Goal: Ask a question: Seek information or help from site administrators or community

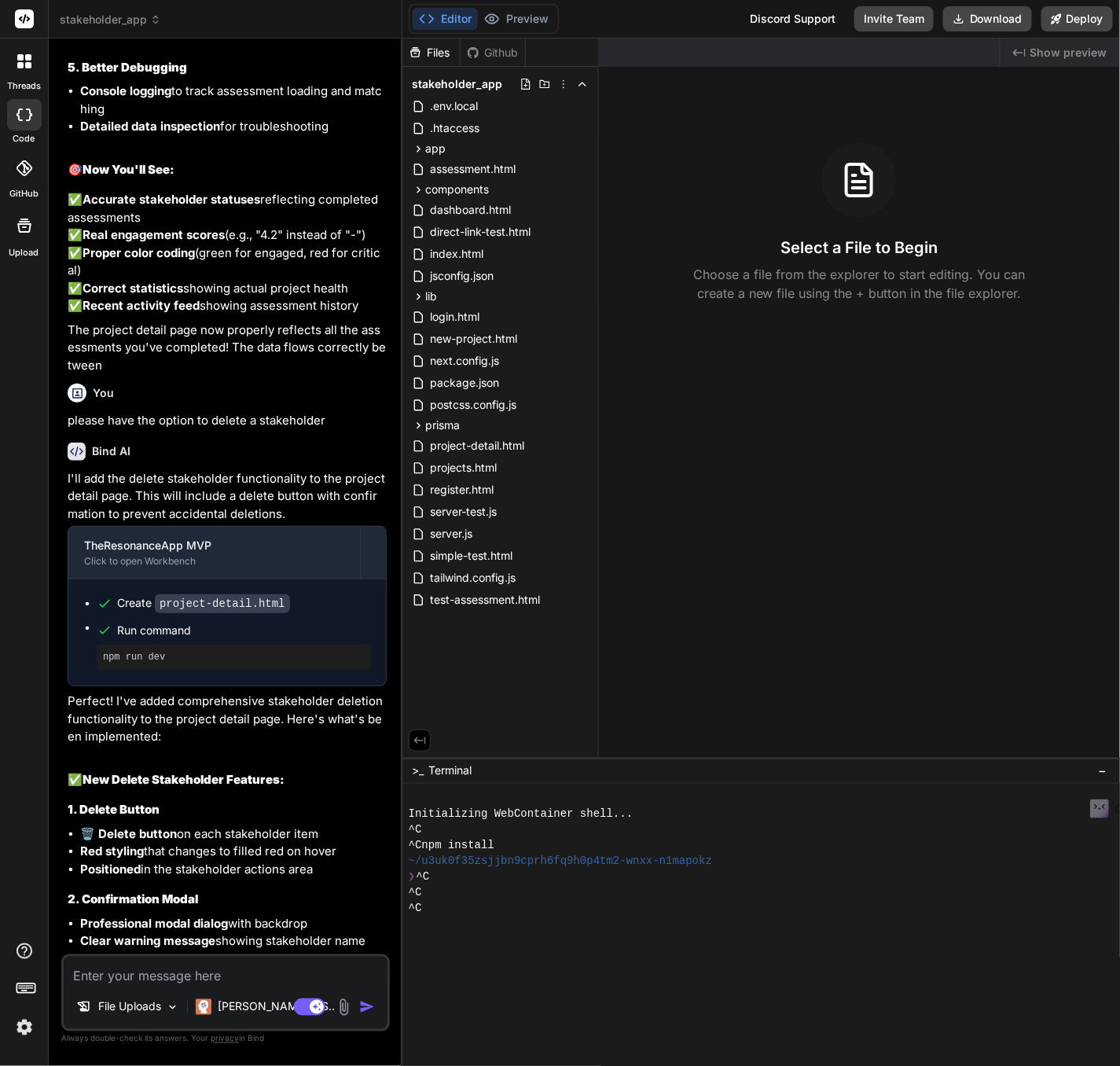
scroll to position [5151, 0]
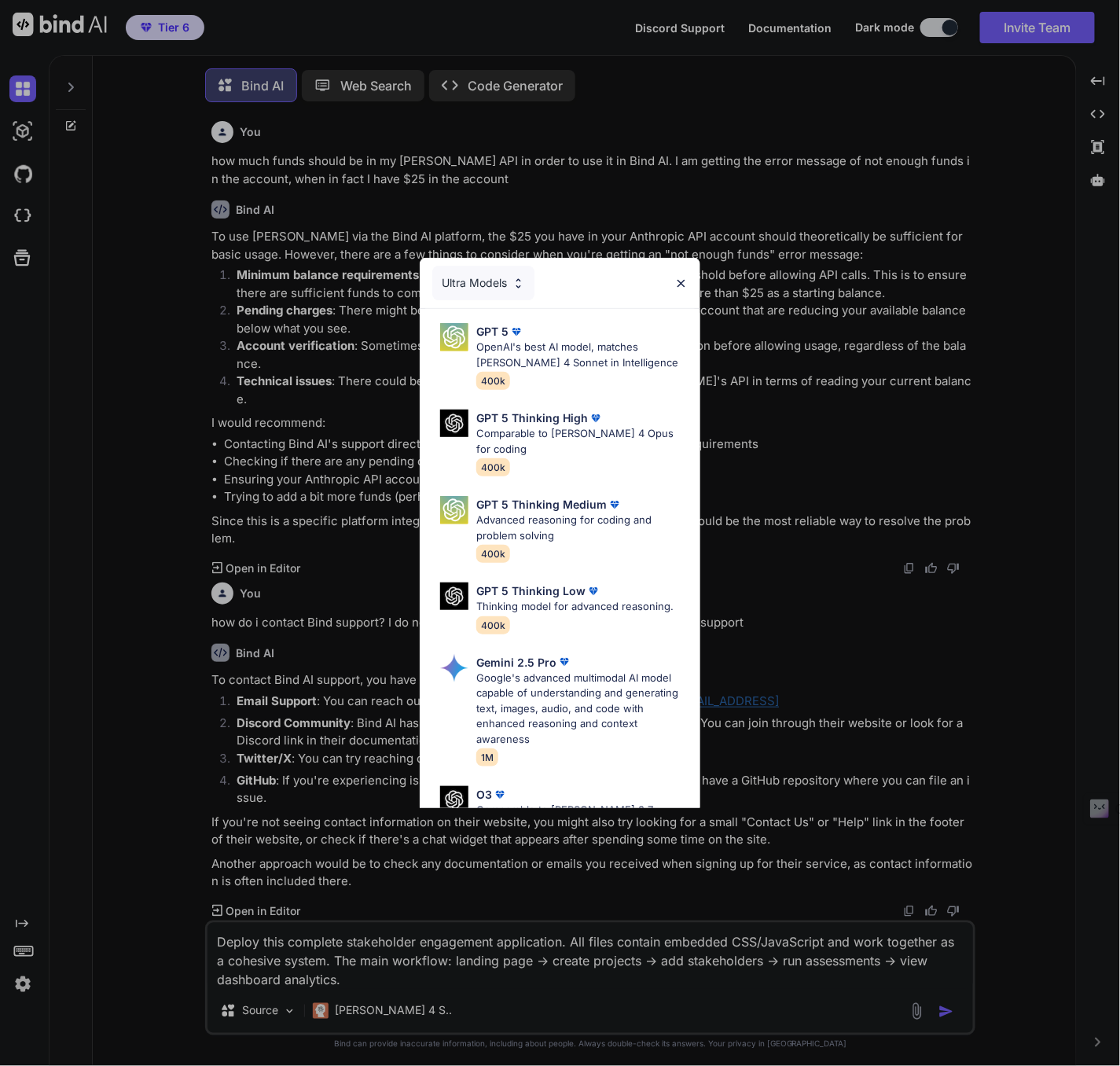
scroll to position [8, 0]
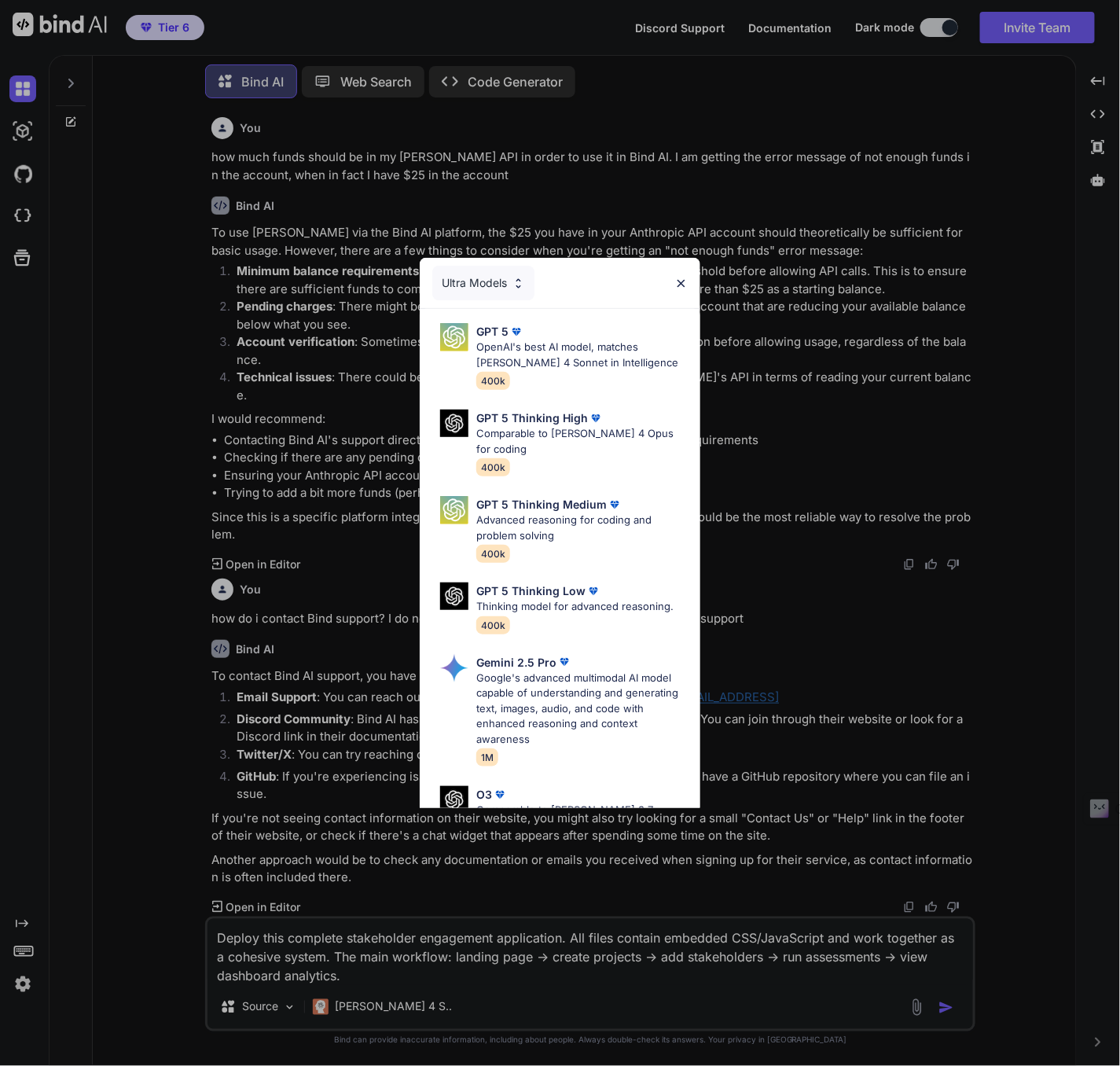
click at [680, 280] on img at bounding box center [681, 284] width 14 height 14
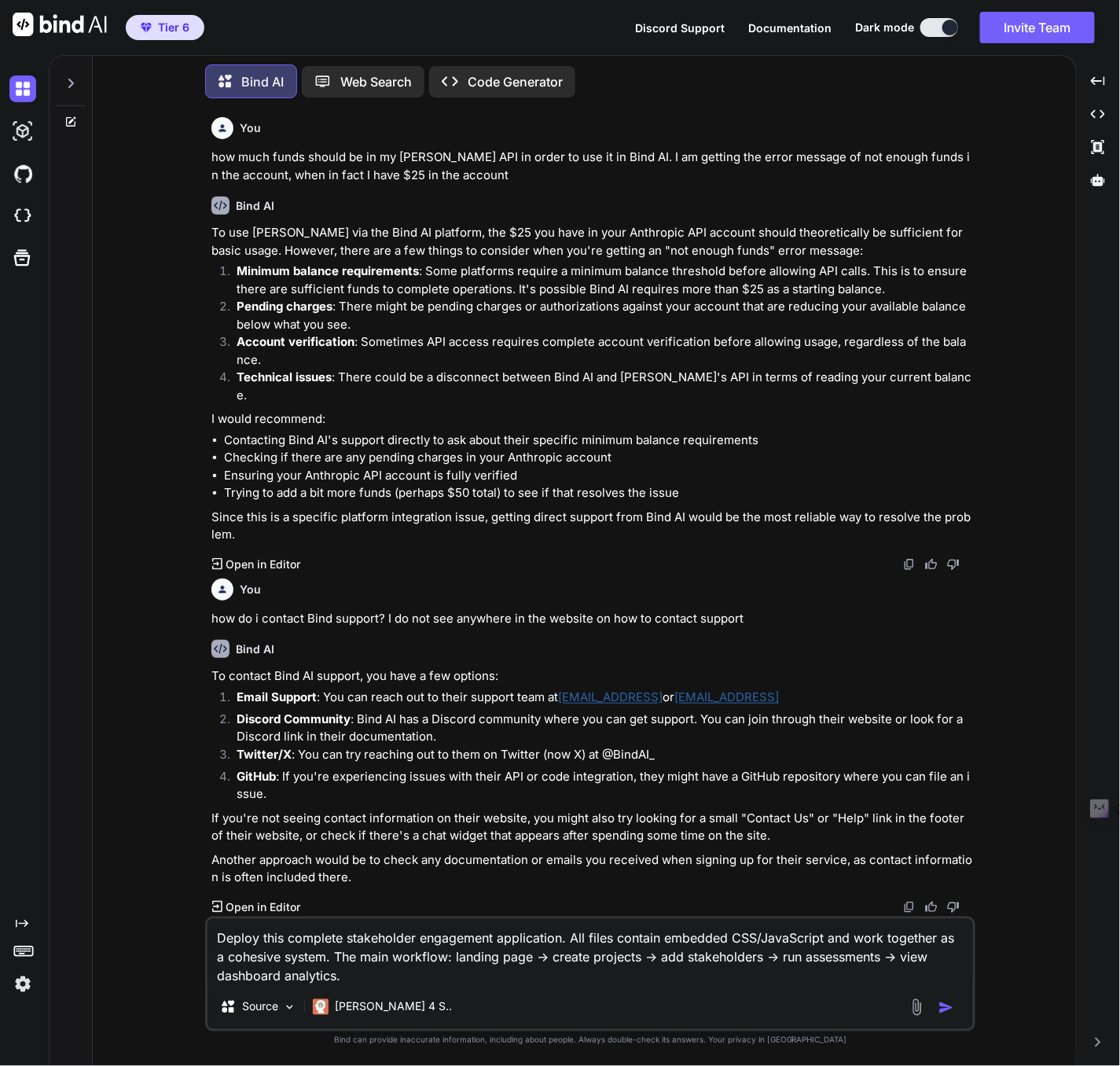
click at [947, 1012] on img "button" at bounding box center [947, 1008] width 16 height 16
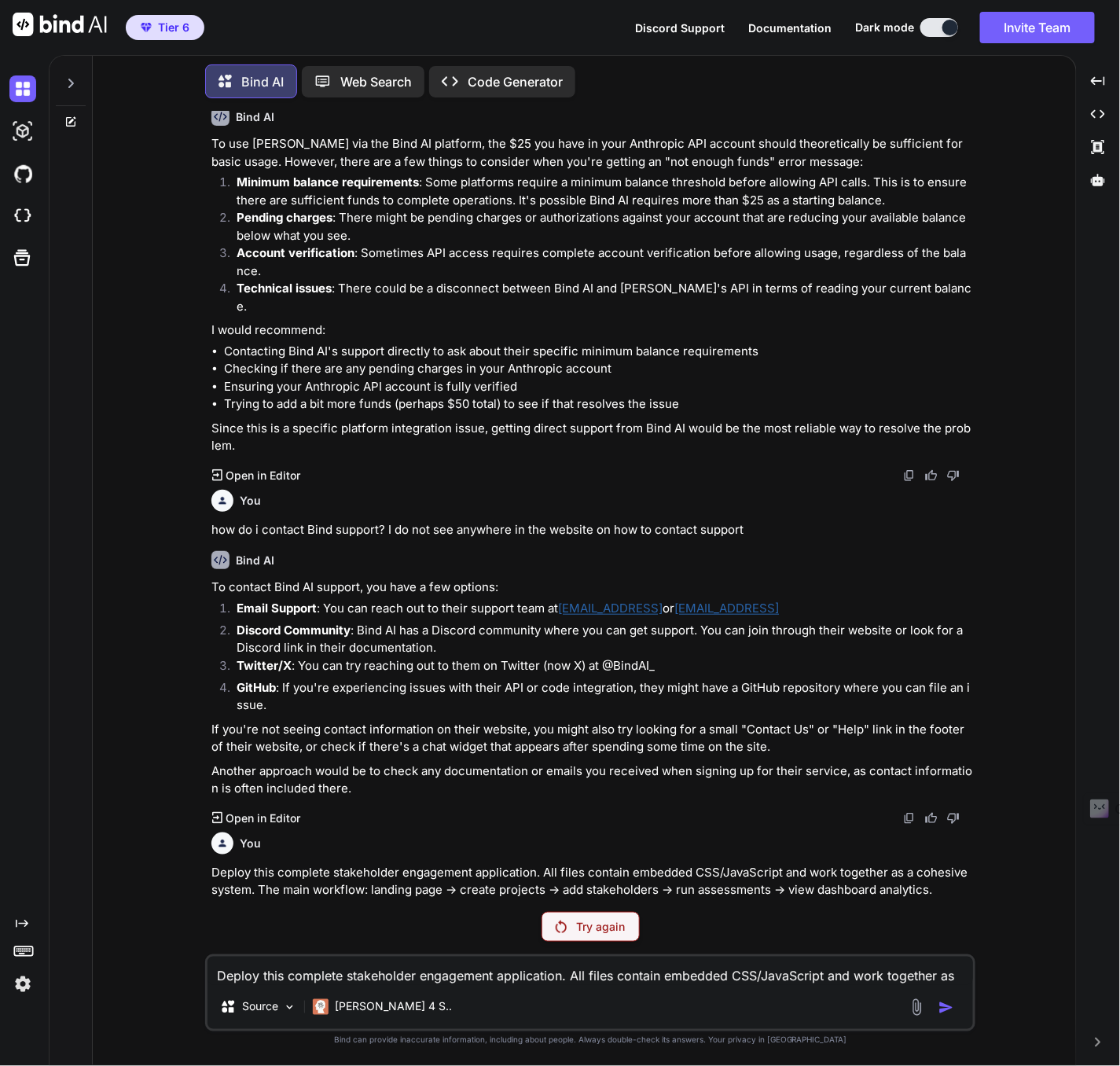
scroll to position [72, 0]
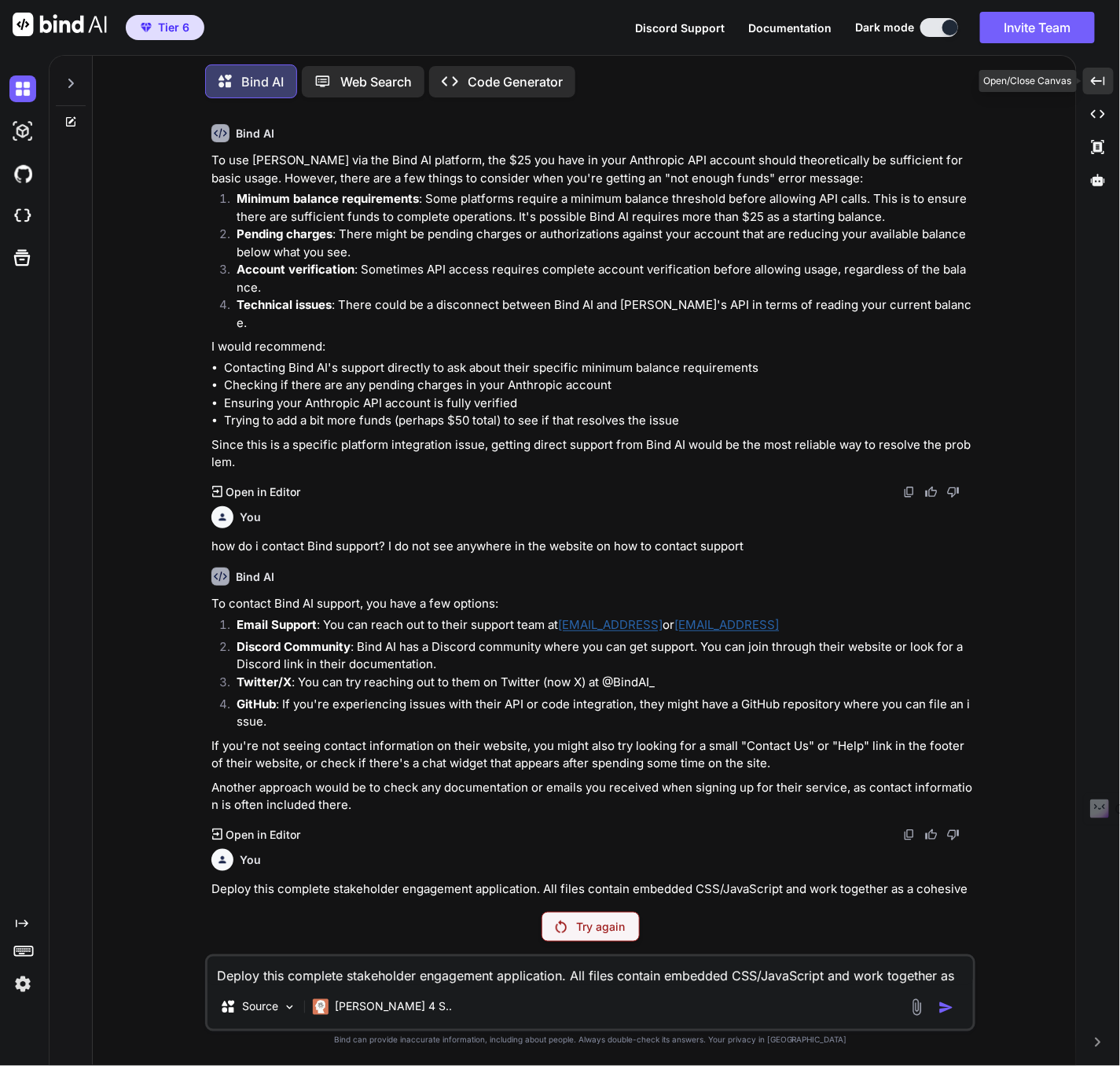
click at [1093, 80] on icon at bounding box center [1098, 80] width 14 height 9
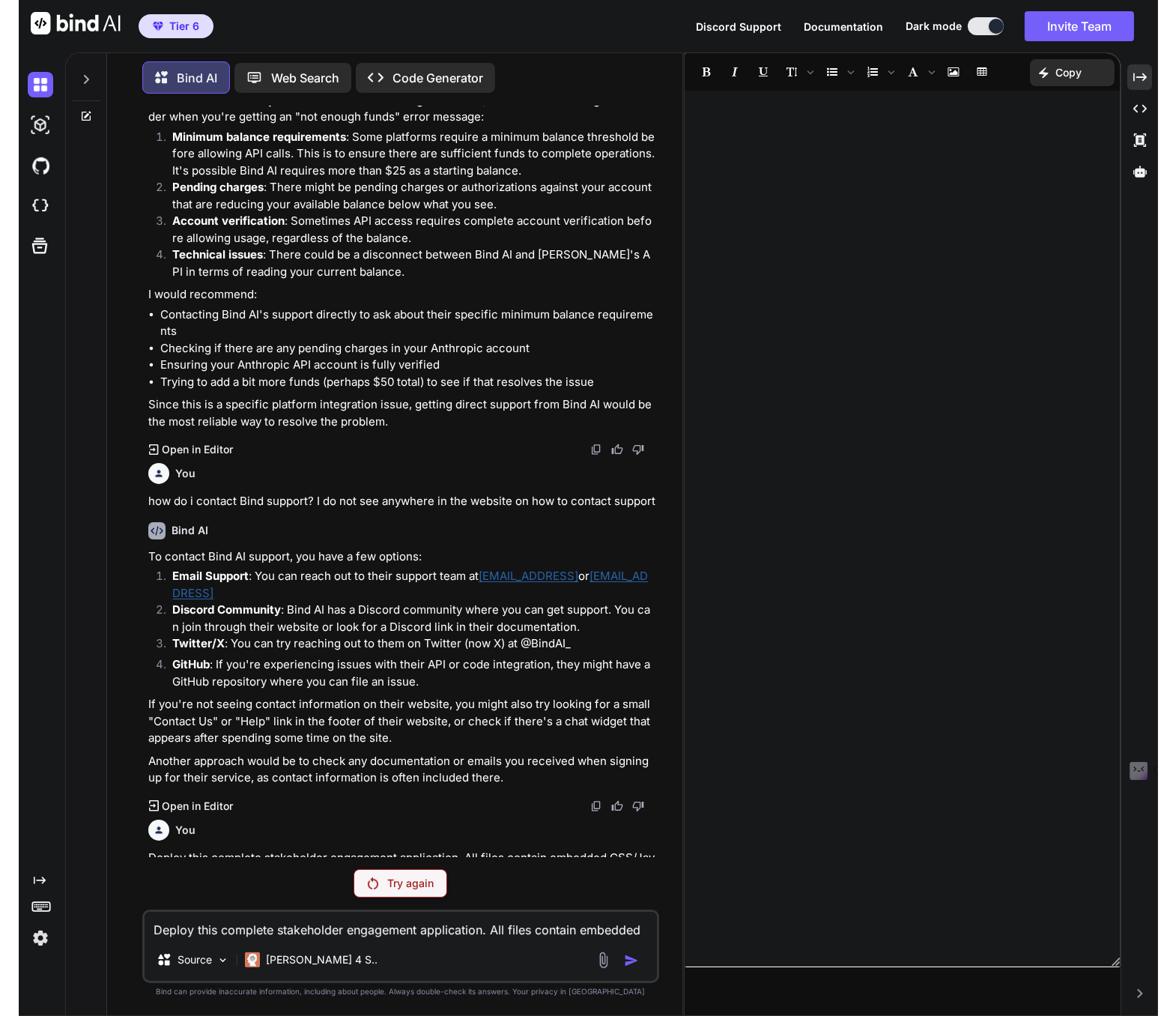
scroll to position [122, 0]
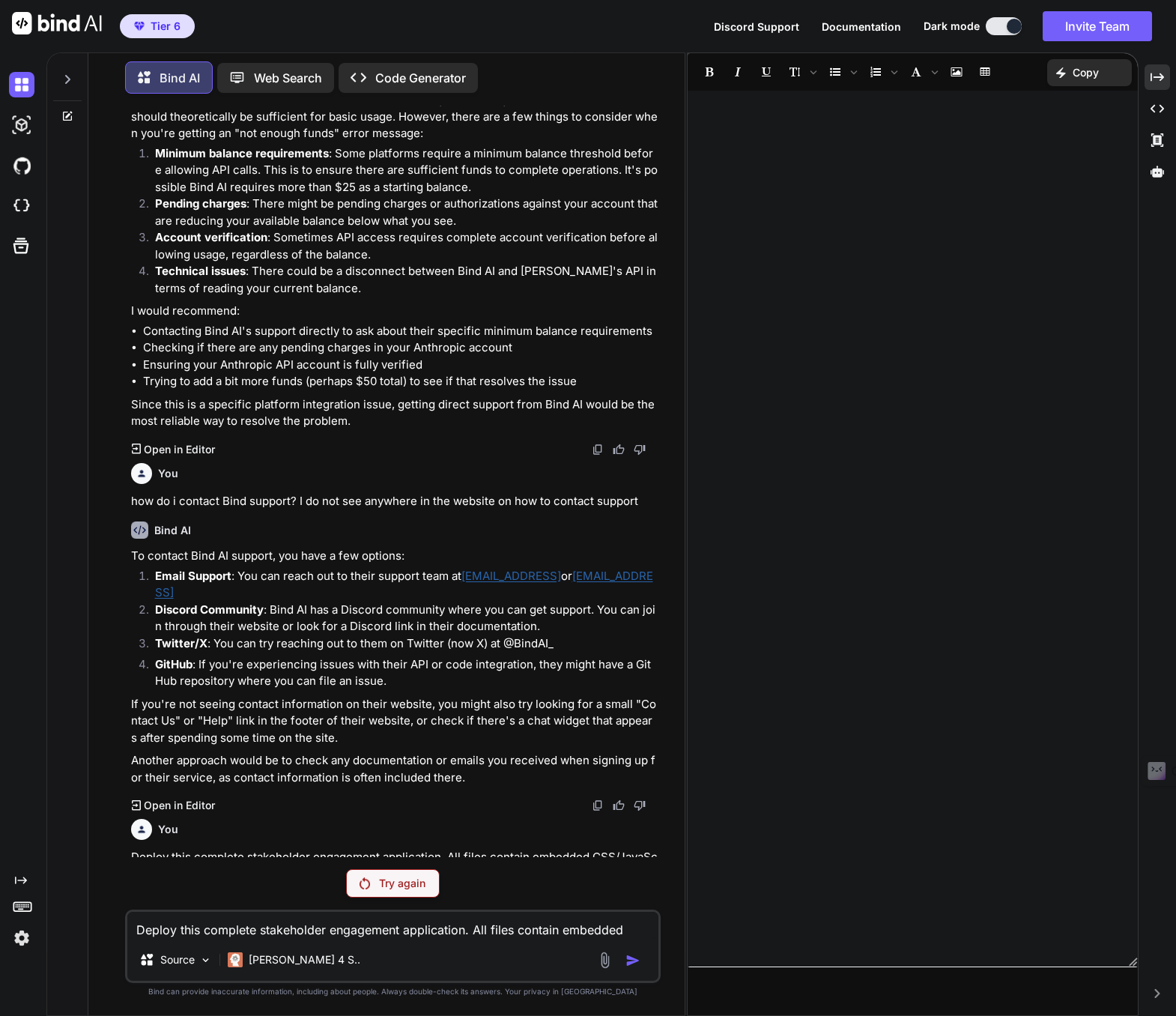
click at [382, 884] on p "Try again" at bounding box center [402, 884] width 47 height 15
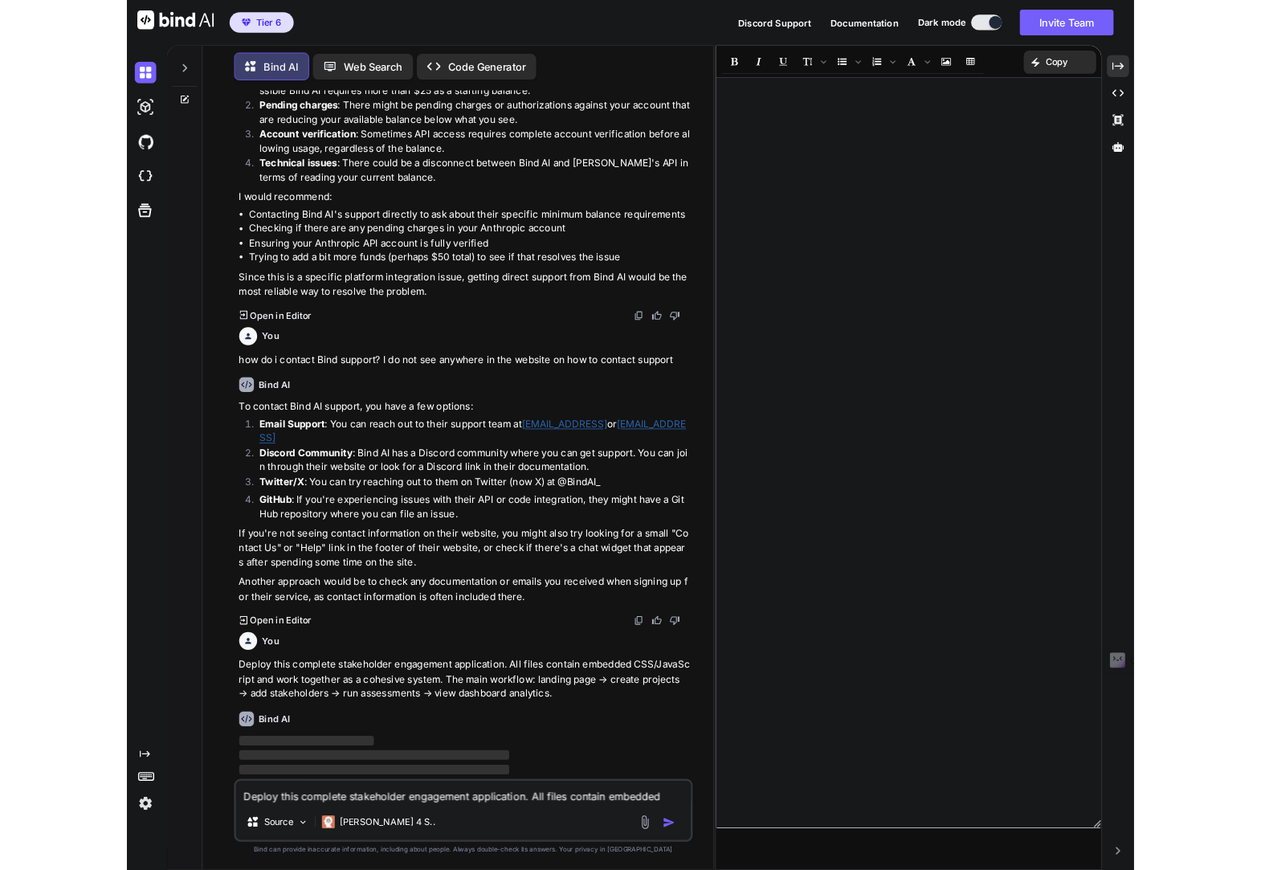
scroll to position [161, 0]
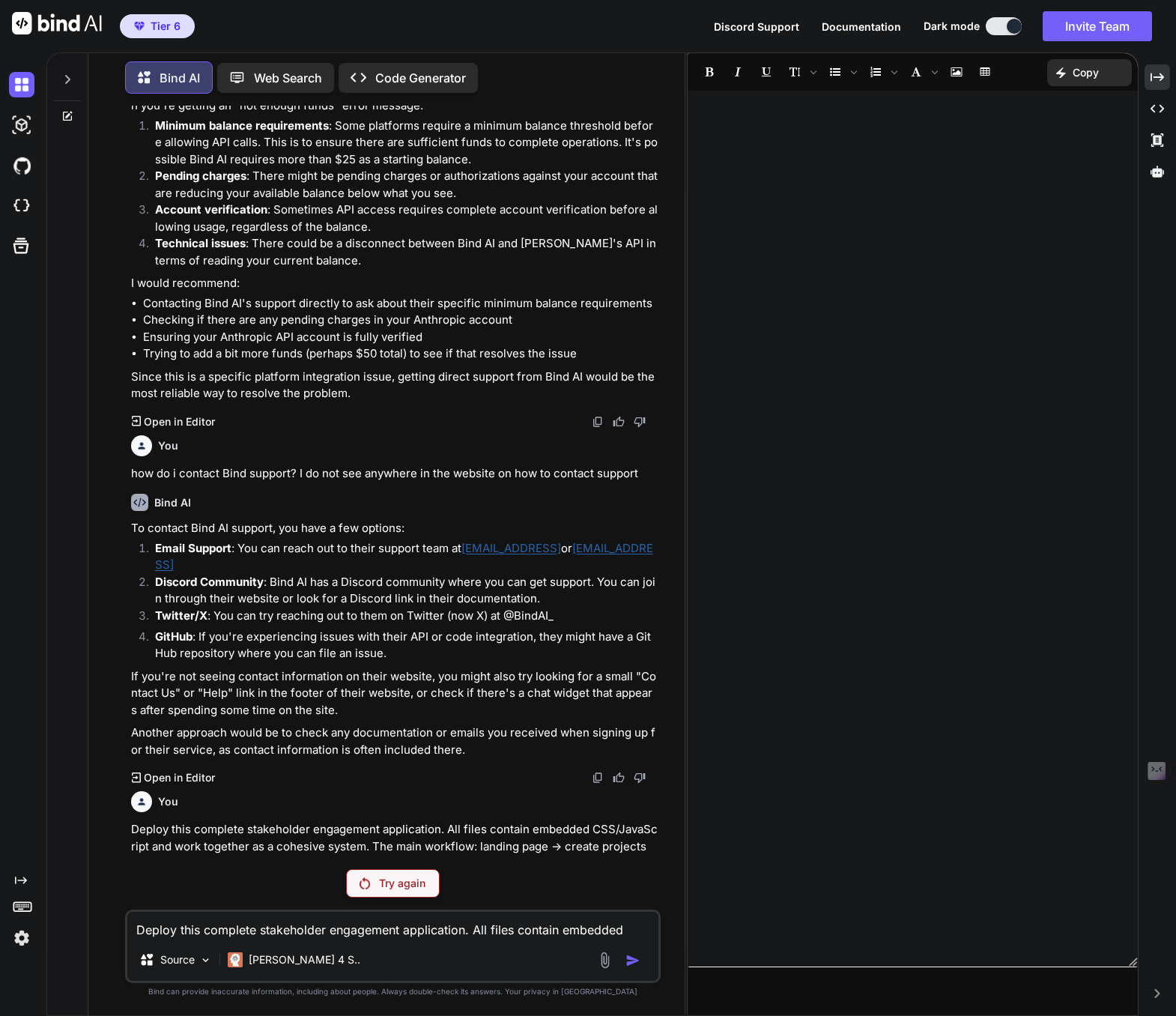
click at [48, 20] on img at bounding box center [57, 23] width 90 height 22
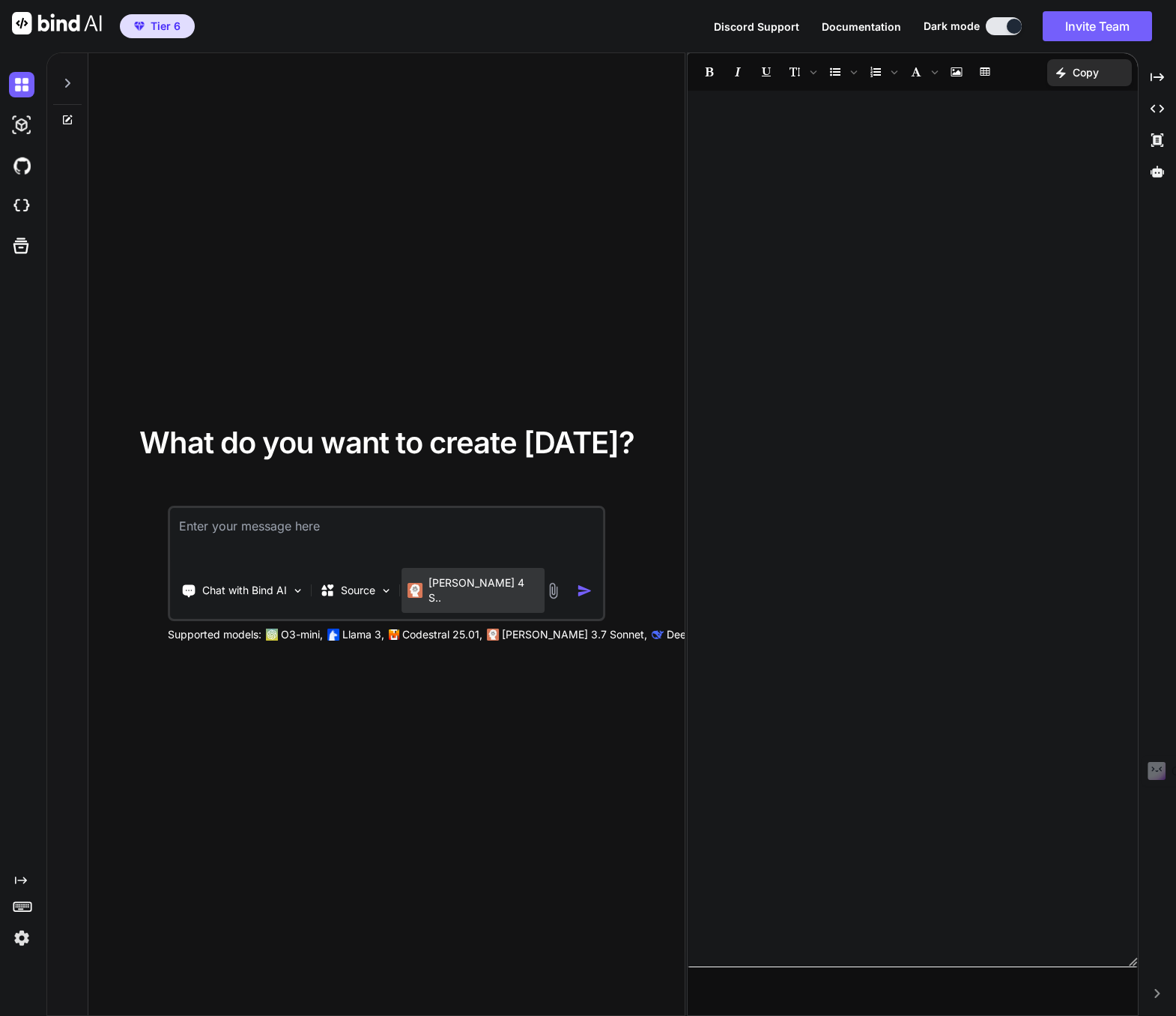
click at [457, 589] on p "Claude 4 S.." at bounding box center [483, 591] width 110 height 30
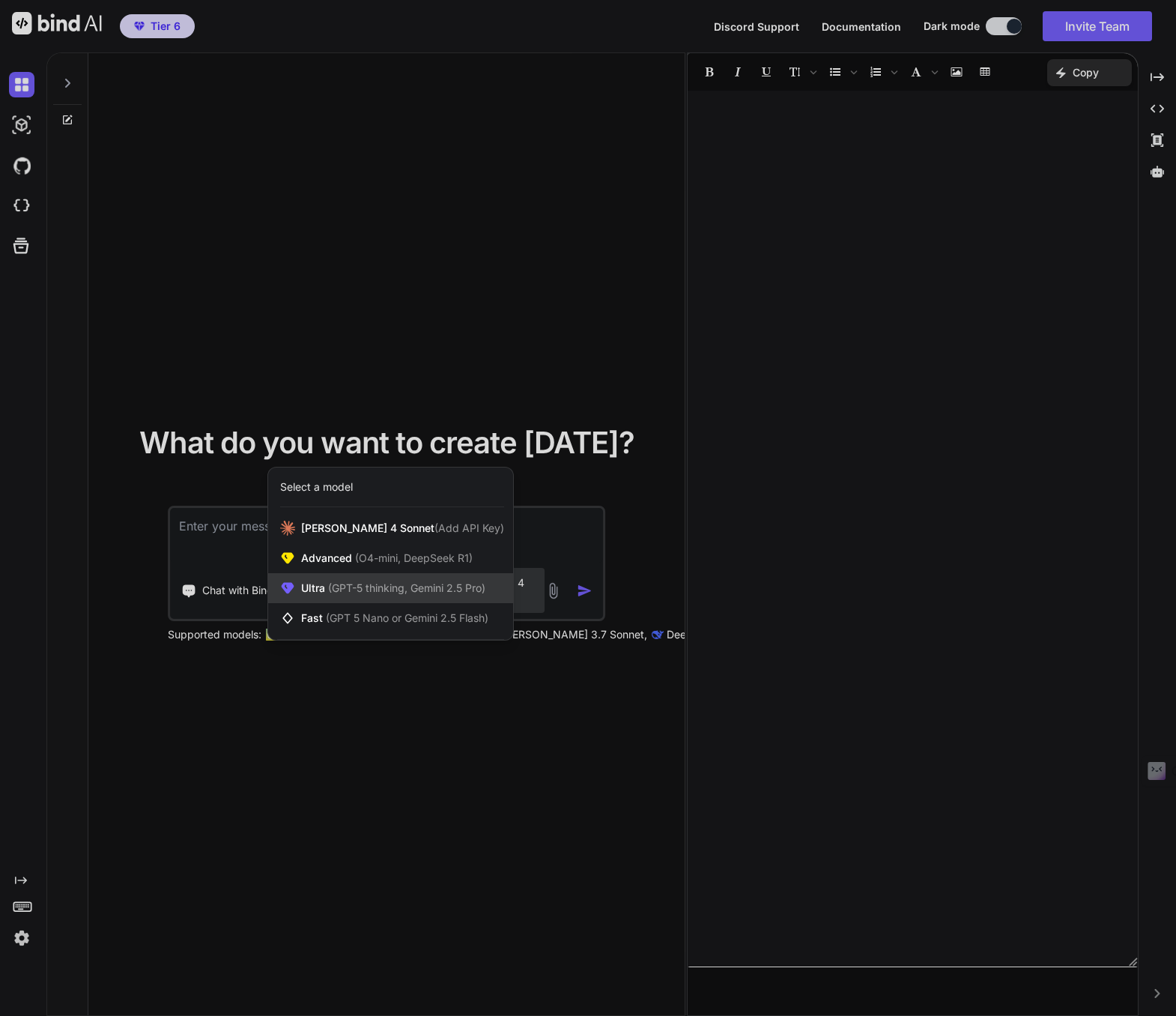
click at [439, 591] on span "(GPT-5 thinking, Gemini 2.5 Pro)" at bounding box center [406, 588] width 160 height 13
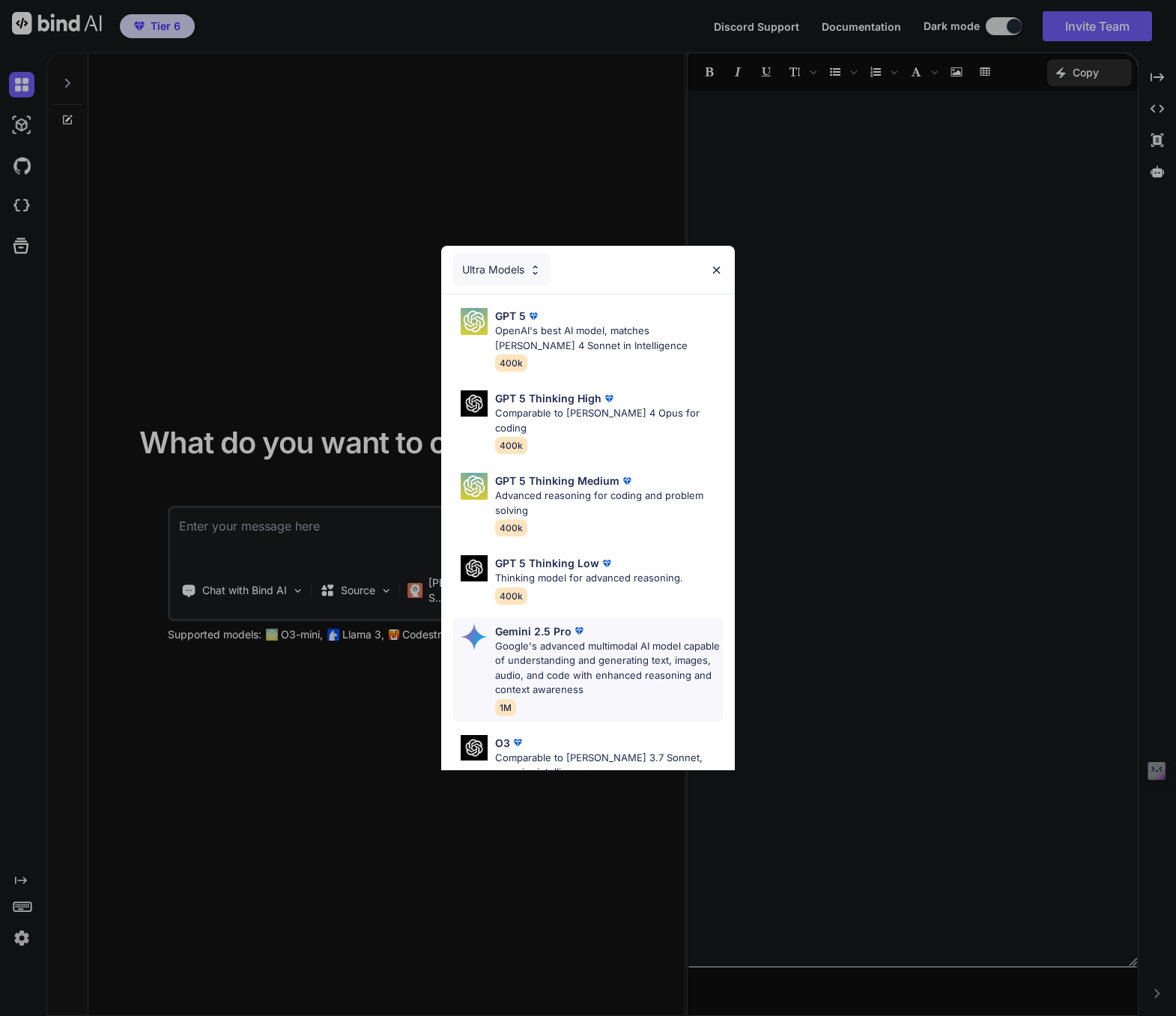
click at [557, 639] on p "Google's advanced multimodal AI model capable of understanding and generating t…" at bounding box center [609, 668] width 228 height 59
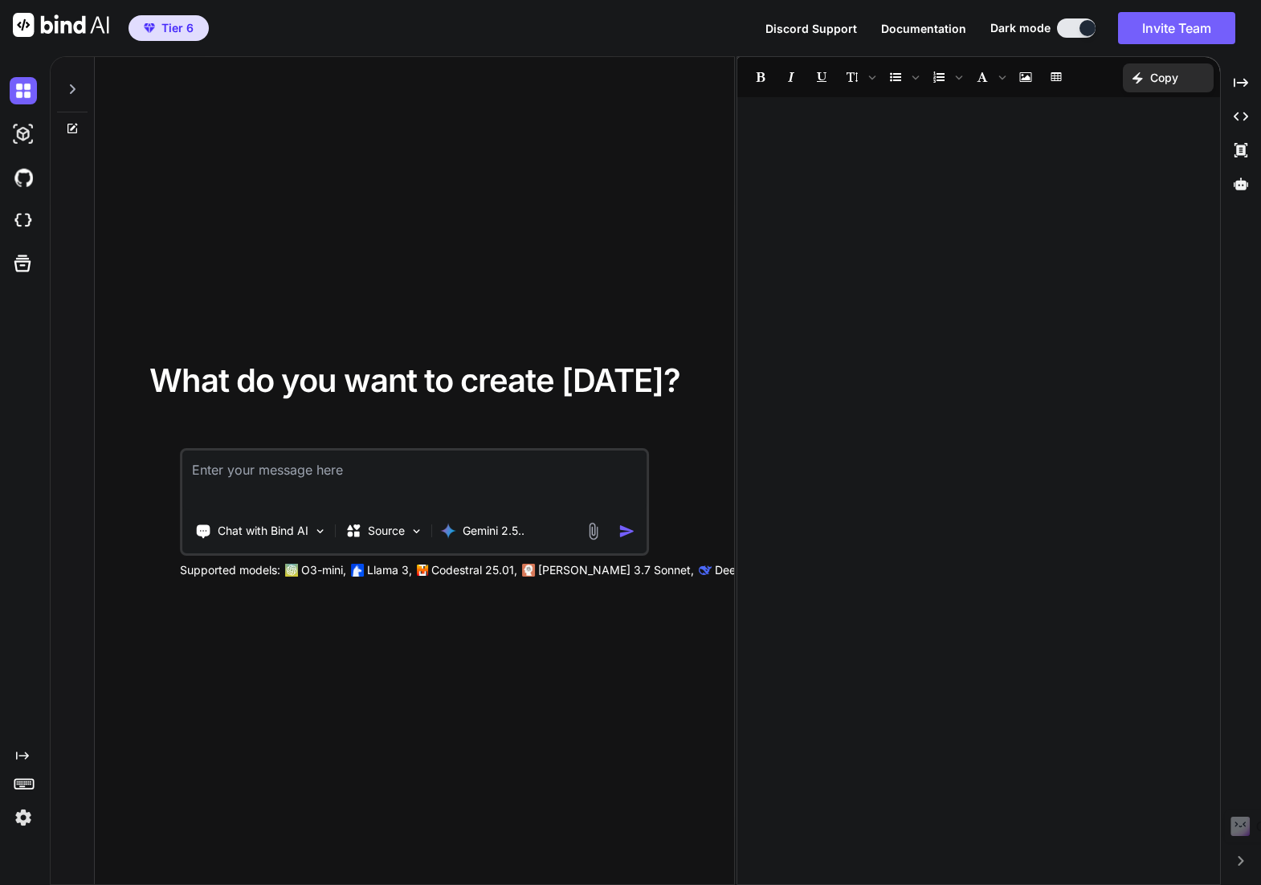
type textarea "x"
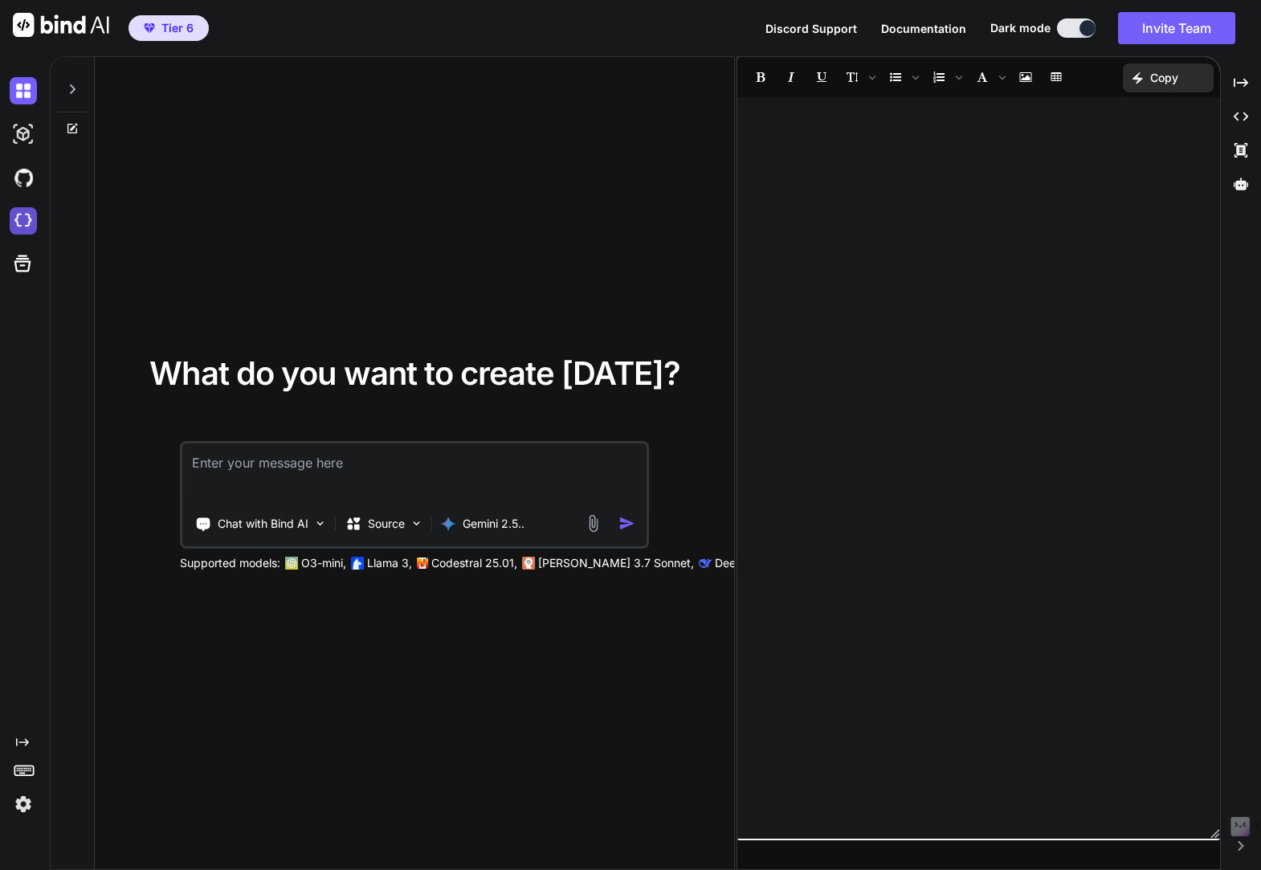
click at [22, 219] on img at bounding box center [23, 220] width 27 height 27
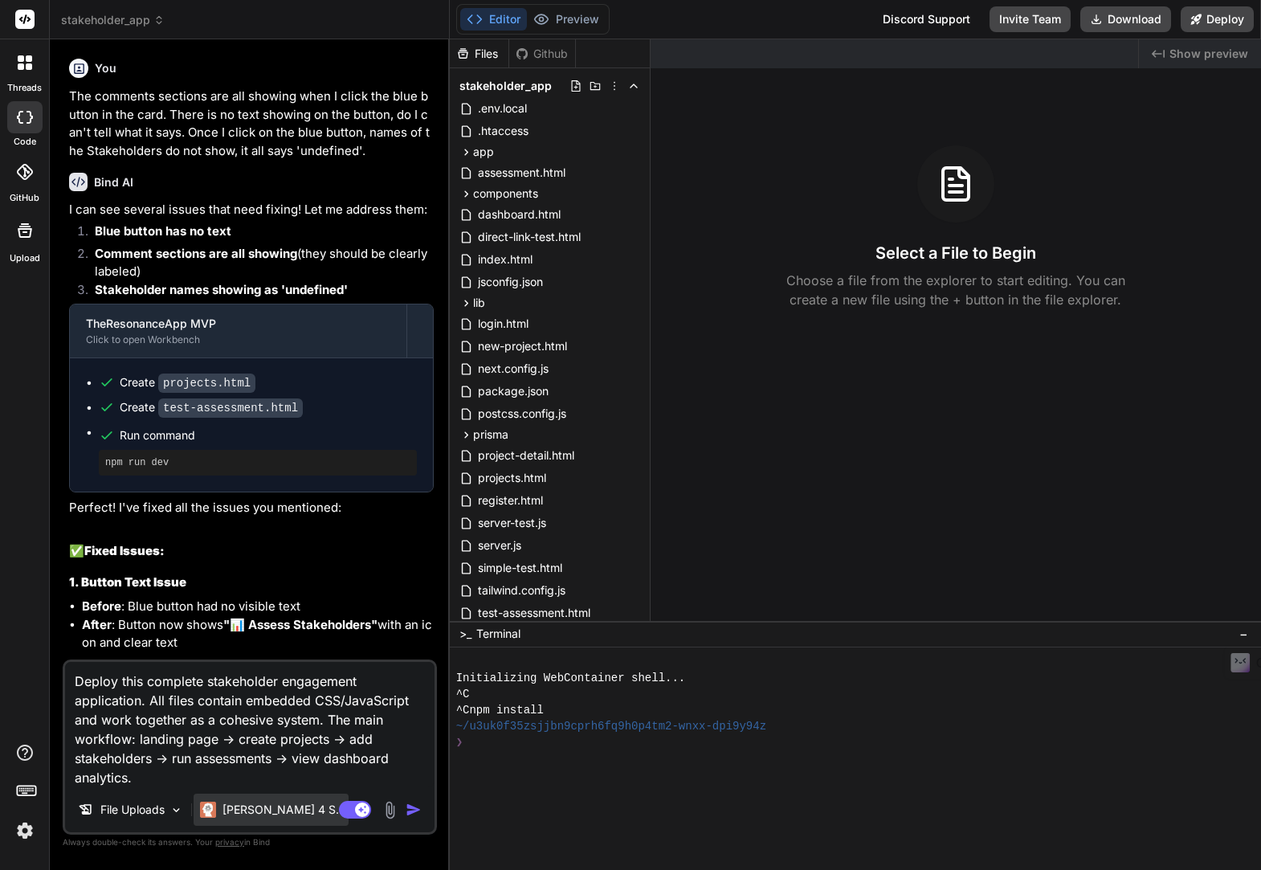
click at [259, 806] on p "[PERSON_NAME] 4 S.." at bounding box center [282, 809] width 120 height 16
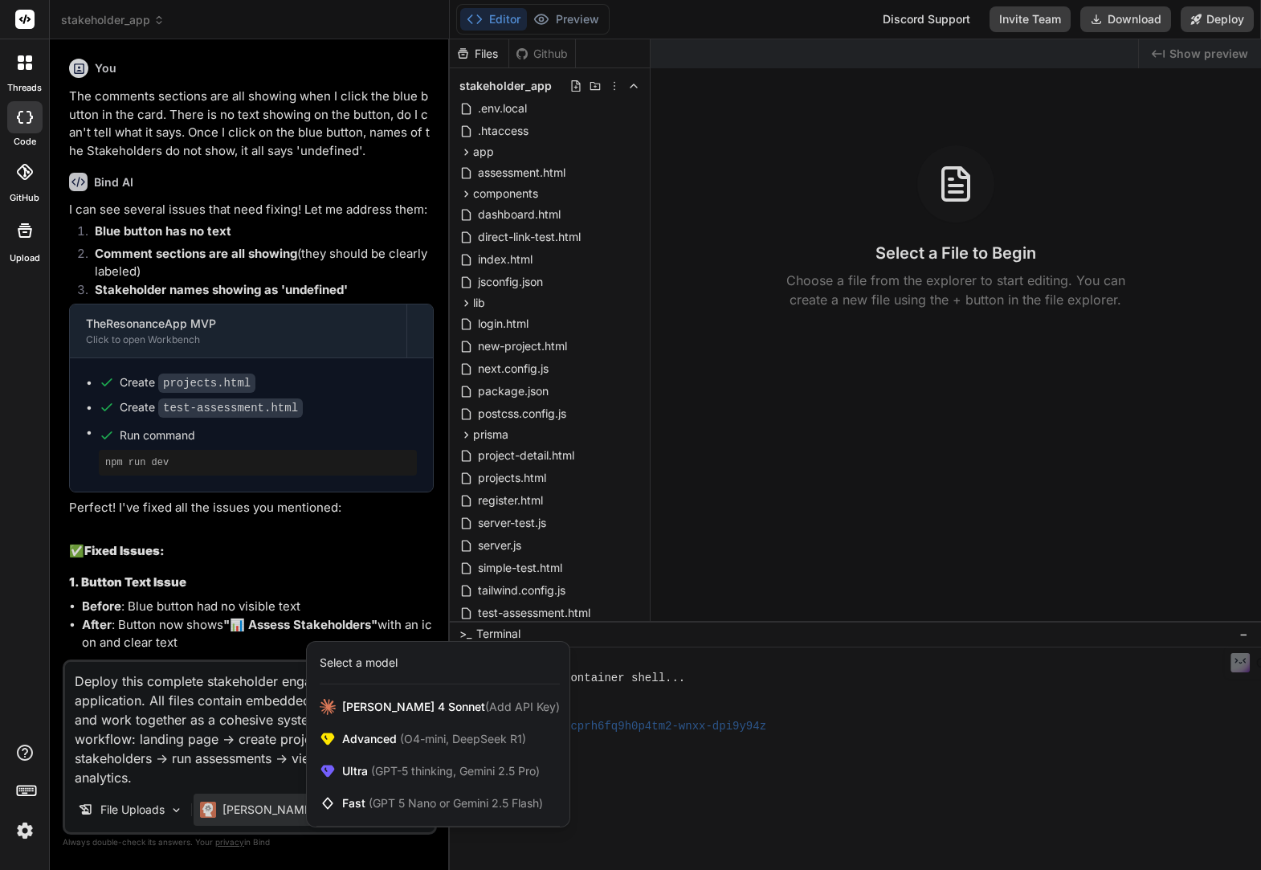
click at [439, 860] on div at bounding box center [630, 435] width 1261 height 870
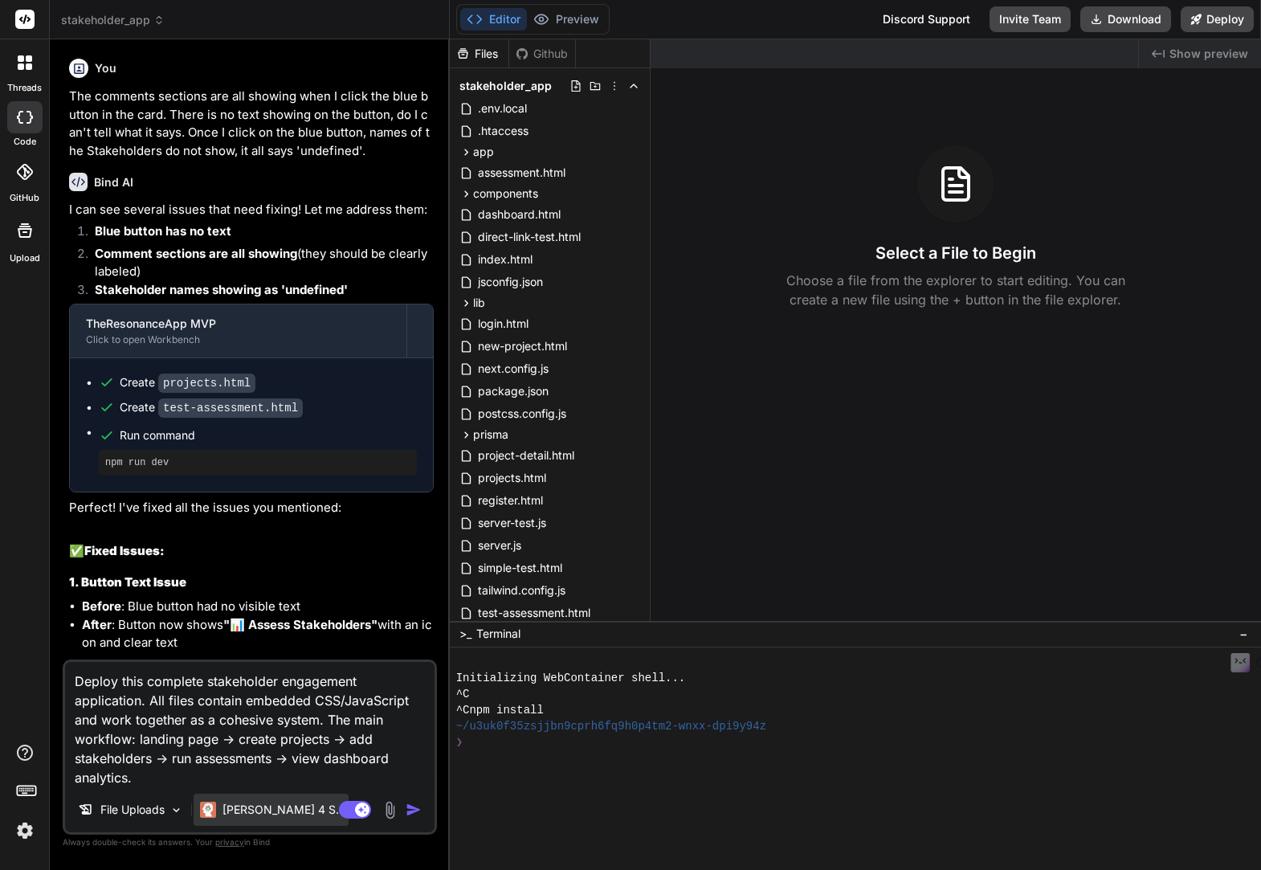
click at [221, 810] on div "Claude 4 S.." at bounding box center [271, 809] width 142 height 16
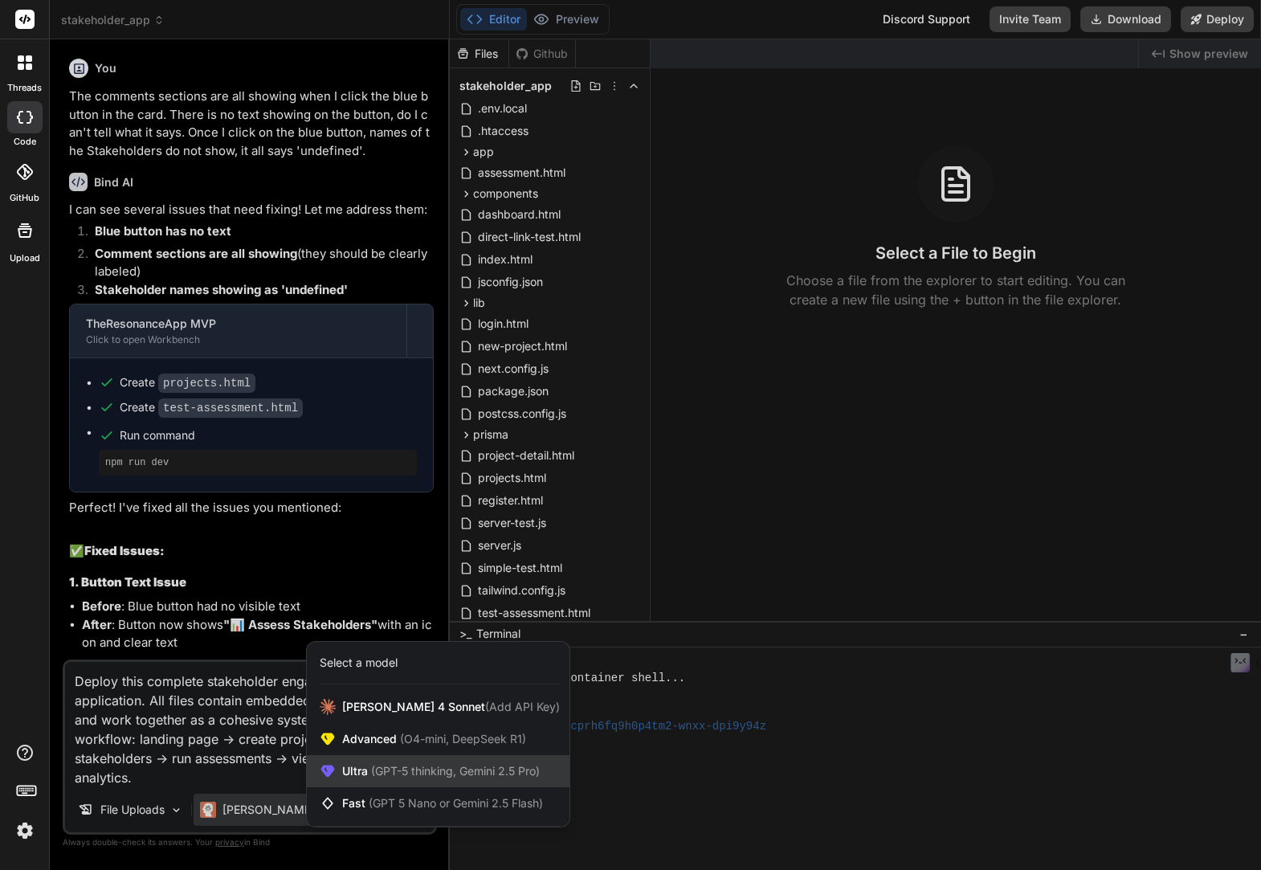
click at [412, 773] on span "(GPT-5 thinking, Gemini 2.5 Pro)" at bounding box center [454, 771] width 172 height 14
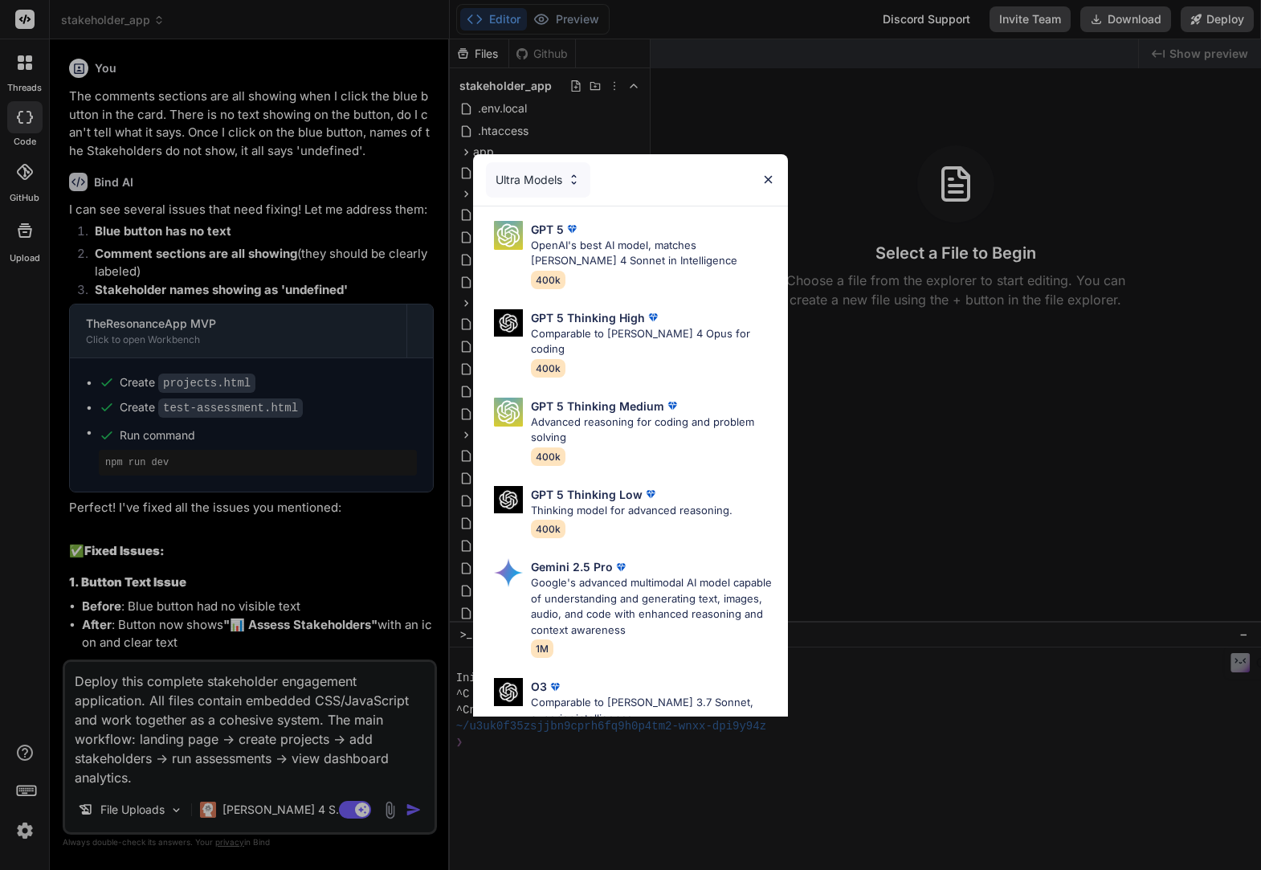
click at [665, 575] on p "Google's advanced multimodal AI model capable of understanding and generating t…" at bounding box center [653, 606] width 245 height 63
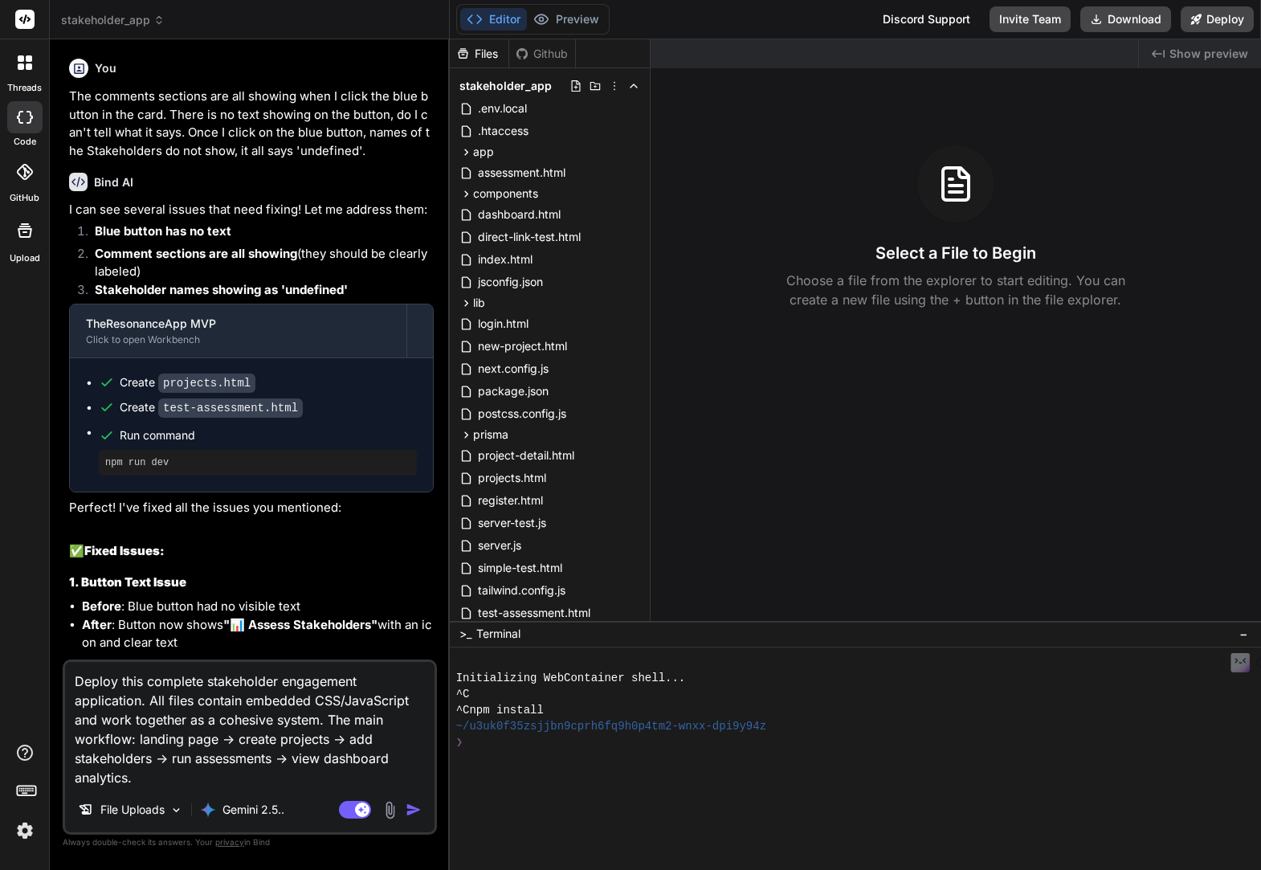
click at [410, 811] on img "button" at bounding box center [414, 809] width 16 height 16
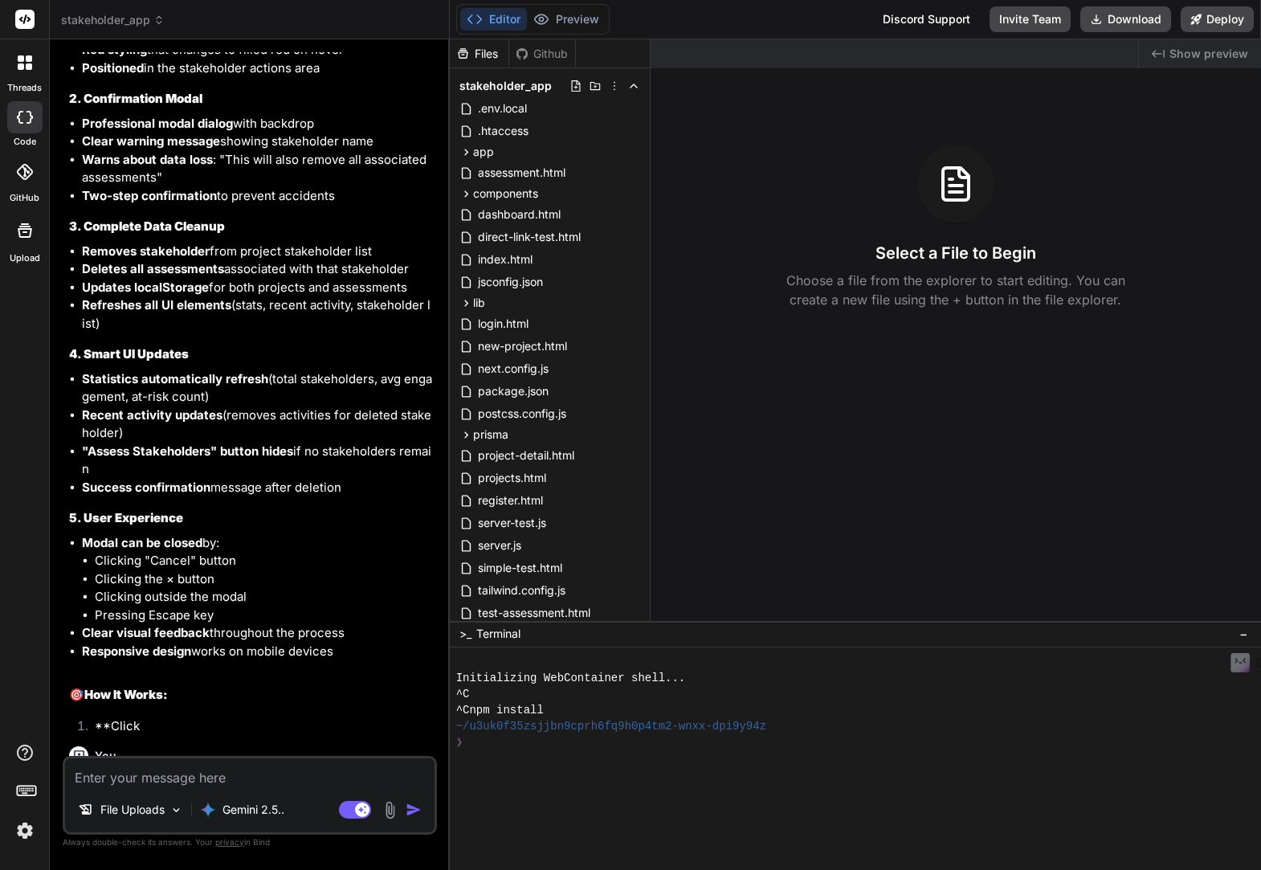
scroll to position [5341, 0]
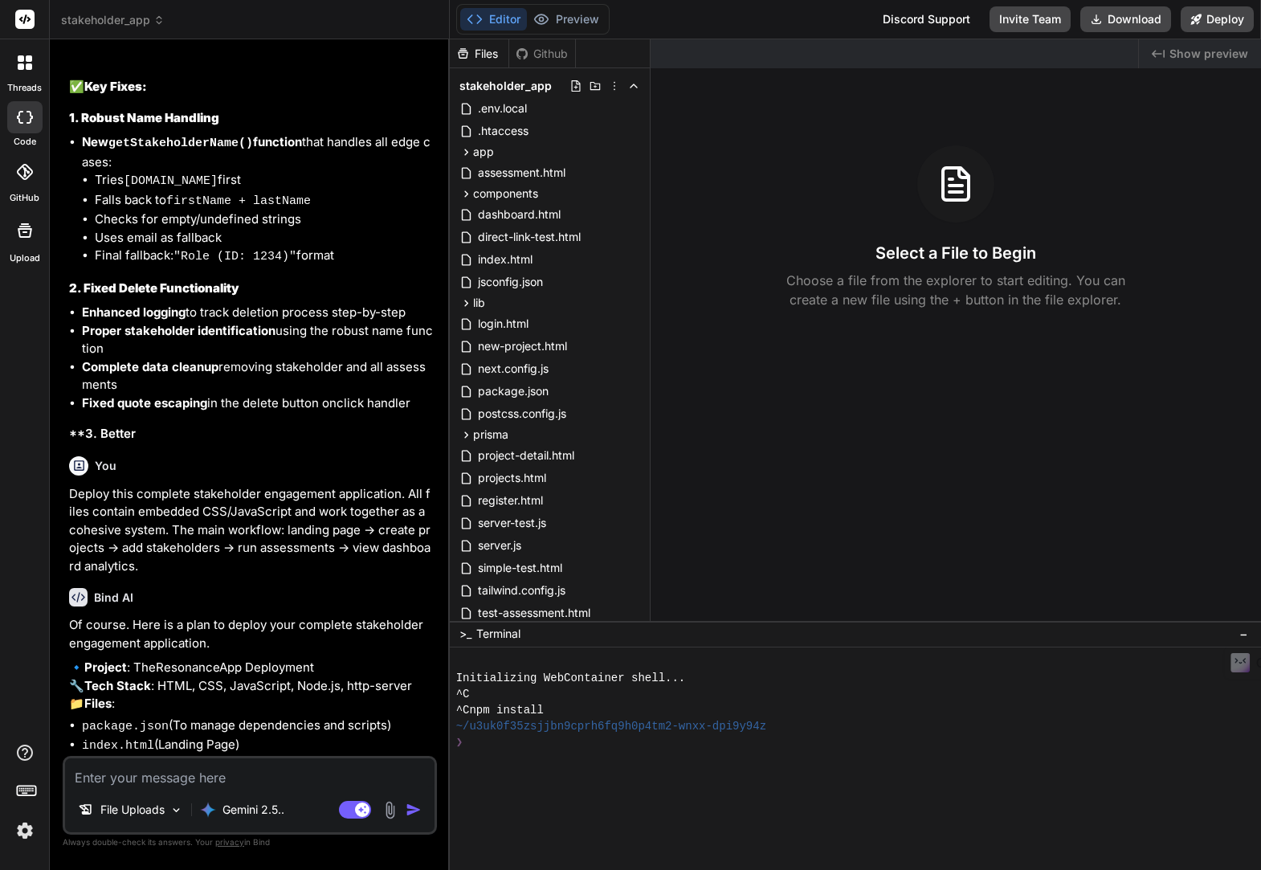
type textarea "x"
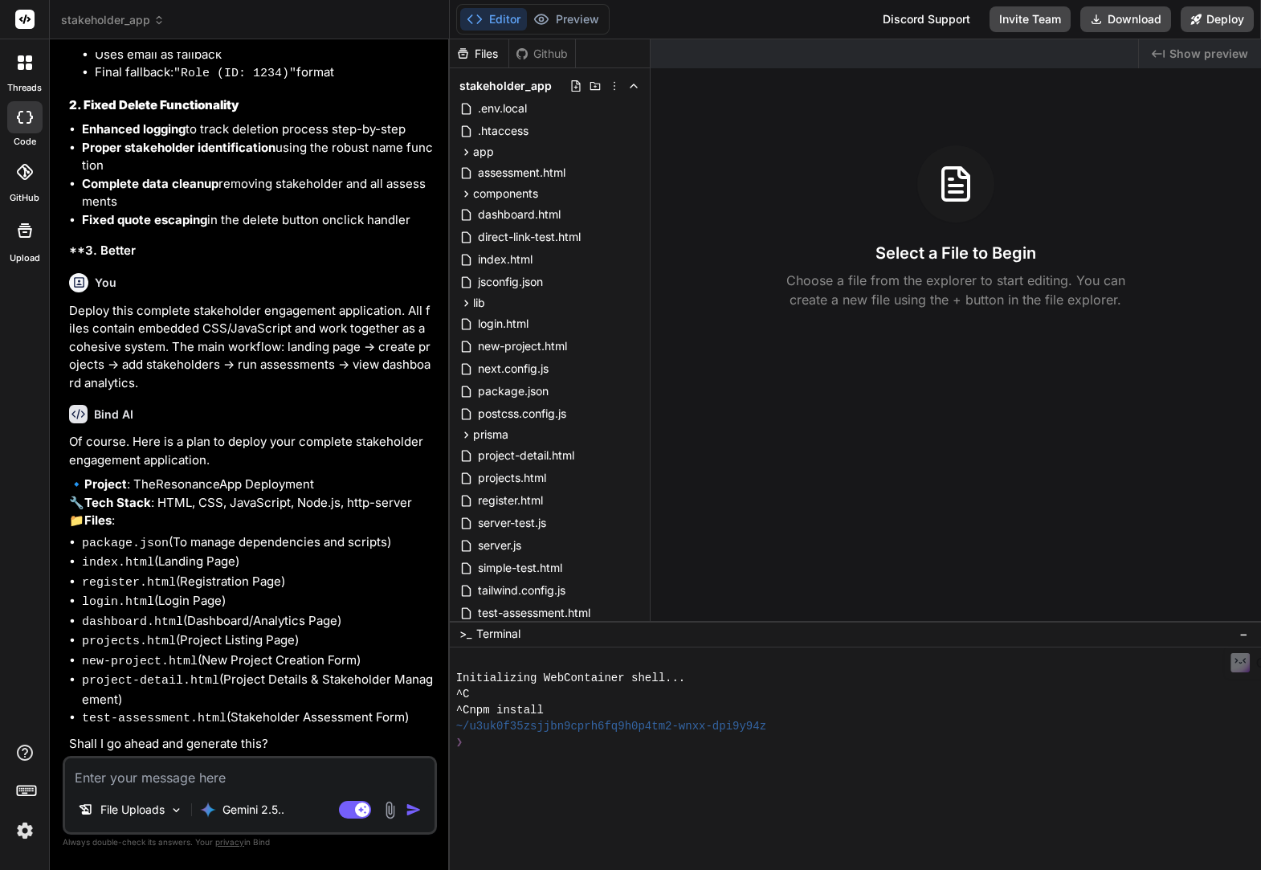
click at [233, 777] on textarea at bounding box center [249, 772] width 369 height 29
type textarea "y"
type textarea "x"
type textarea "ye"
type textarea "x"
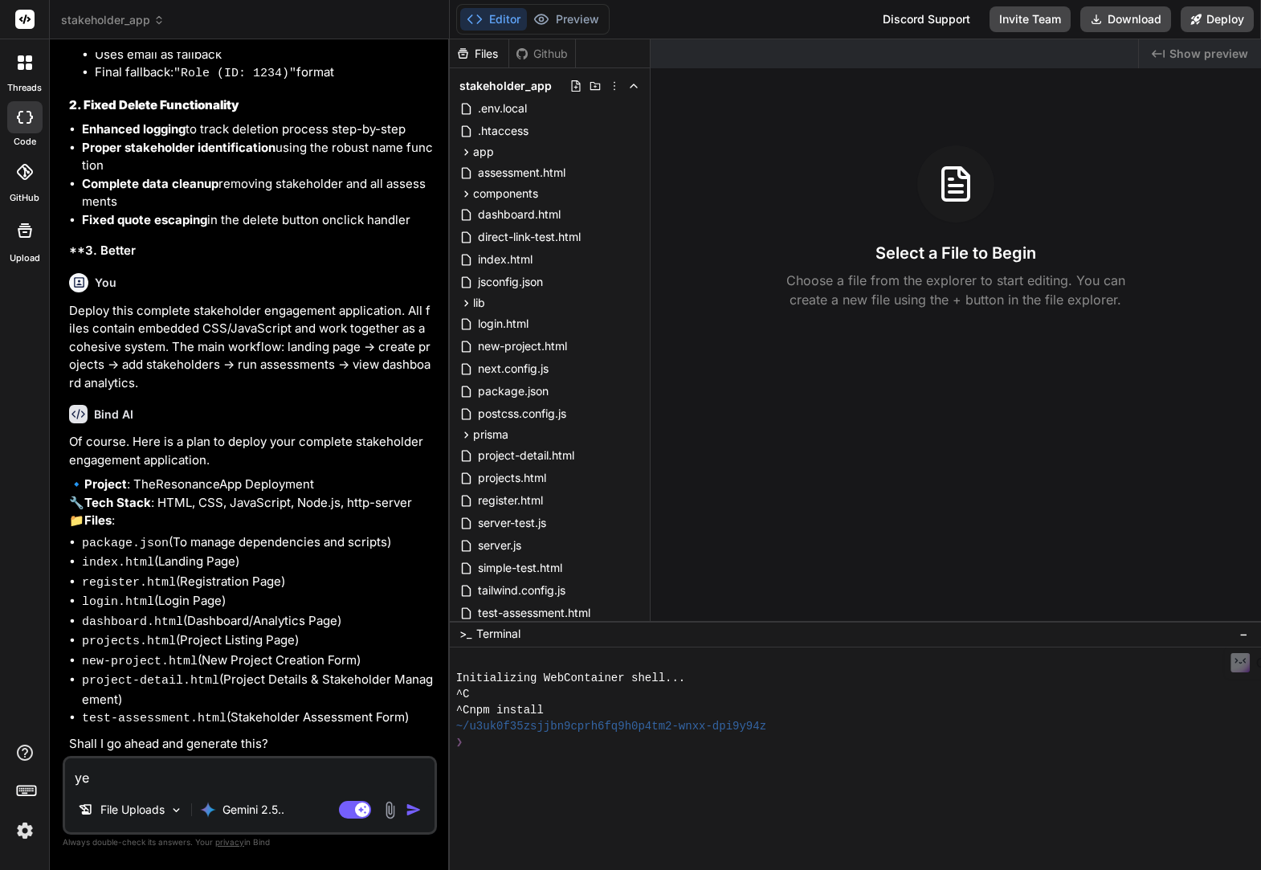
type textarea "yes"
type textarea "x"
type textarea "yes"
click at [249, 813] on p "Gemini 2.5.." at bounding box center [253, 809] width 62 height 16
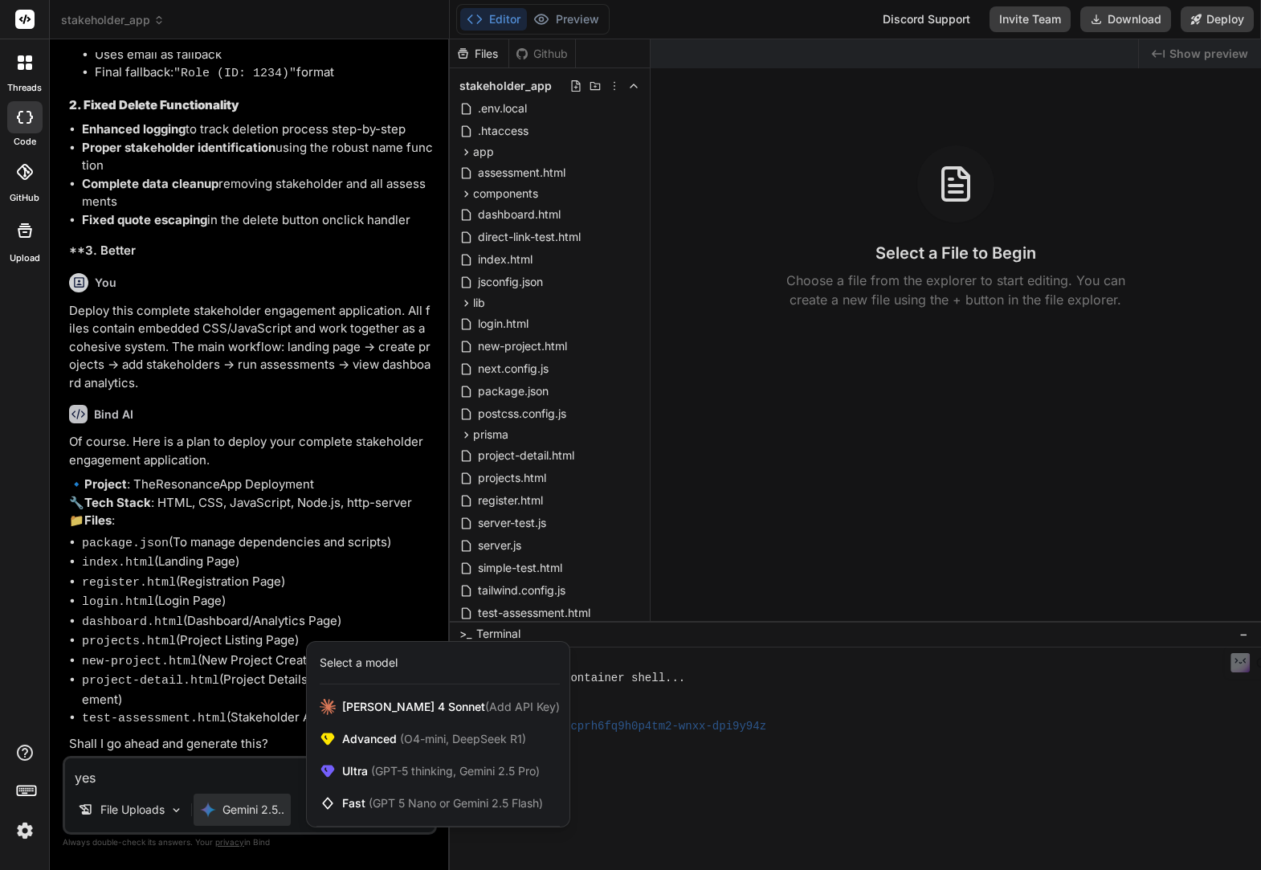
click at [243, 777] on div at bounding box center [630, 435] width 1261 height 870
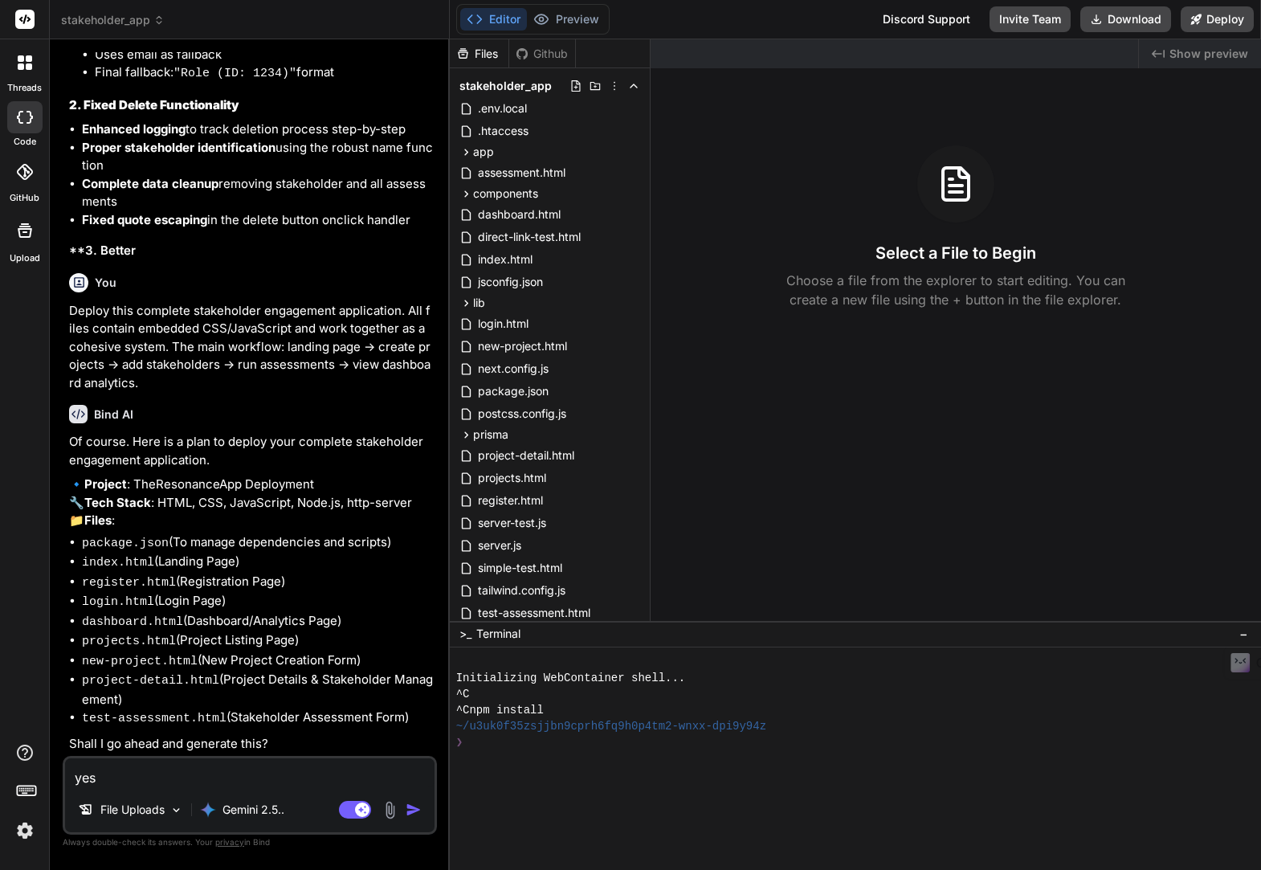
click at [268, 776] on textarea "yes" at bounding box center [249, 772] width 369 height 29
click at [411, 810] on img "button" at bounding box center [414, 809] width 16 height 16
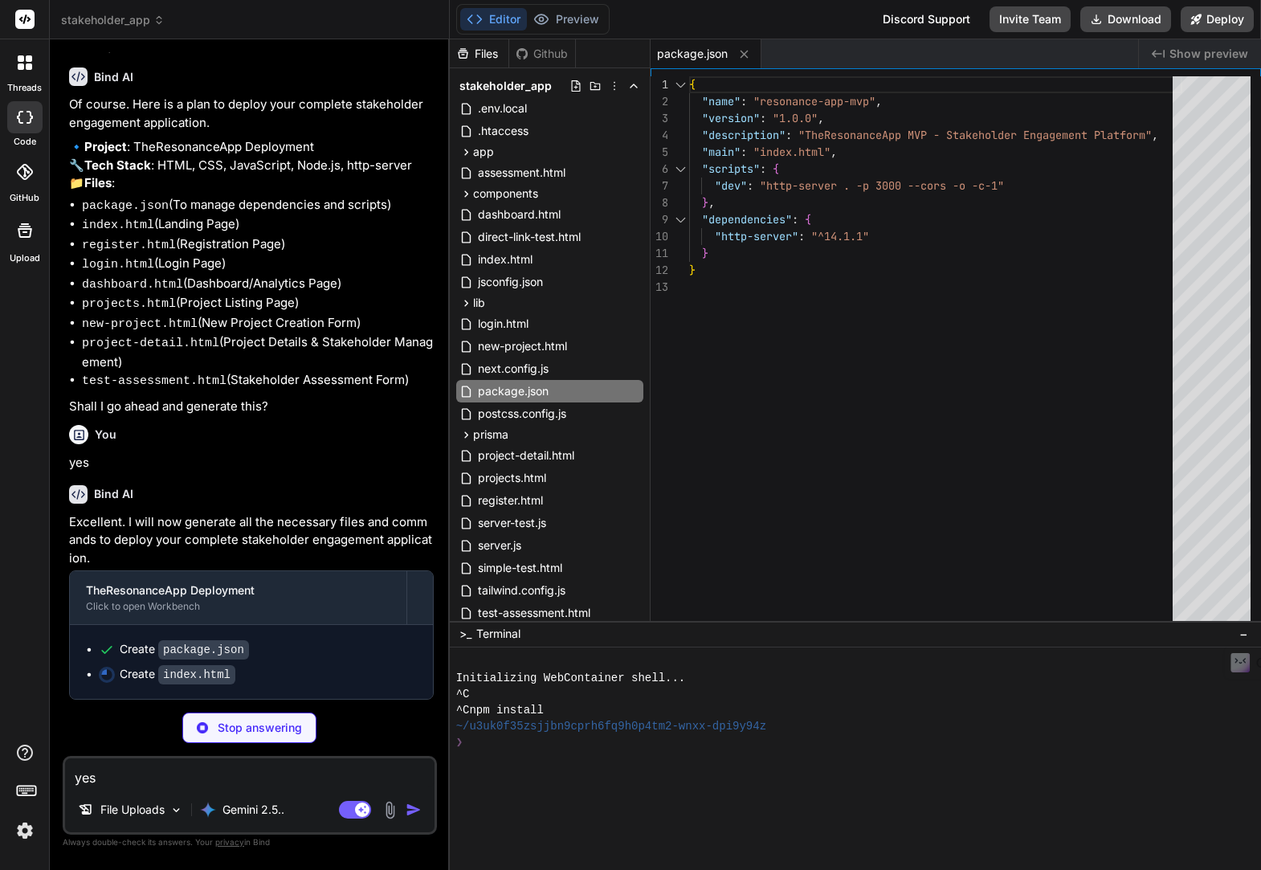
scroll to position [5921, 0]
type textarea "x"
type textarea "</footer> </body> </html>"
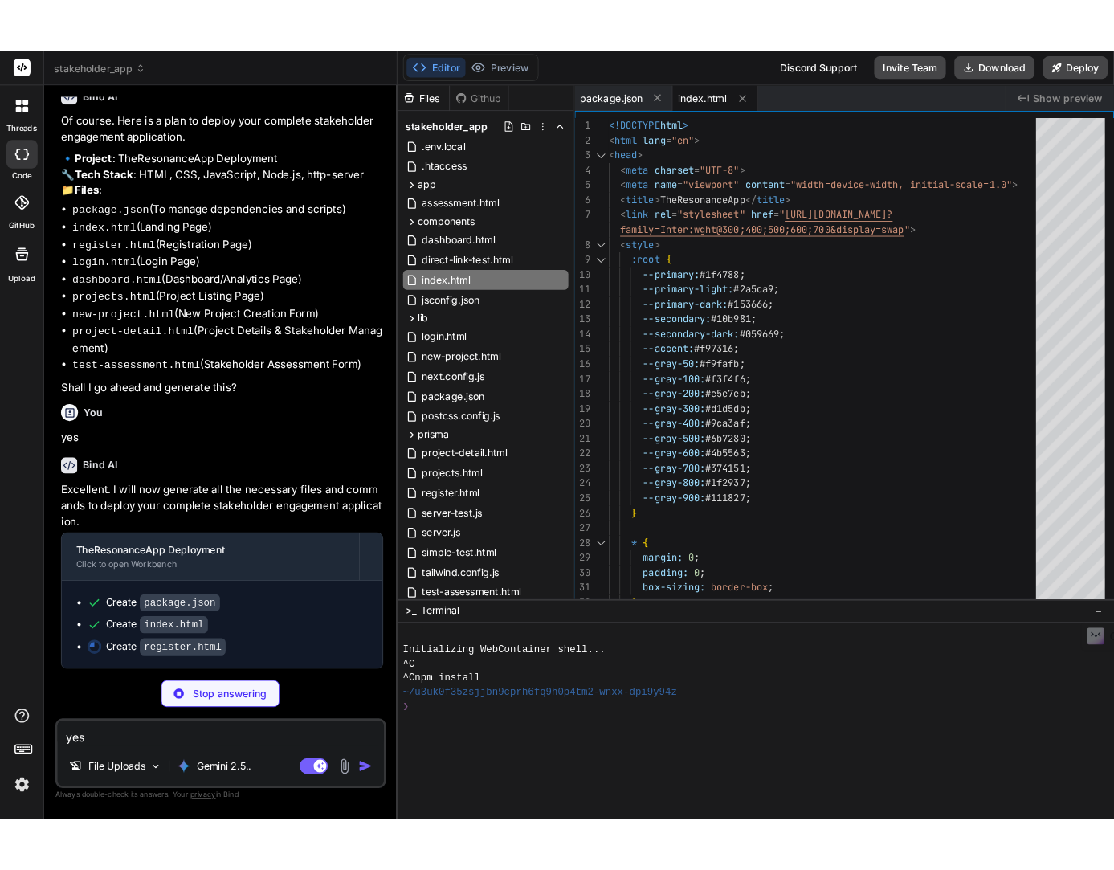
scroll to position [5945, 0]
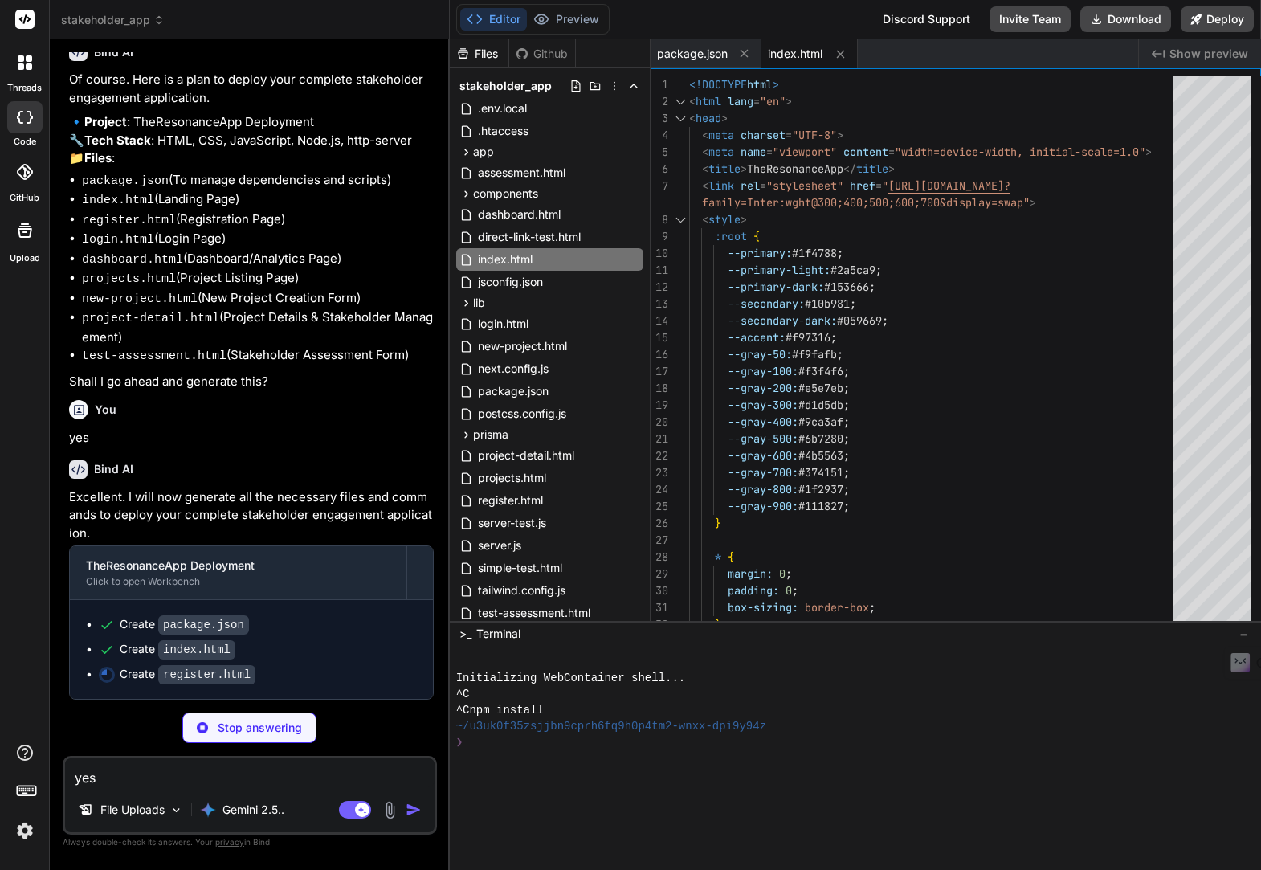
type textarea "x"
type textarea "Service</a> </div> </div> </div> </footer> </body> </html>"
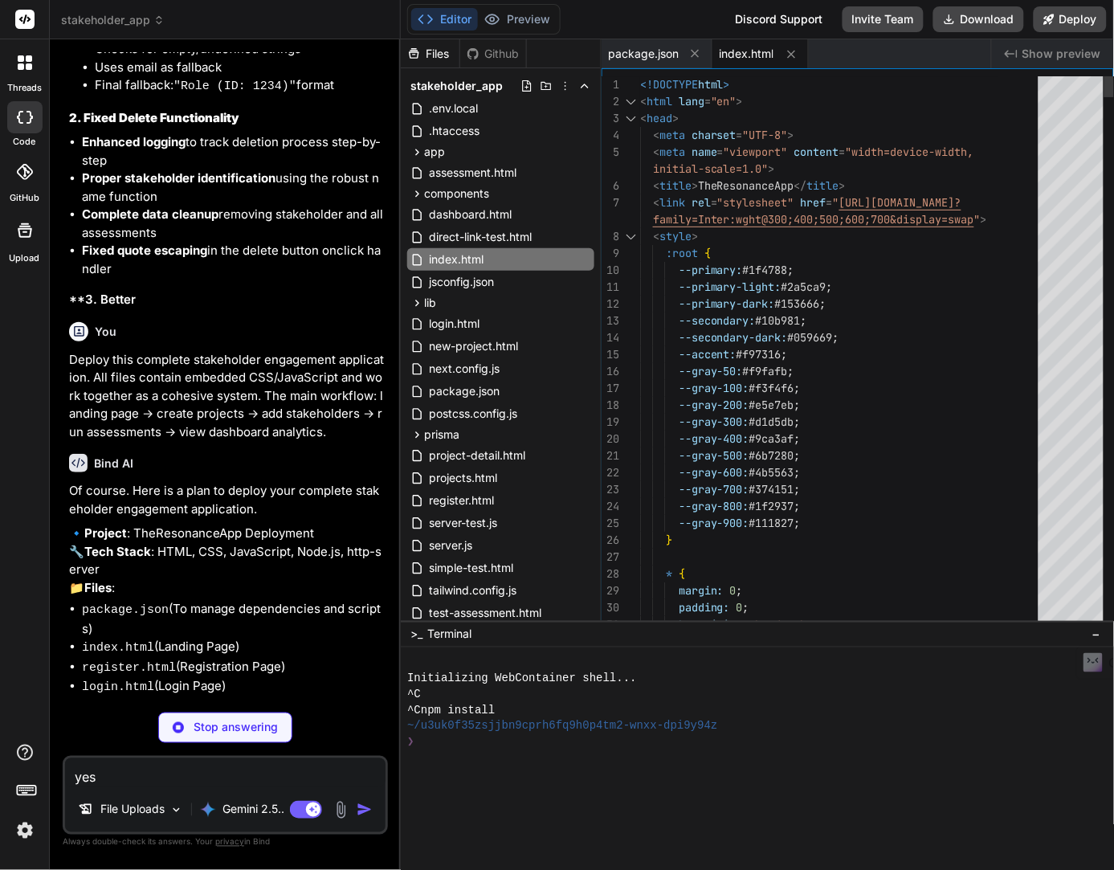
scroll to position [6397, 0]
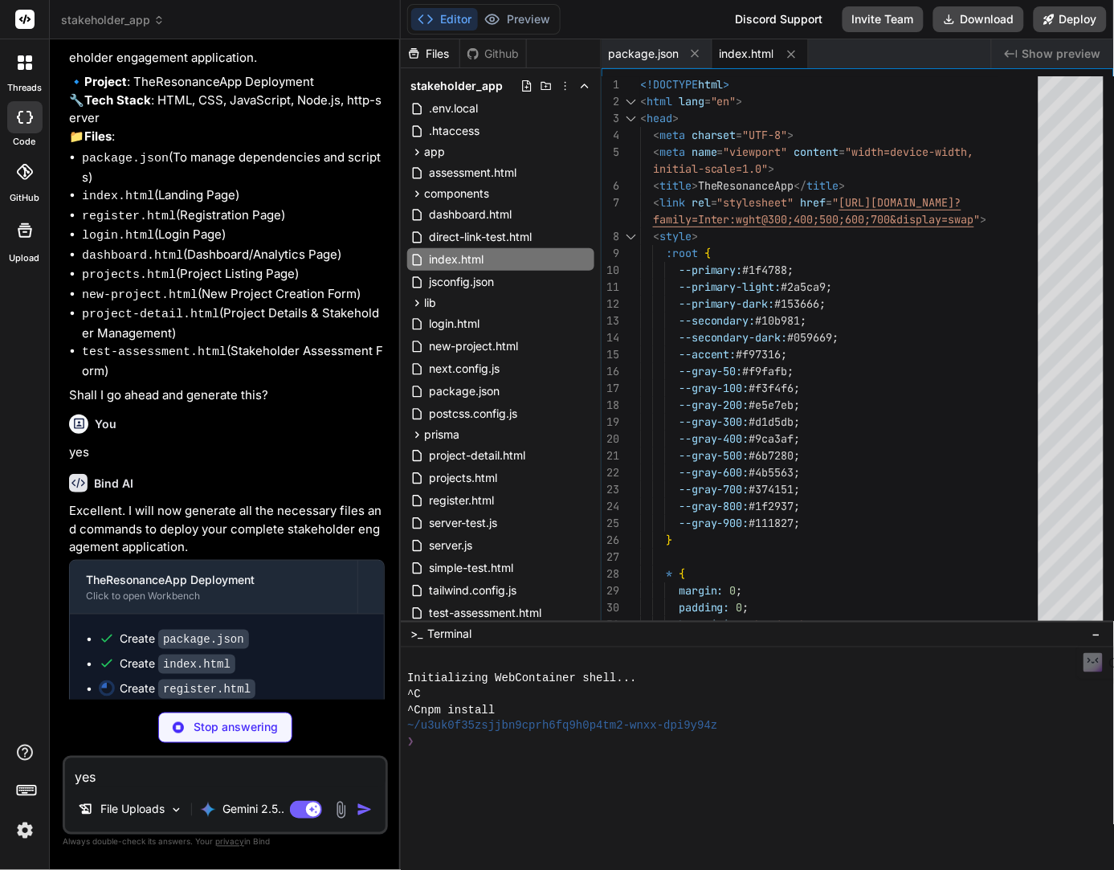
type textarea "x"
type textarea "</html>"
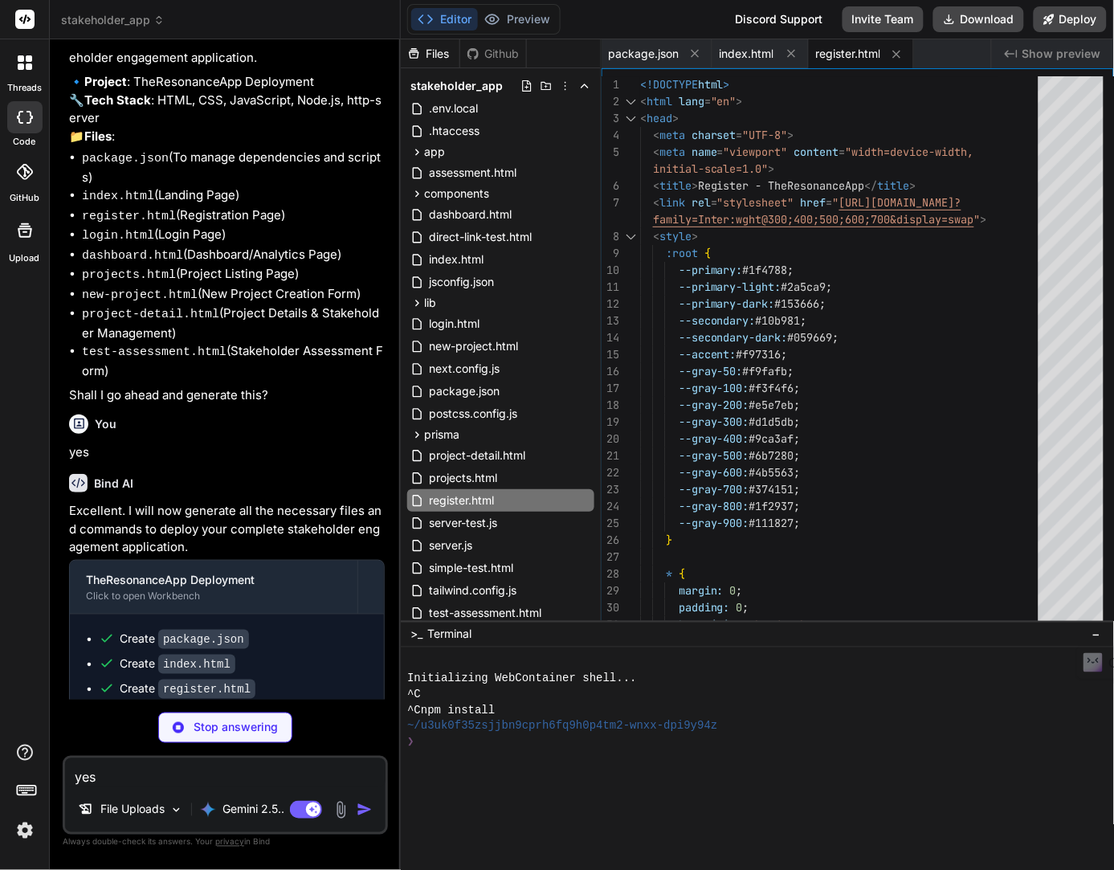
type textarea "x"
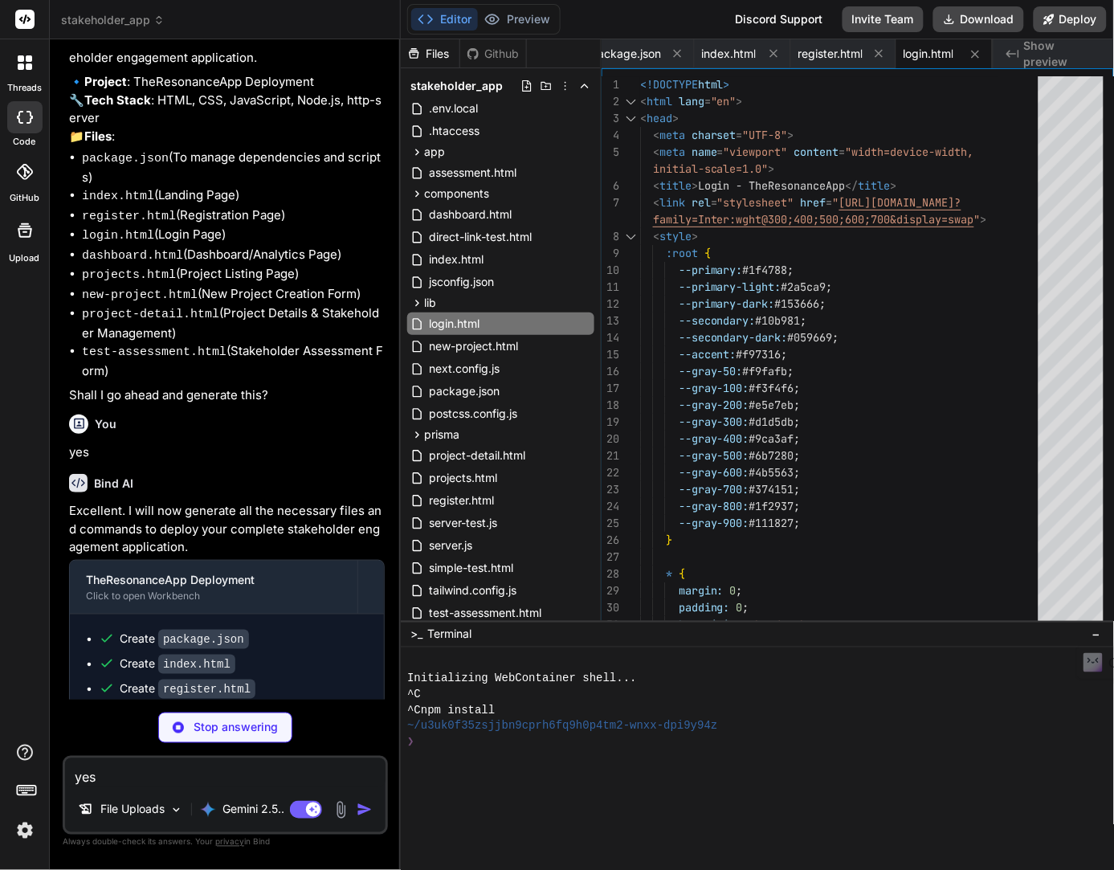
type textarea "x"
type textarea "}); </script> </body> </html>"
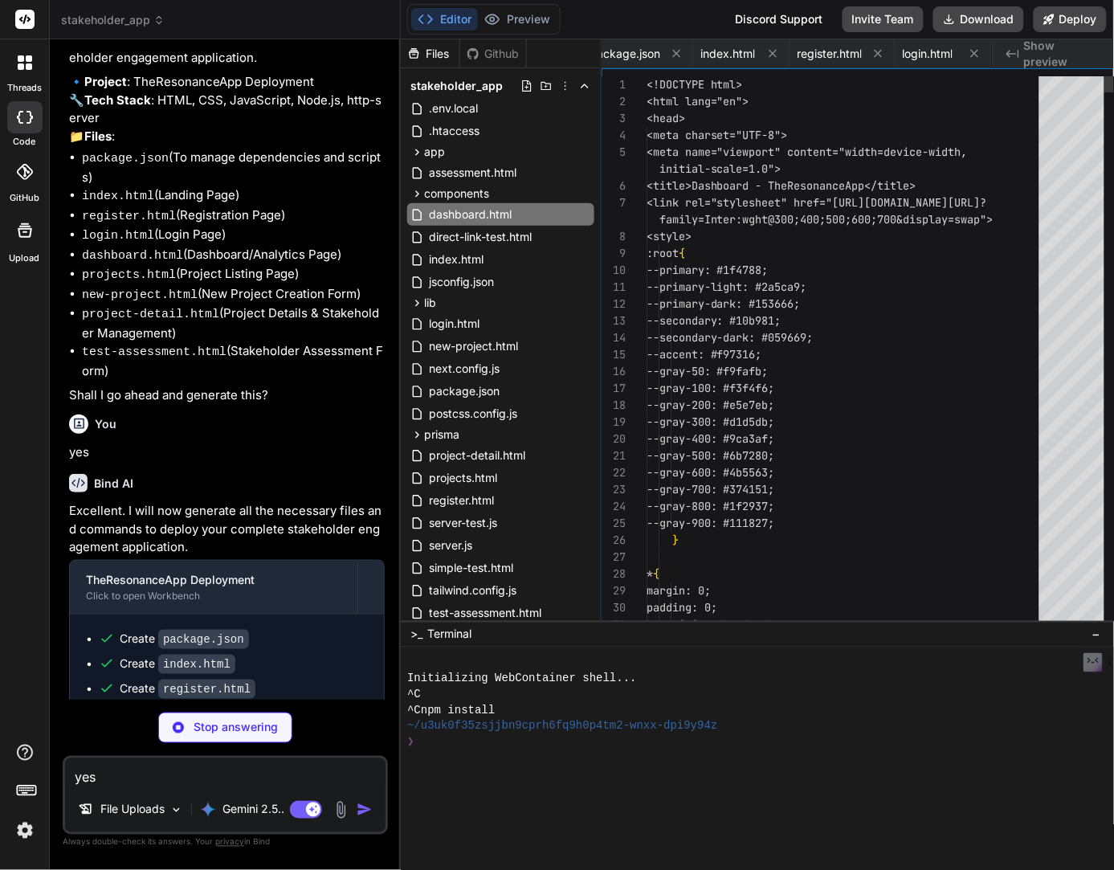
scroll to position [0, 141]
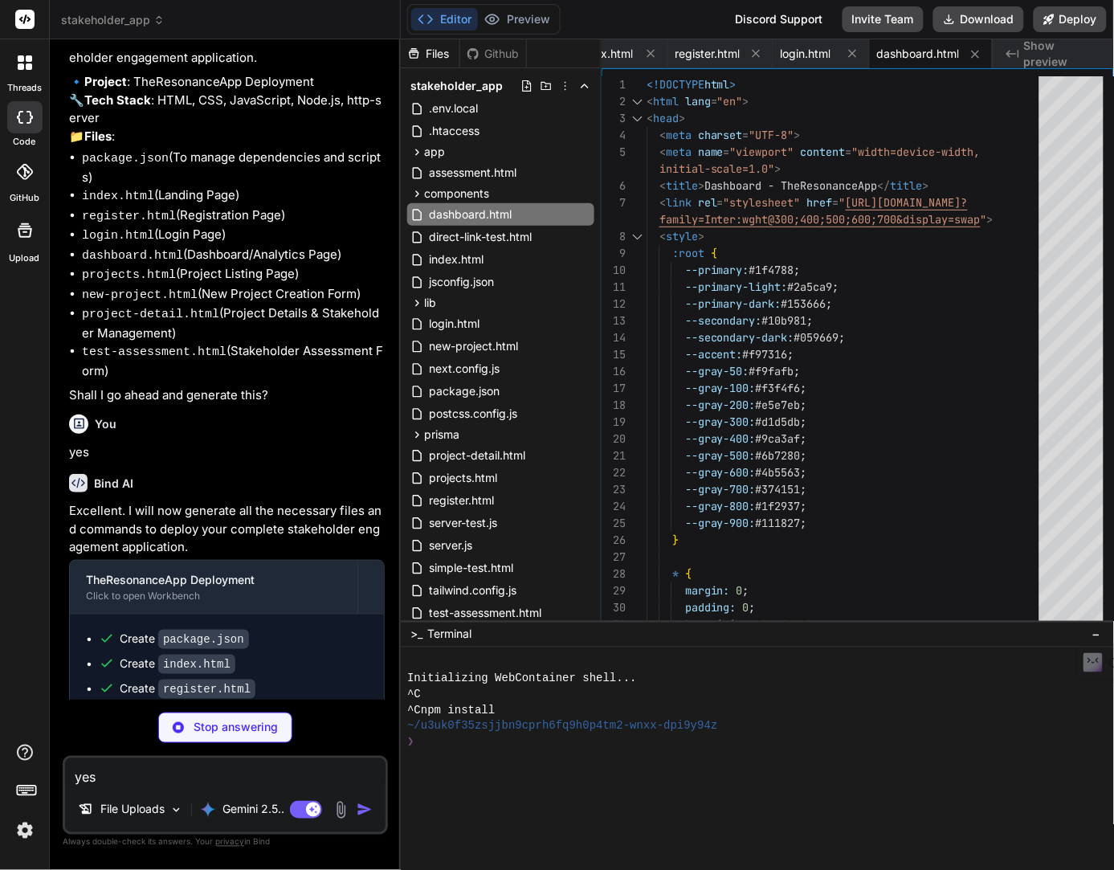
type textarea "x"
type textarea "if (sortSelect) sortSelect.addEventListener('change', applyFiltersAndSort); app…"
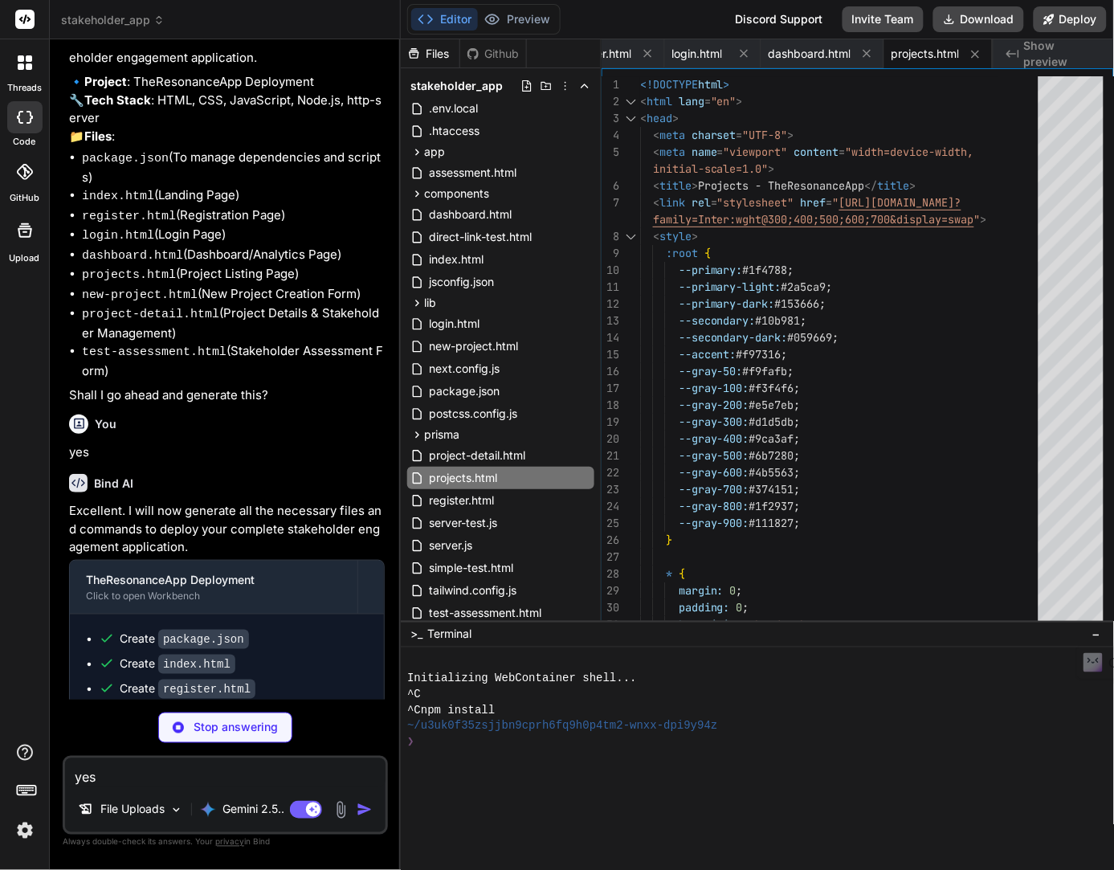
scroll to position [6548, 0]
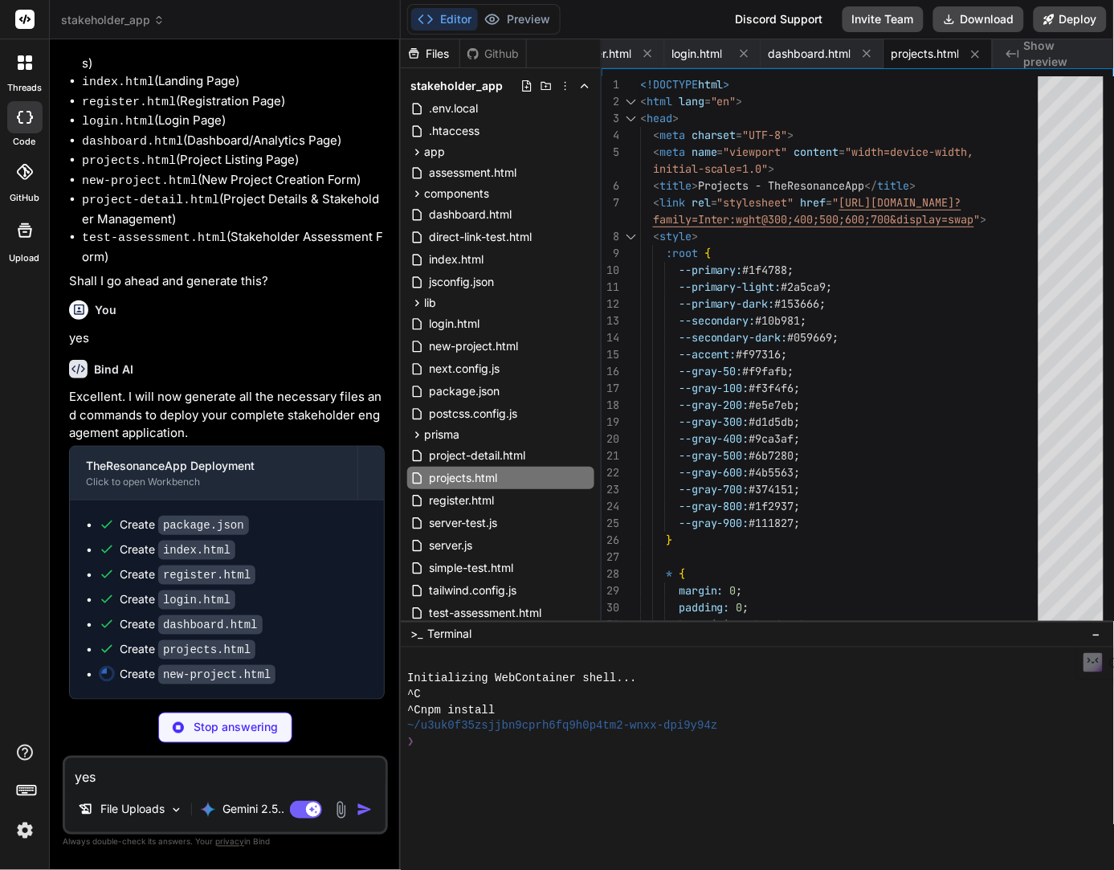
type textarea "x"
type textarea "window.removeStakeholder = removeStakeholder; window.saveStakeholder = saveStak…"
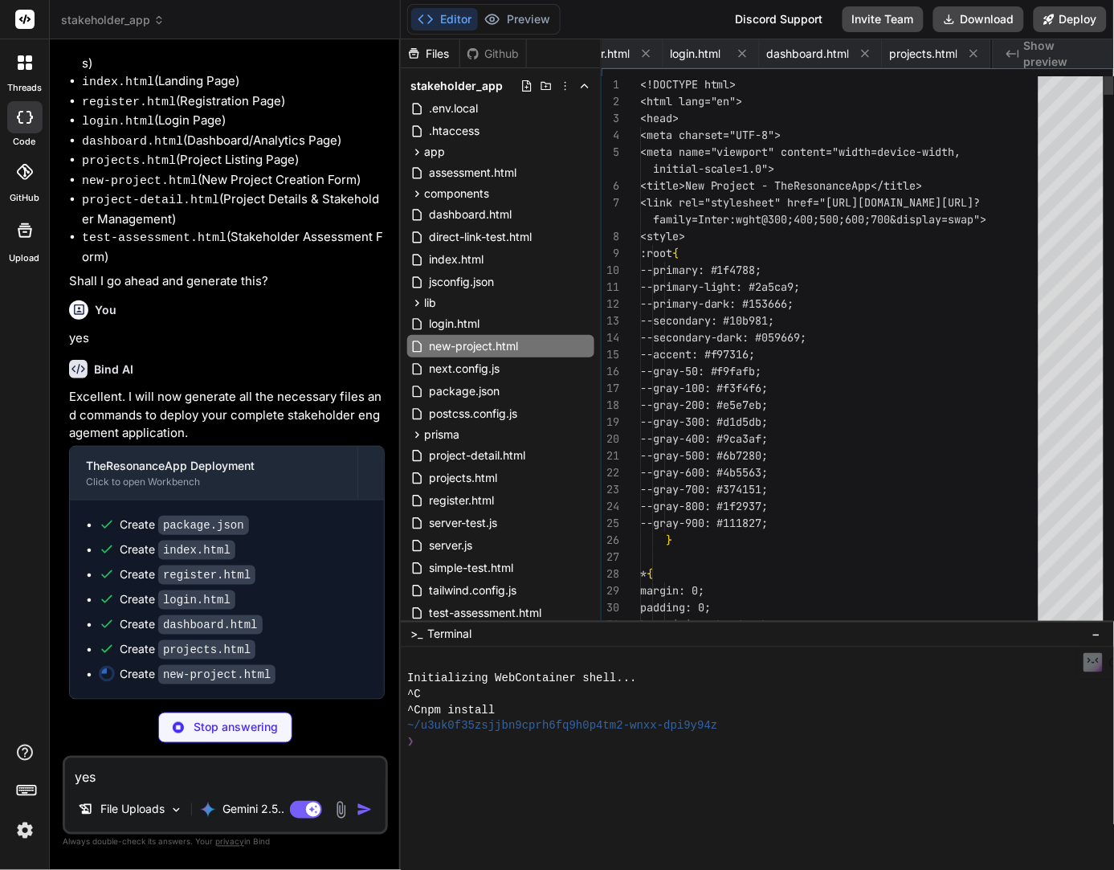
scroll to position [0, 381]
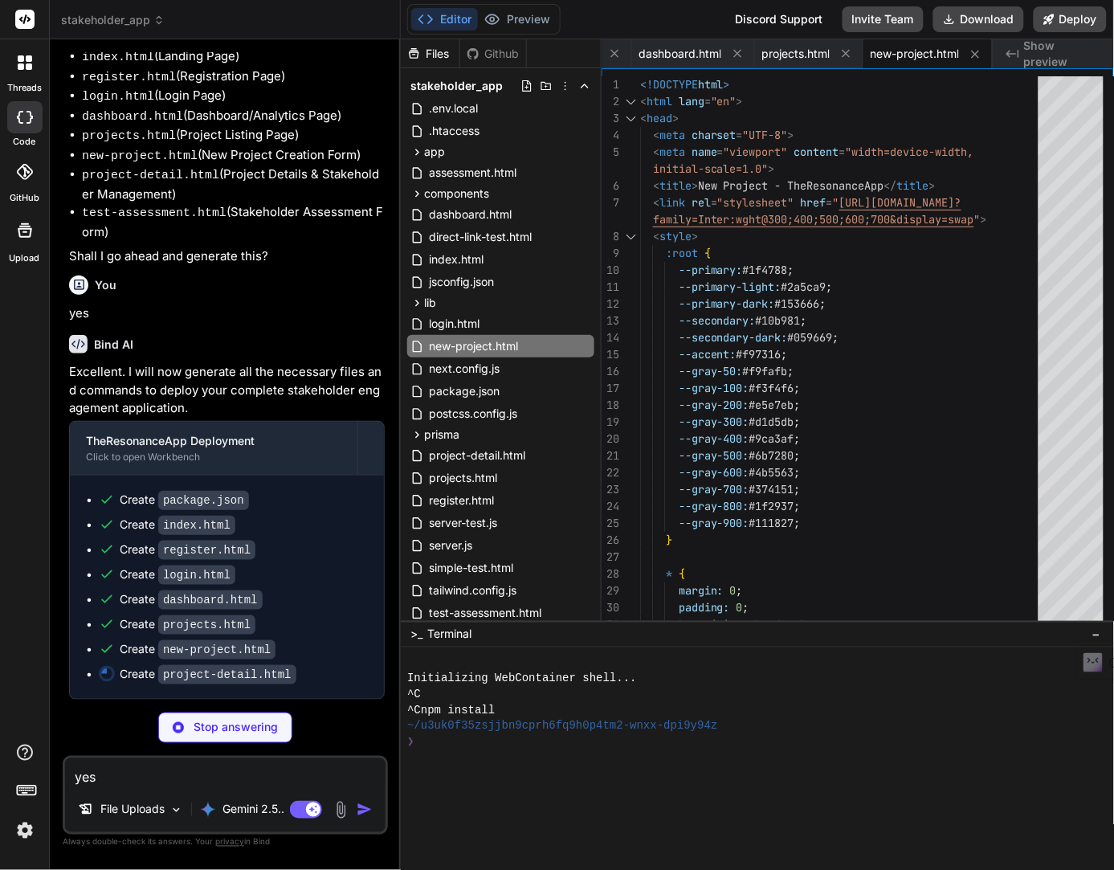
type textarea "x"
type textarea "</body> </html>"
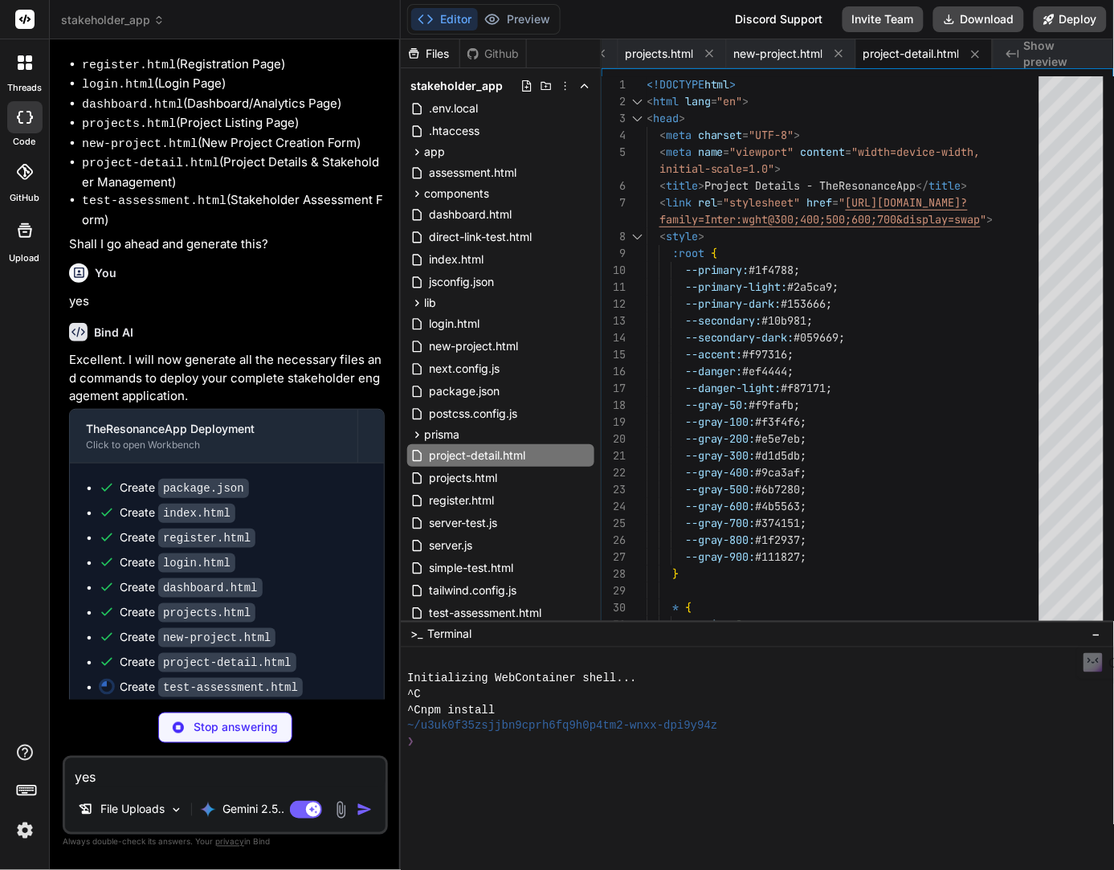
type textarea "x"
type textarea "// Initialize page document.addEventListener('DOMContentLoaded', function() { c…"
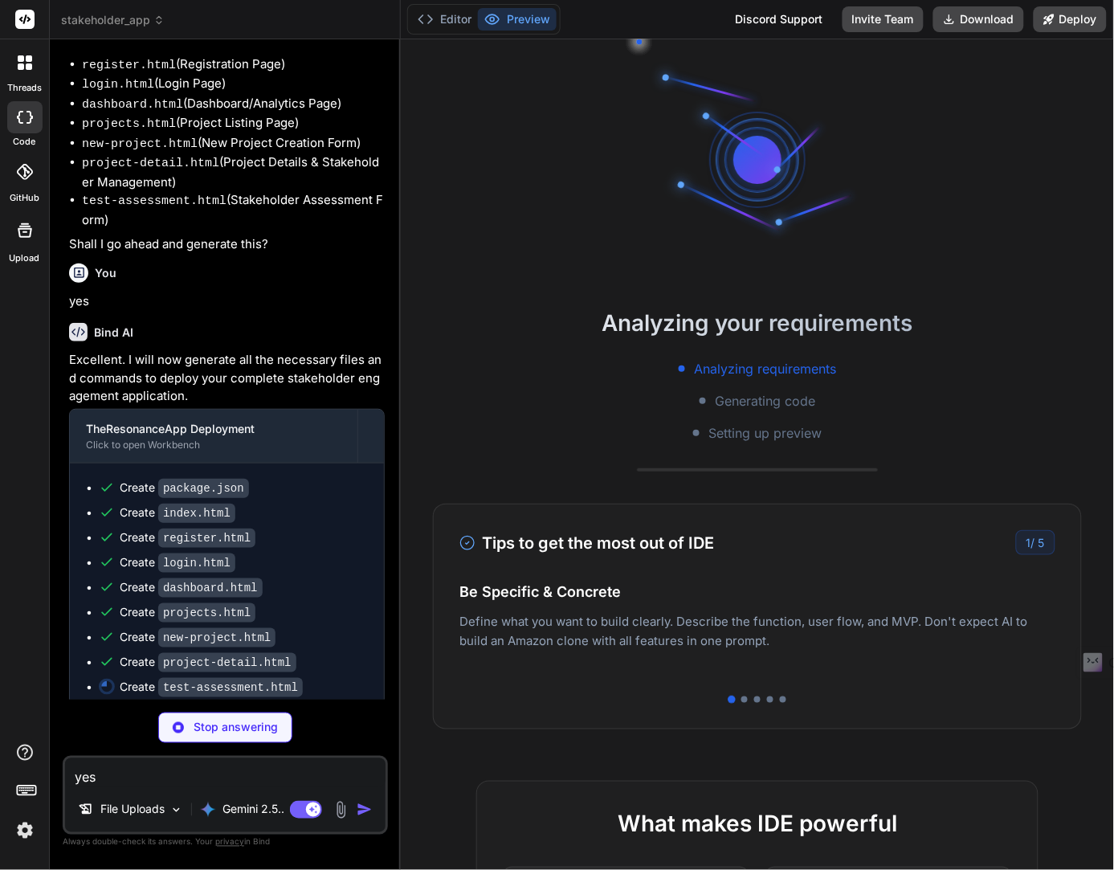
scroll to position [0, 672]
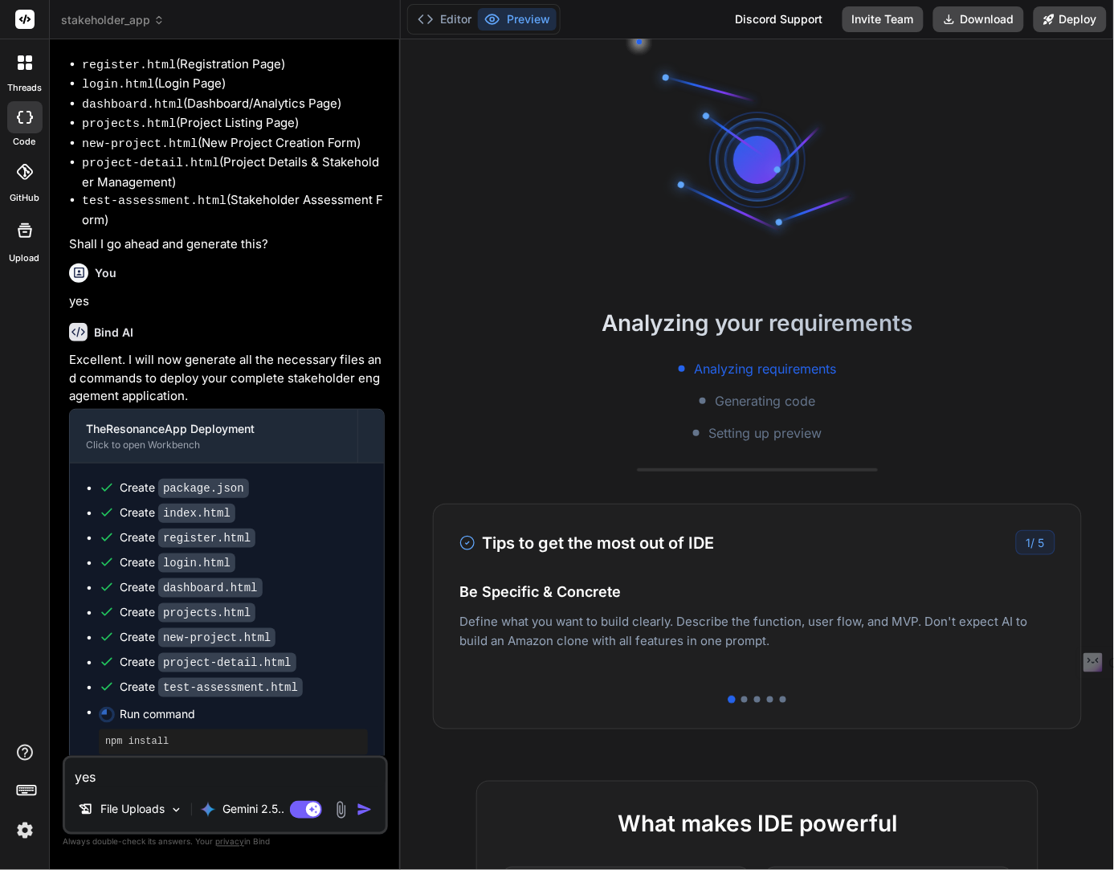
type textarea "x"
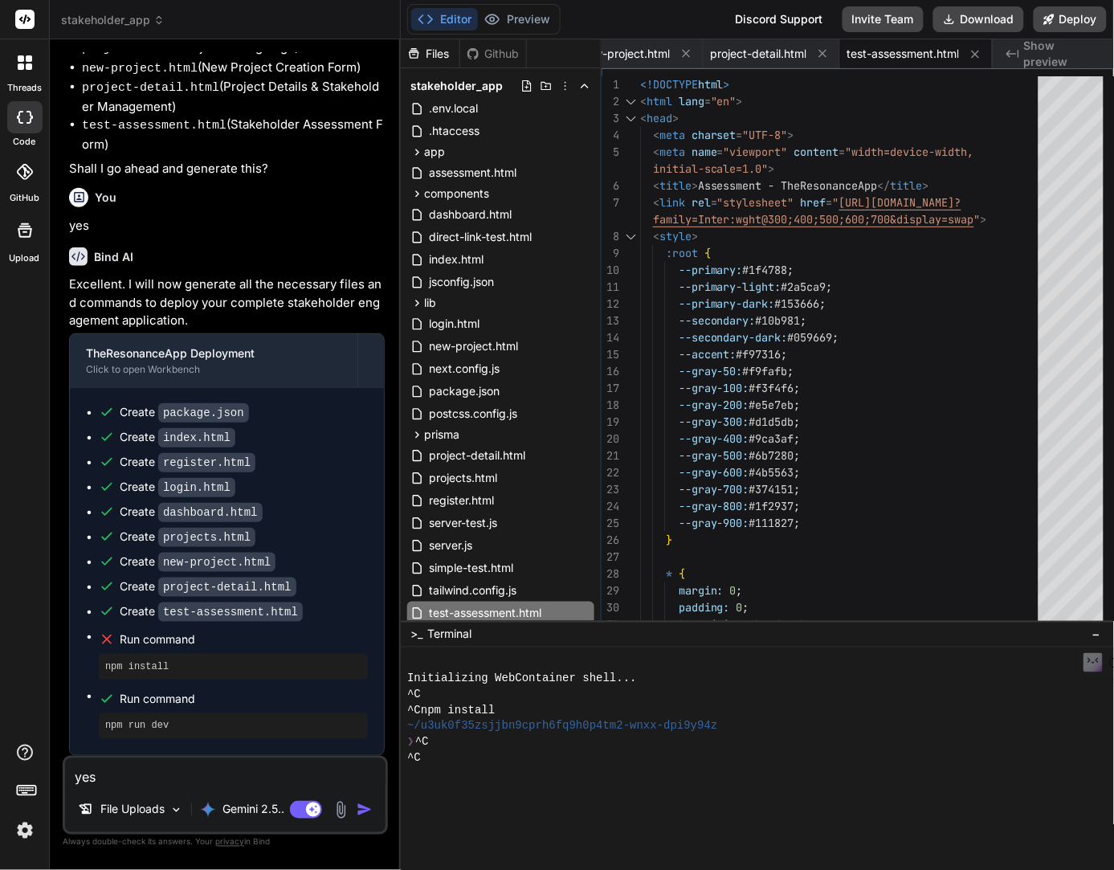
scroll to position [6658, 0]
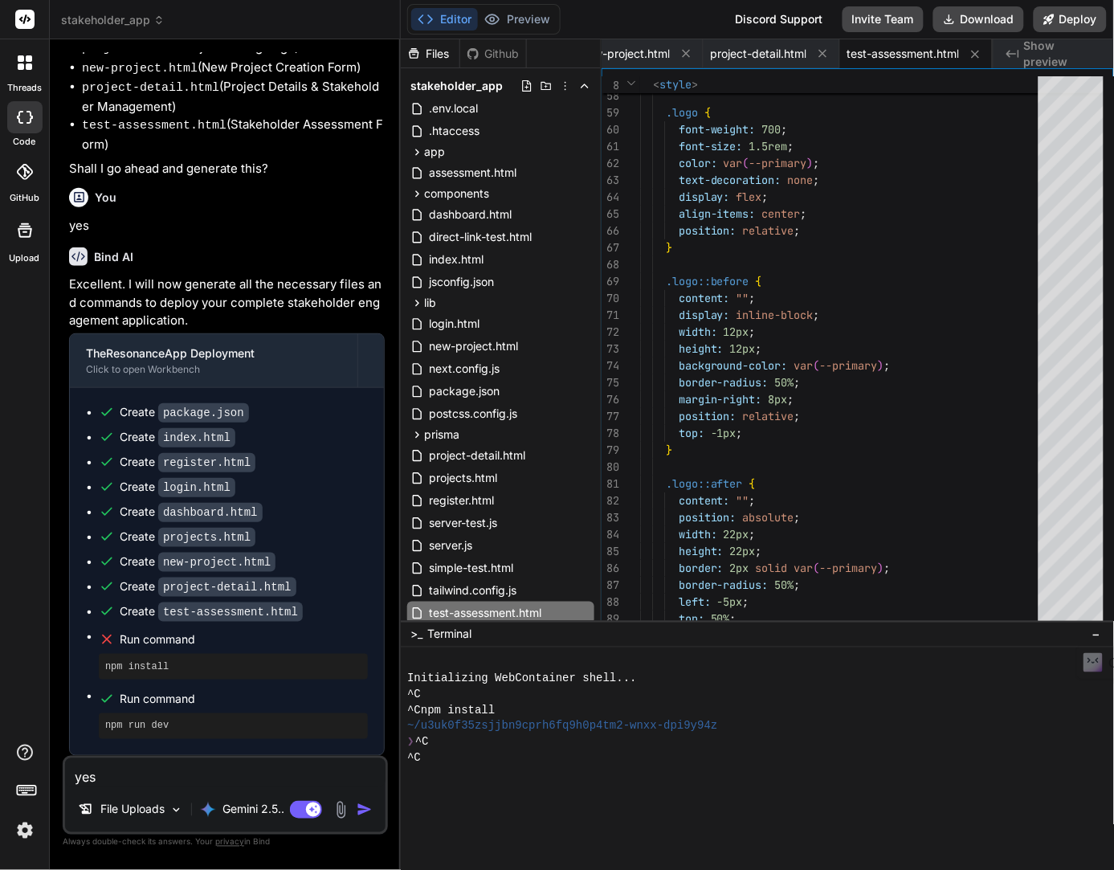
click at [127, 782] on textarea "yes" at bounding box center [225, 772] width 320 height 29
type textarea "w"
type textarea "x"
type textarea "wh"
type textarea "x"
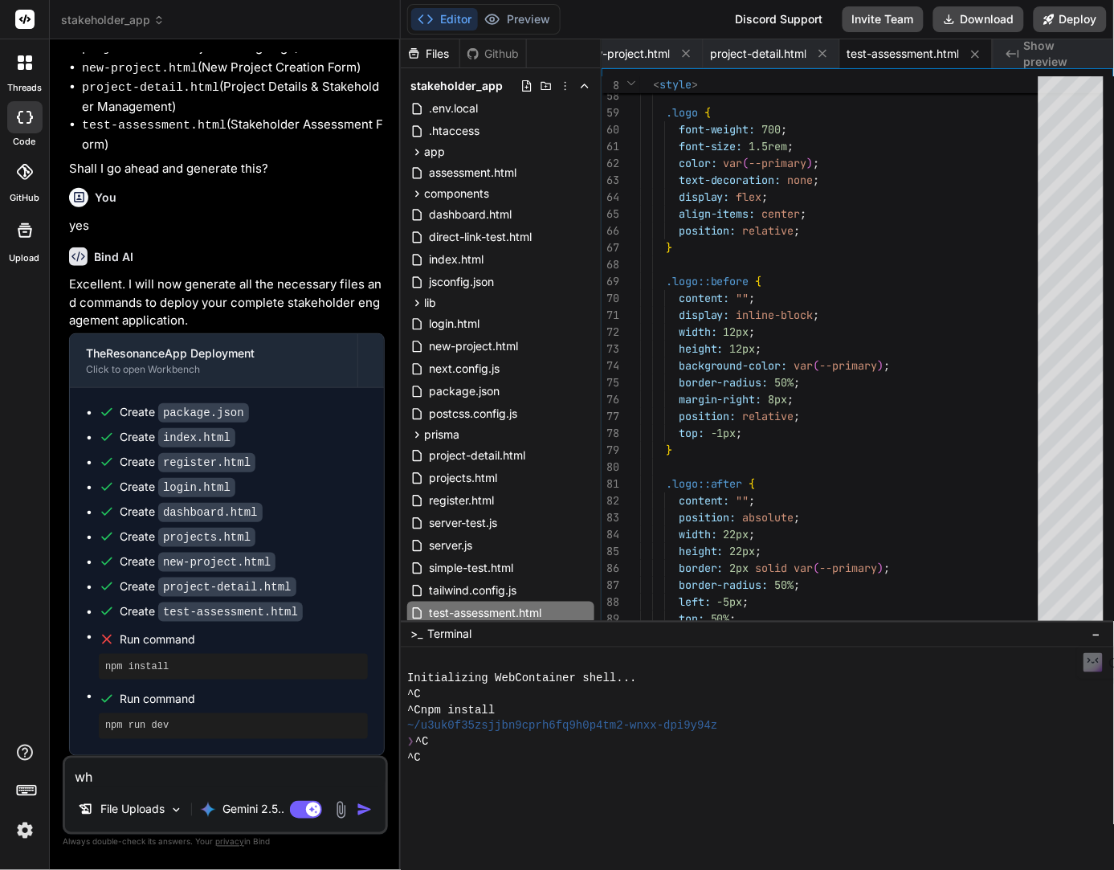
type textarea "why"
type textarea "x"
type textarea "why"
type textarea "x"
type textarea "why c"
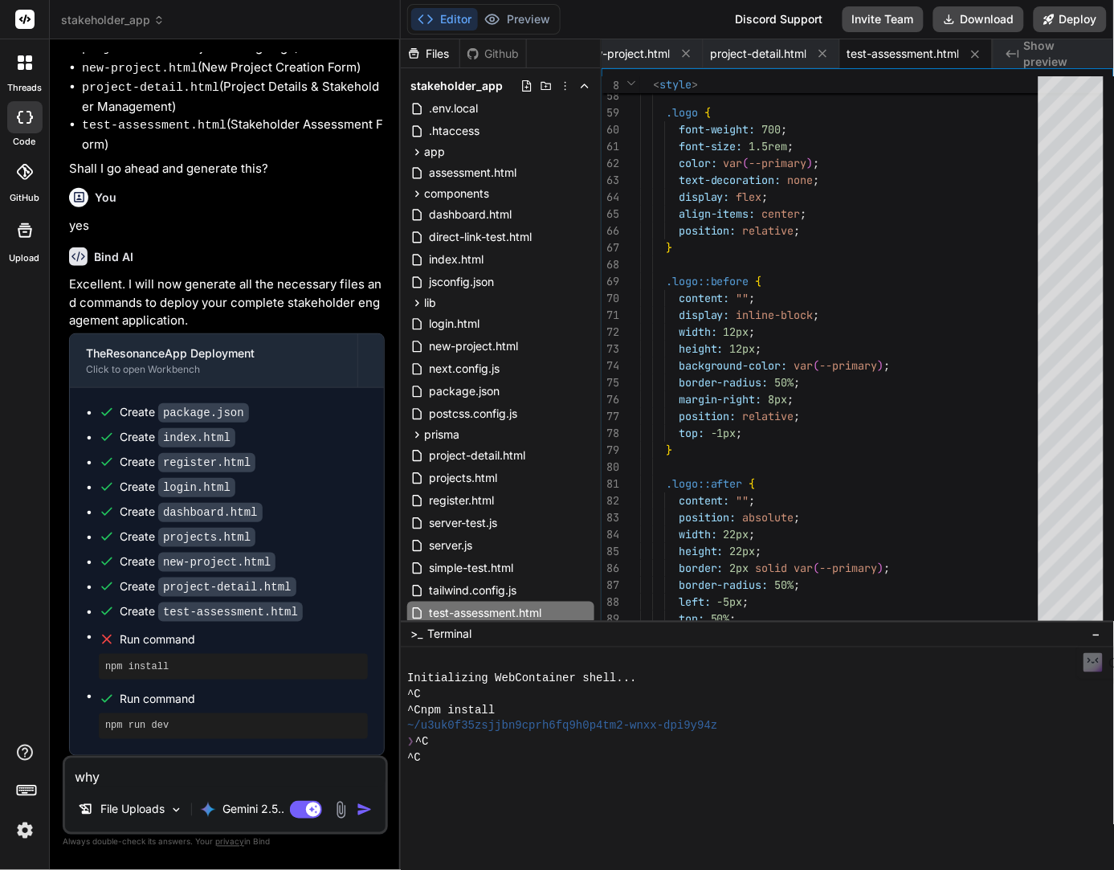
type textarea "x"
type textarea "why ca"
type textarea "x"
type textarea "why can"
type textarea "x"
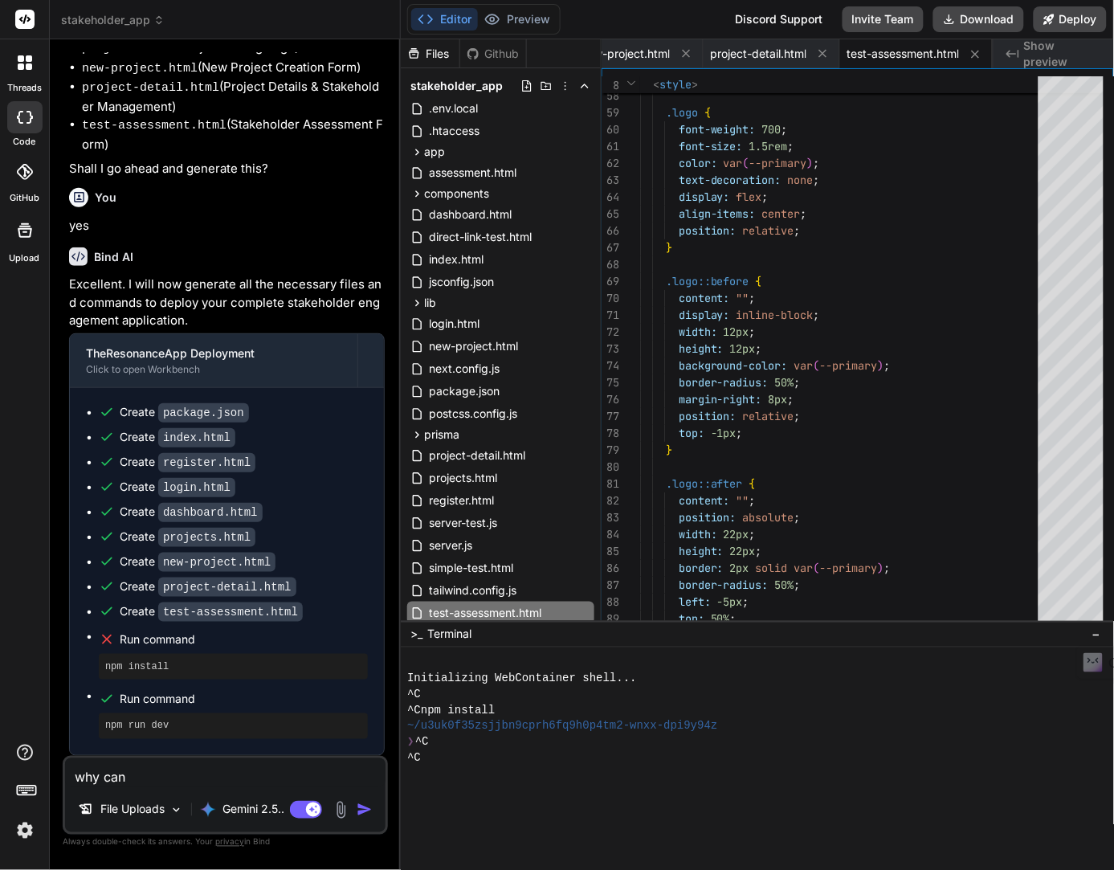
type textarea "why can"
type textarea "x"
type textarea "why can i"
type textarea "x"
type textarea "why can i"
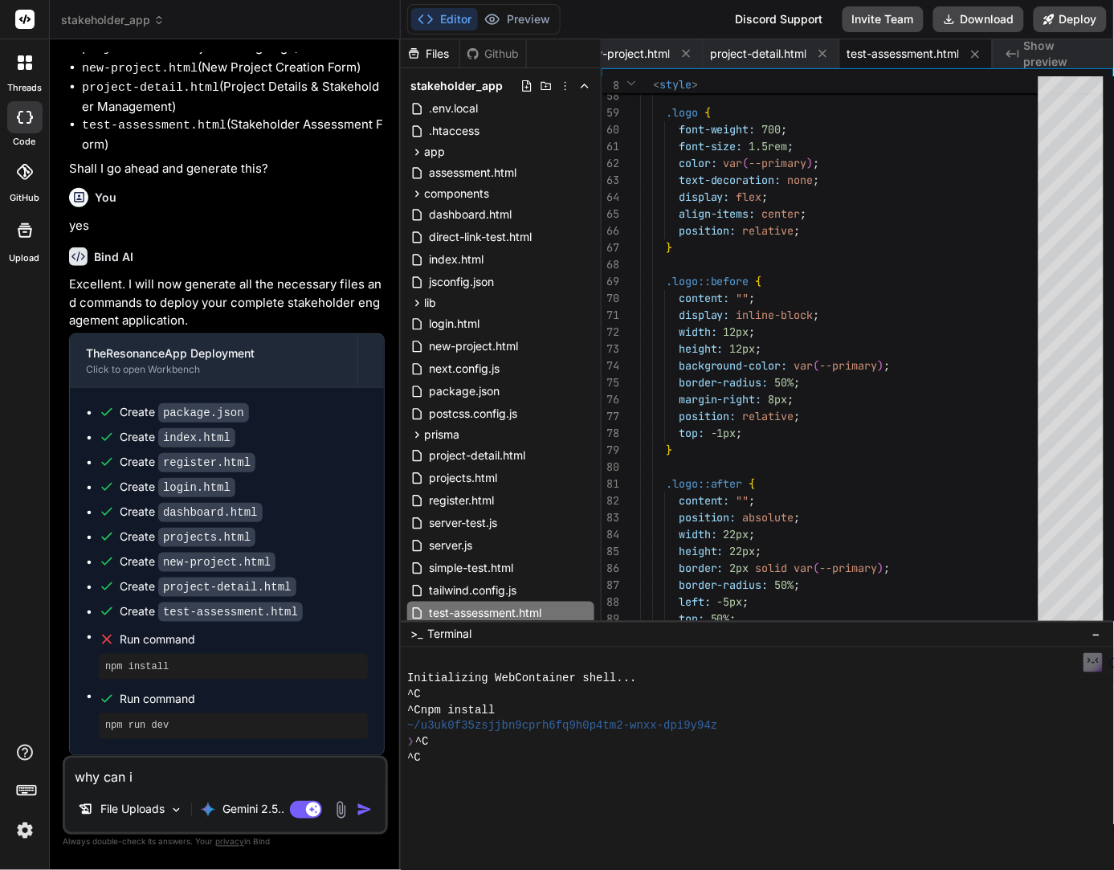
type textarea "x"
type textarea "why can i n"
type textarea "x"
type textarea "why can i no"
type textarea "x"
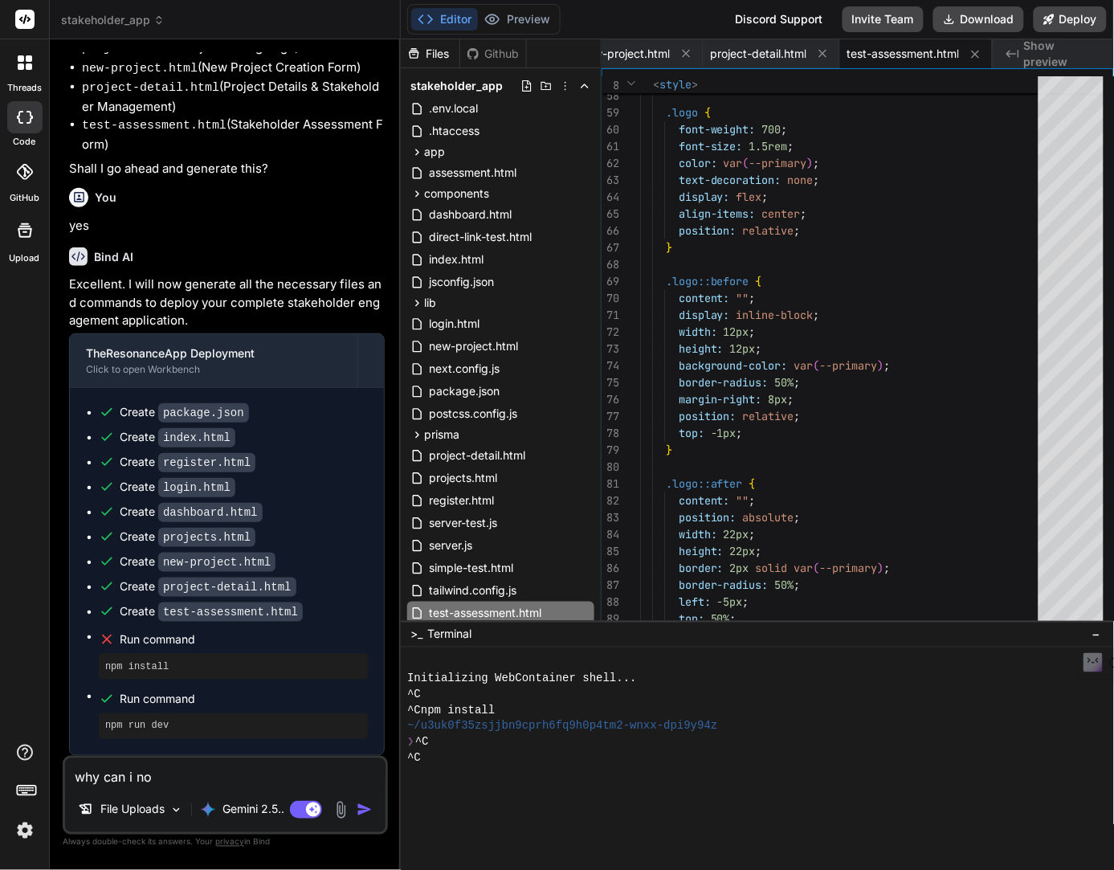
type textarea "why can i not"
type textarea "x"
type textarea "why can i not"
type textarea "x"
type textarea "why can i not s"
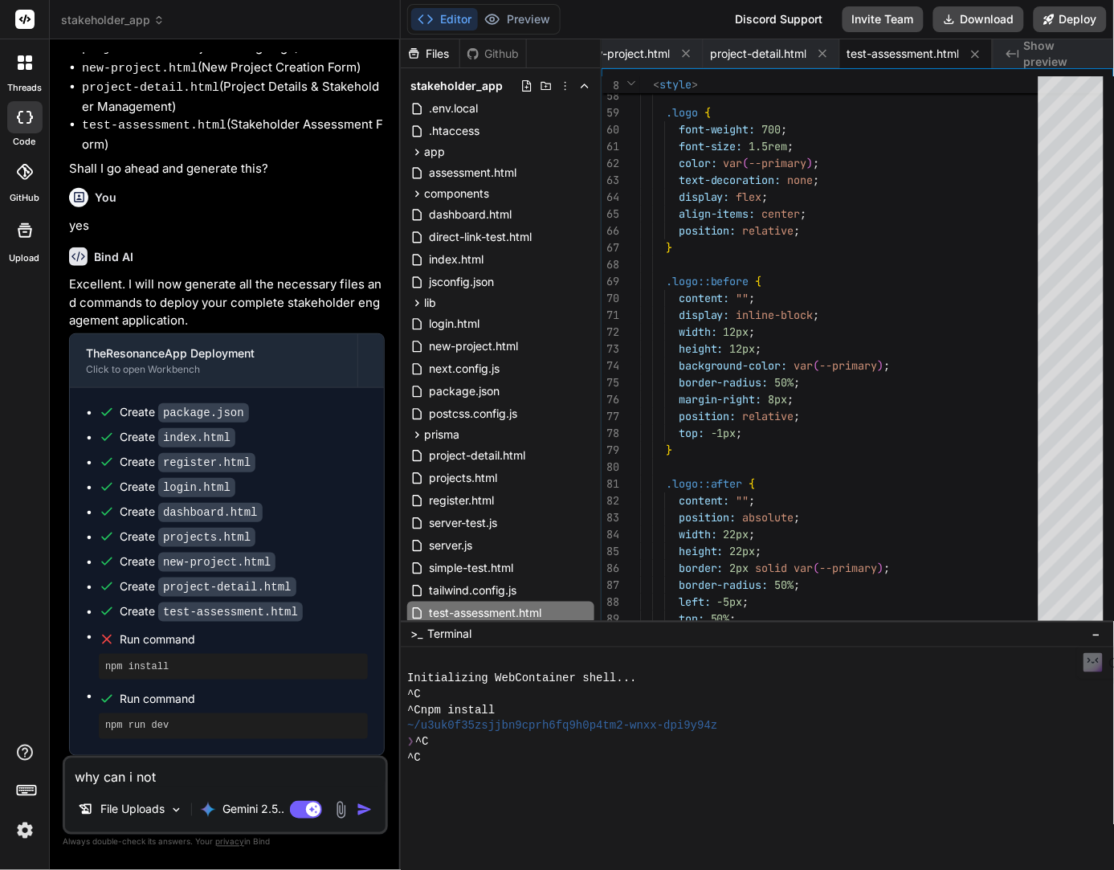
type textarea "x"
type textarea "why can i not se"
type textarea "x"
type textarea "why can i not see"
type textarea "x"
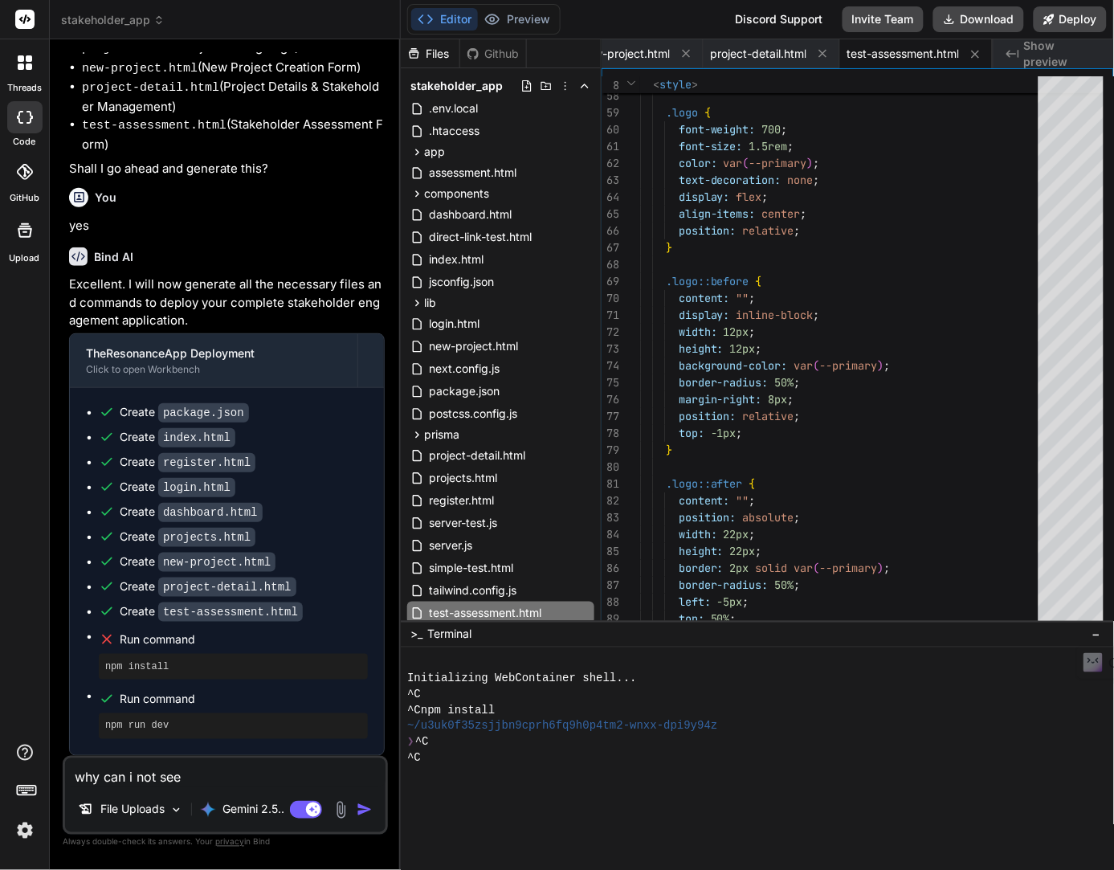
type textarea "why can i not see"
type textarea "x"
type textarea "why can i not see a"
type textarea "x"
type textarea "why can i not see a"
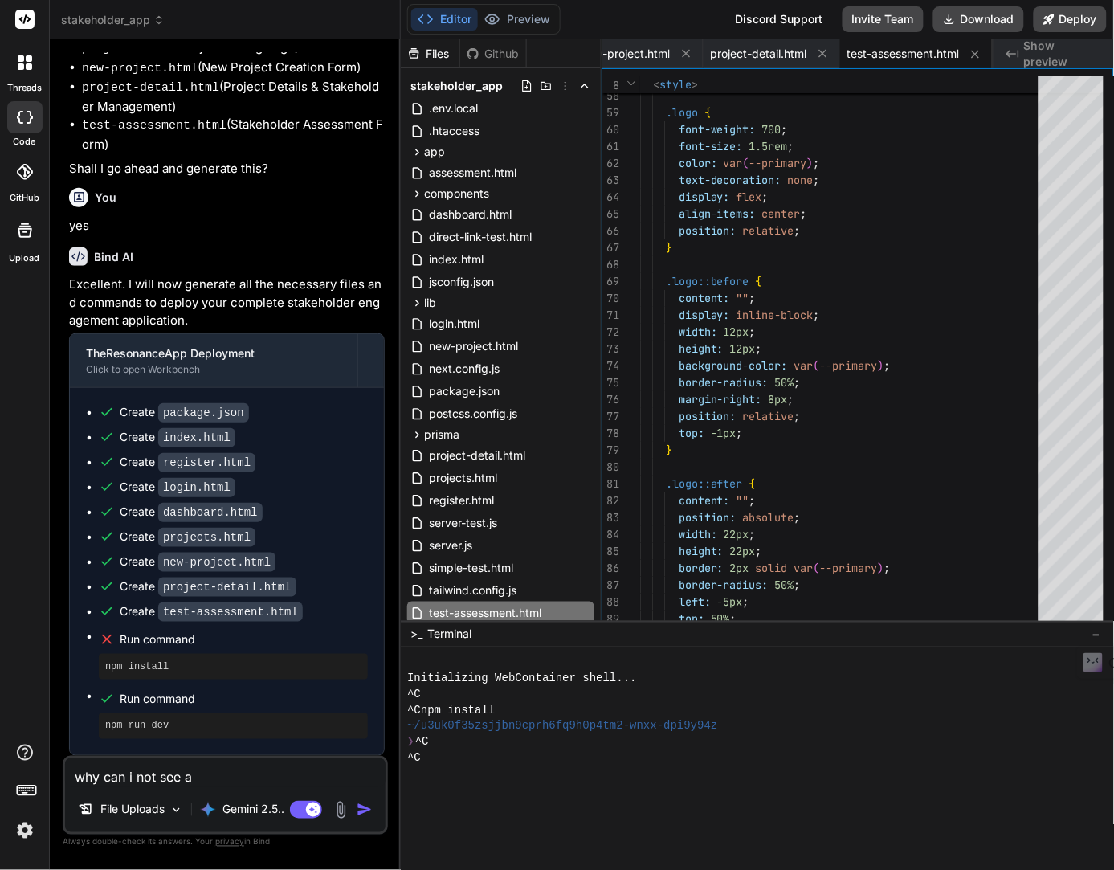
type textarea "x"
type textarea "why can i not see a p"
type textarea "x"
type textarea "why can i not see a pr"
type textarea "x"
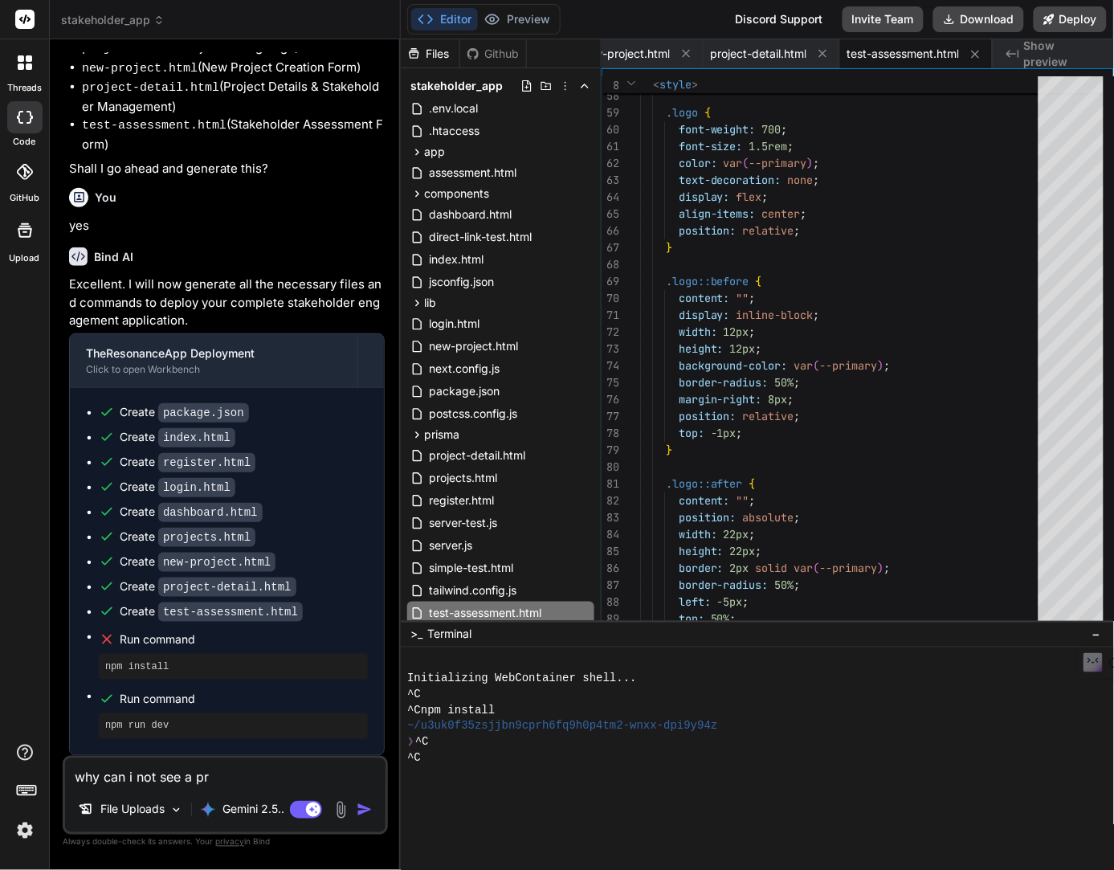
type textarea "why can i not see a pre"
type textarea "x"
type textarea "why can i not see a prev"
type textarea "x"
type textarea "why can i not see a previ"
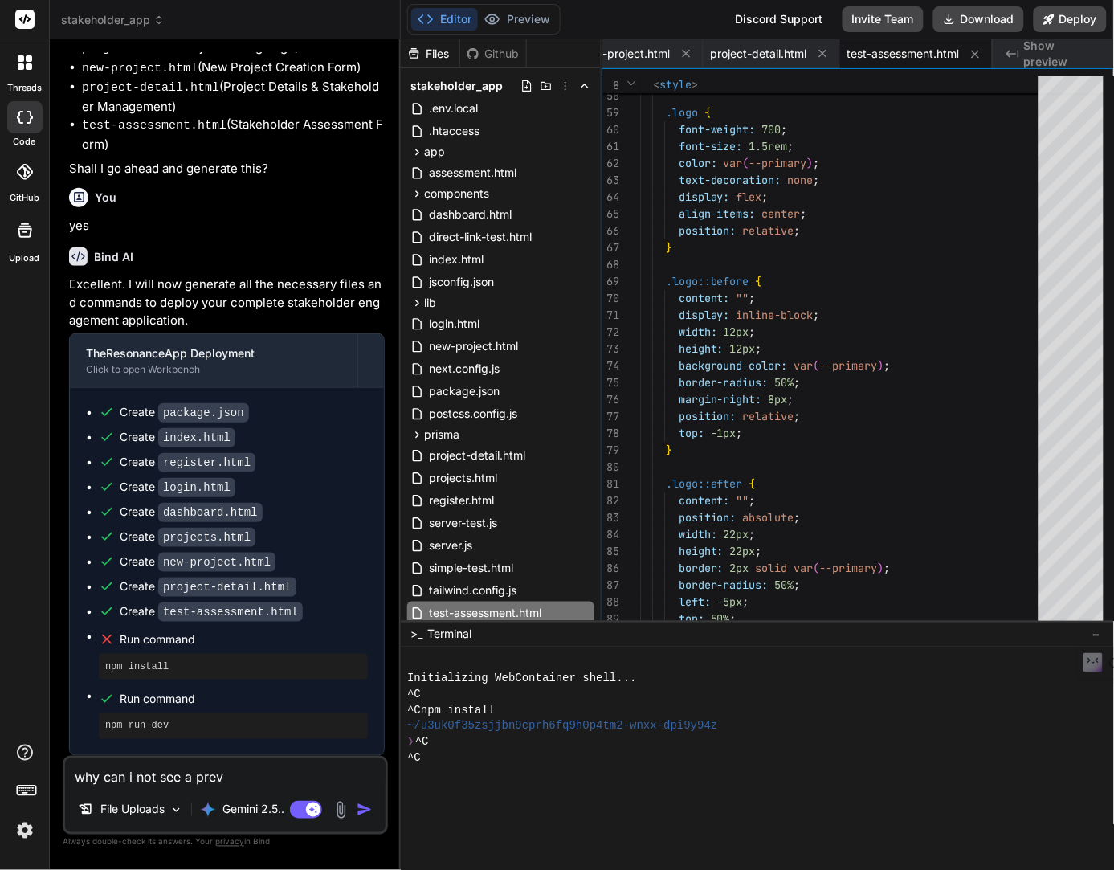
type textarea "x"
type textarea "why can i not see a previe"
type textarea "x"
type textarea "why can i not see a preview"
type textarea "x"
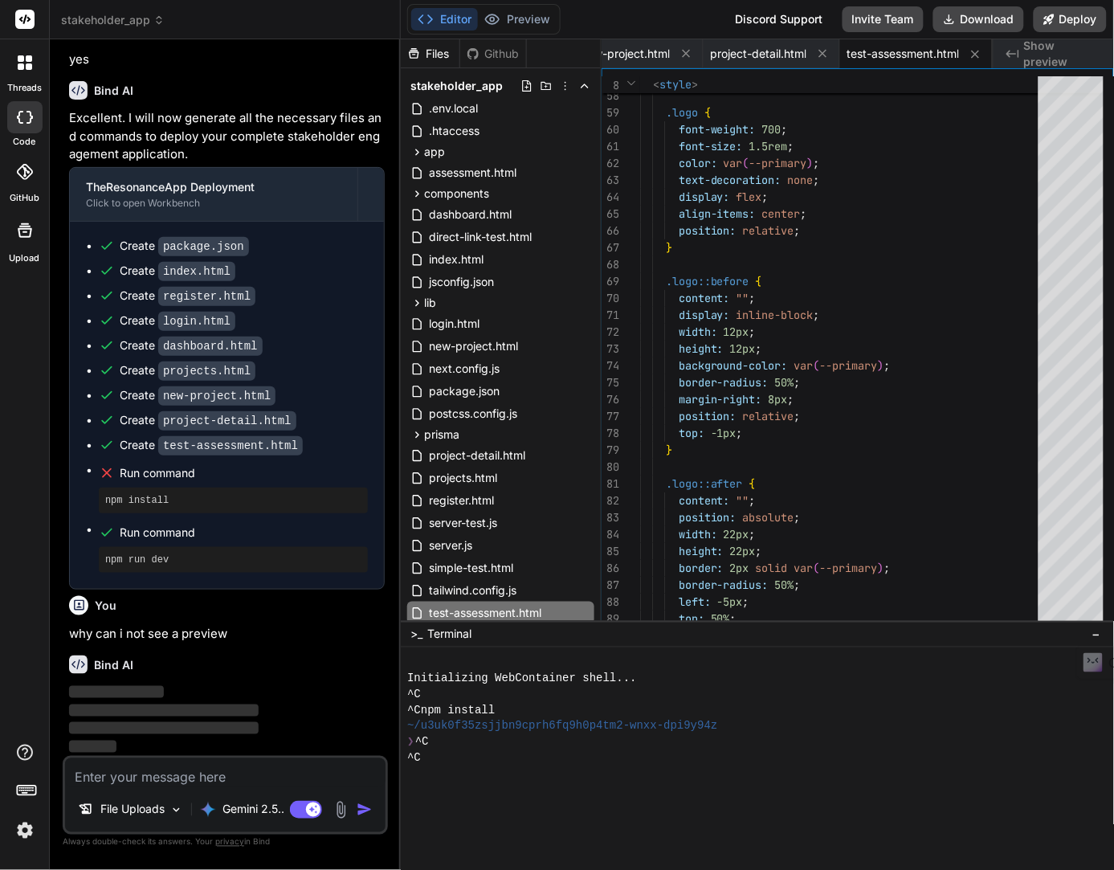
scroll to position [6825, 0]
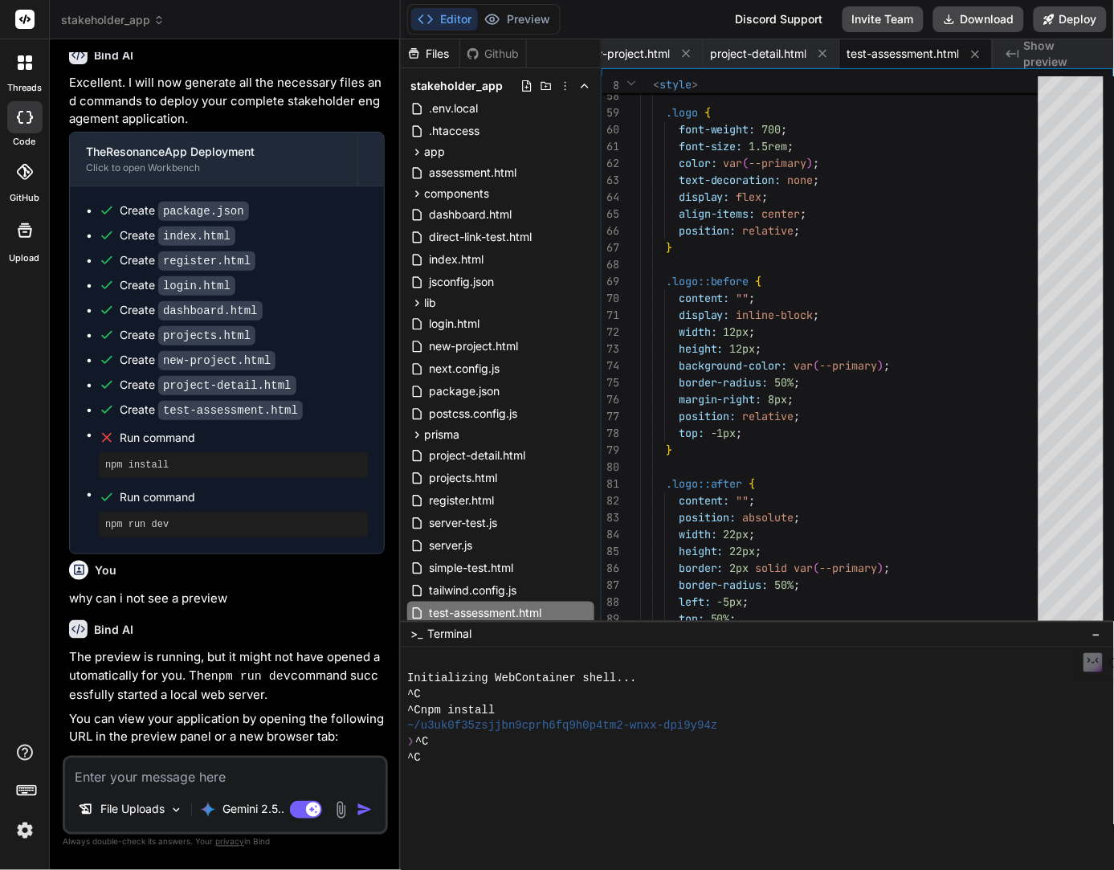
type textarea "x"
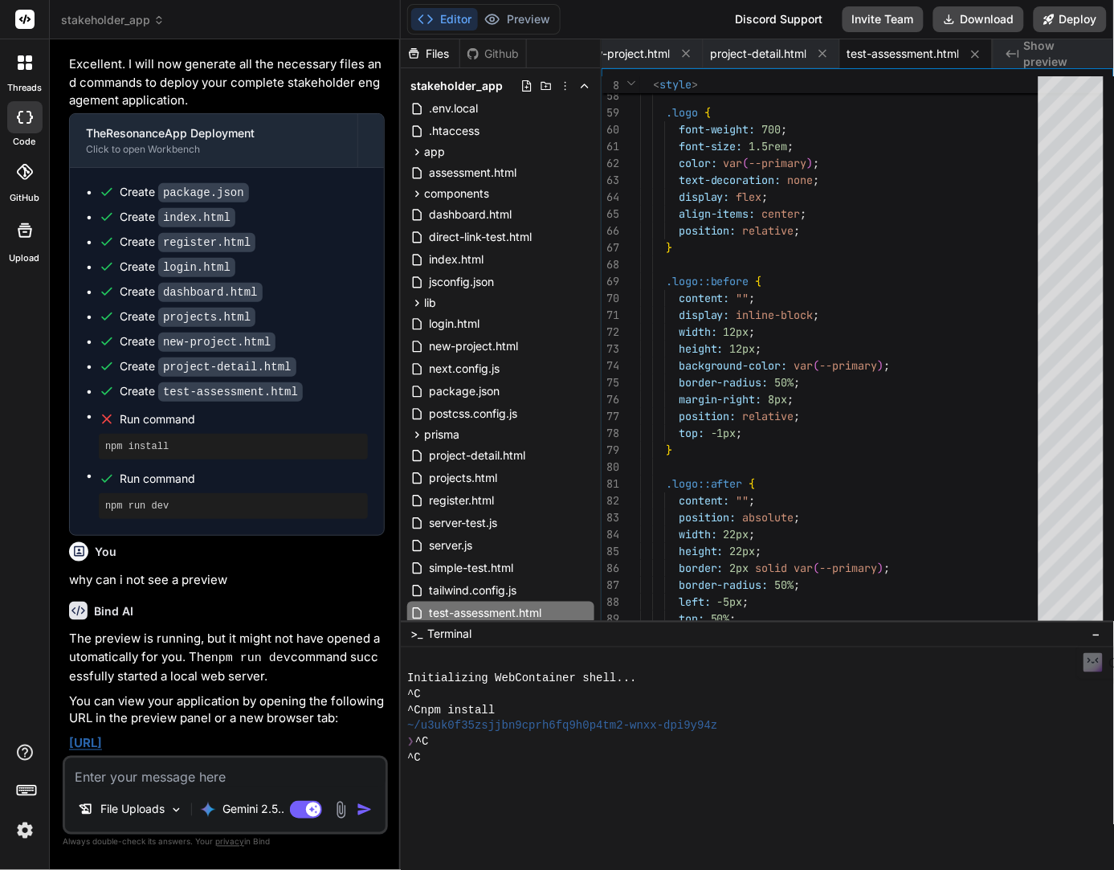
scroll to position [6878, 0]
click at [102, 749] on link "http://localhost:3000" at bounding box center [85, 743] width 33 height 15
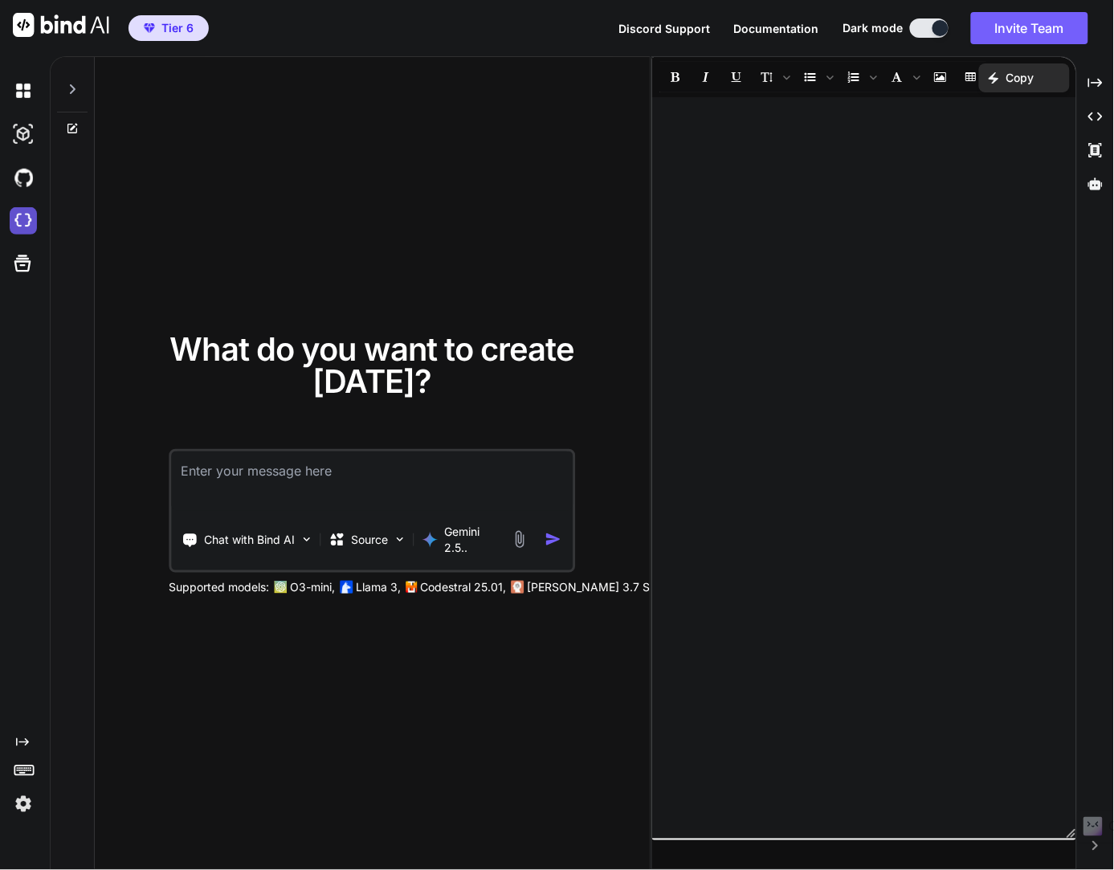
click at [21, 223] on img at bounding box center [23, 220] width 27 height 27
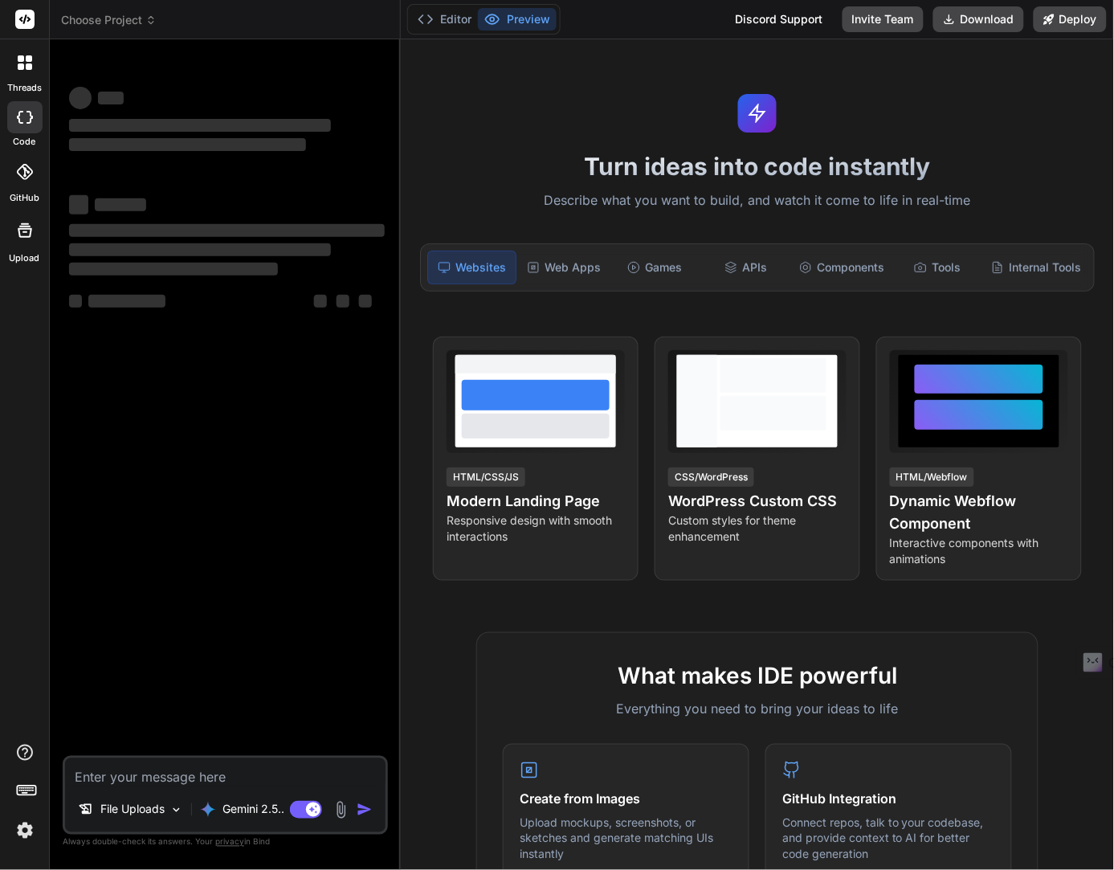
click at [25, 112] on icon at bounding box center [25, 117] width 16 height 13
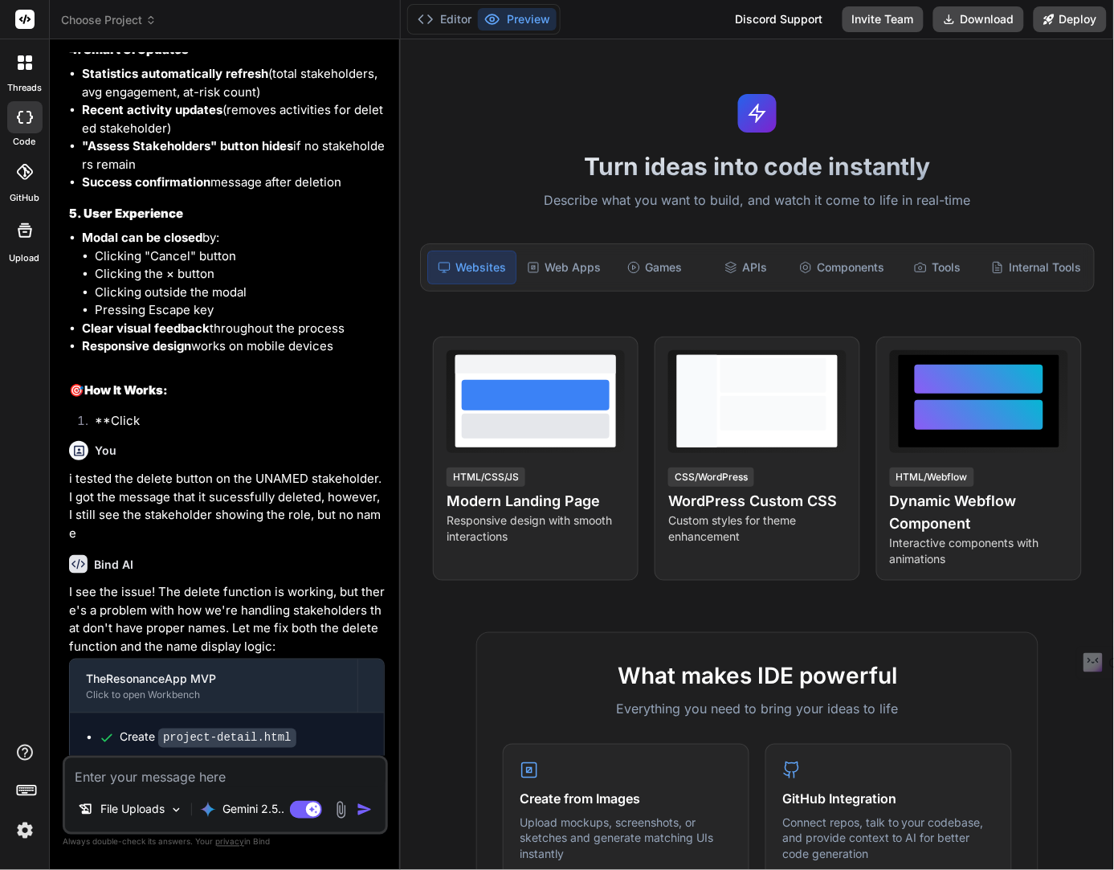
scroll to position [3958, 0]
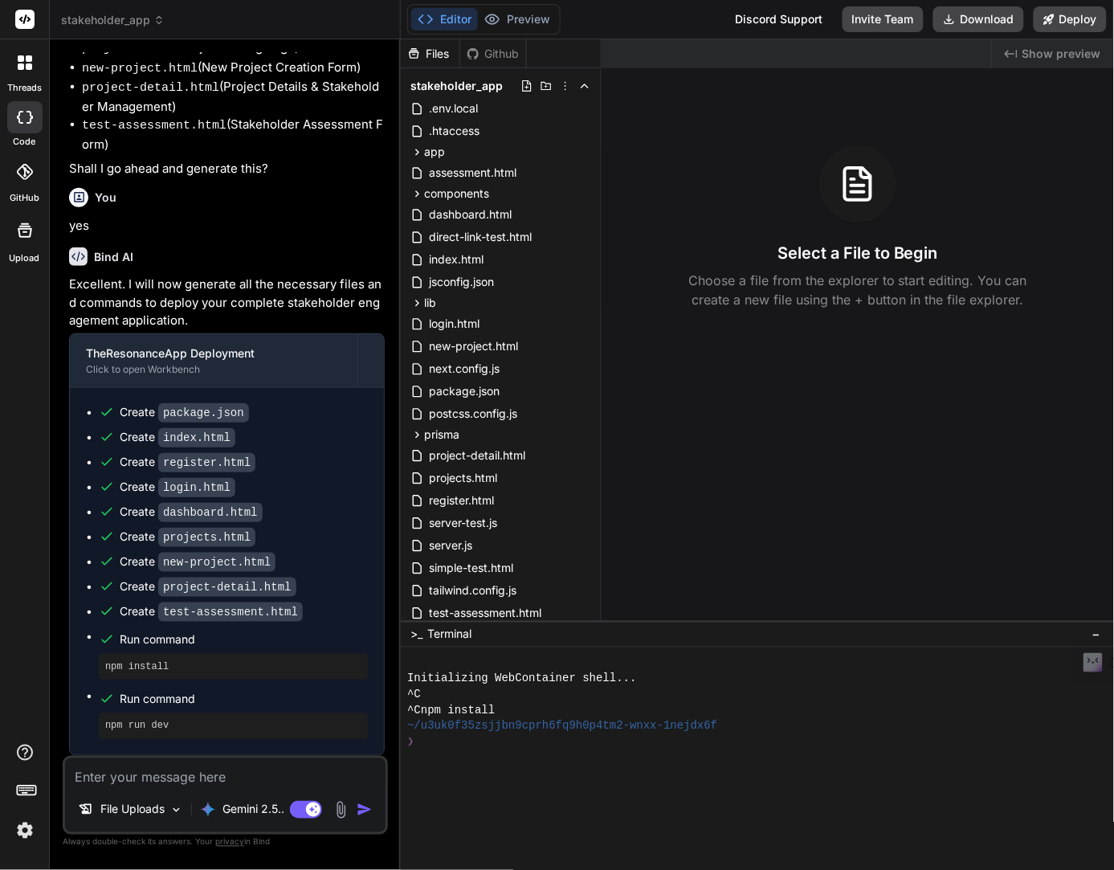
click at [155, 783] on textarea at bounding box center [225, 772] width 320 height 29
click at [140, 780] on textarea at bounding box center [225, 772] width 320 height 29
type textarea "x"
type textarea "s"
type textarea "x"
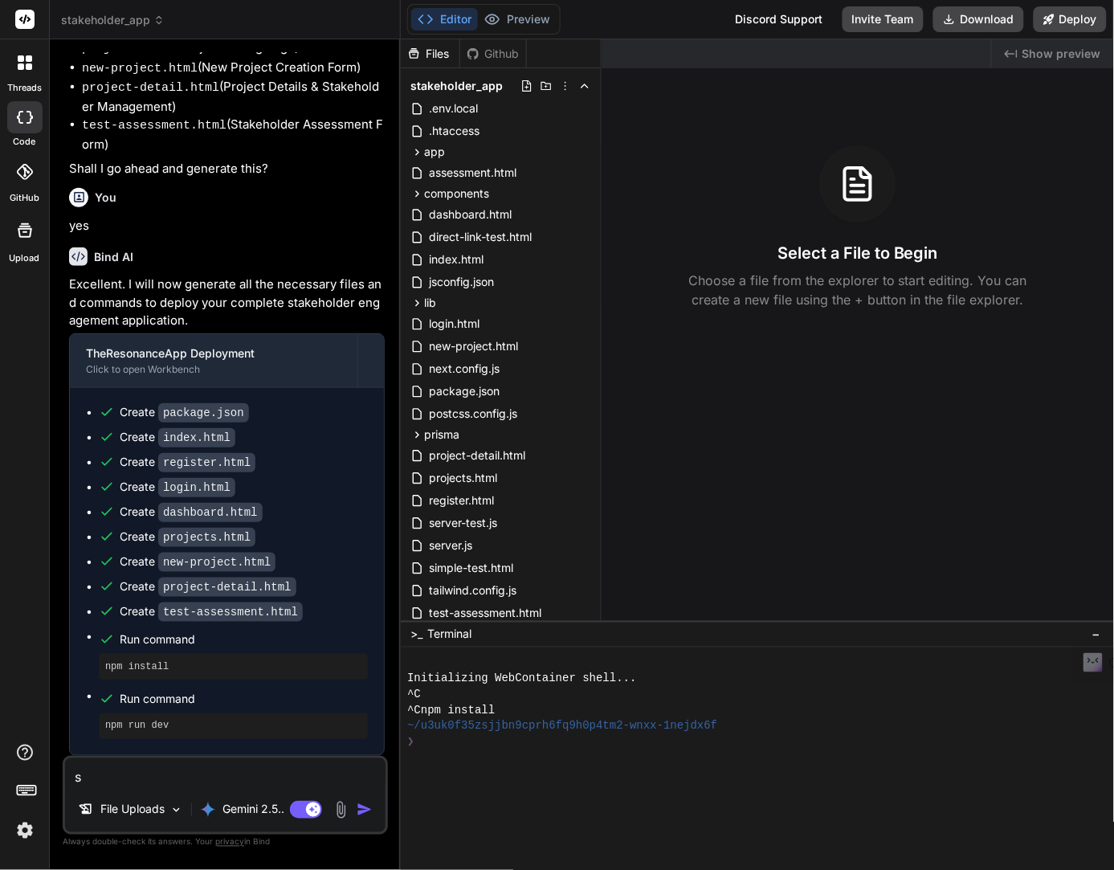
type textarea "sa"
type textarea "x"
type textarea "say"
type textarea "x"
type textarea "saya"
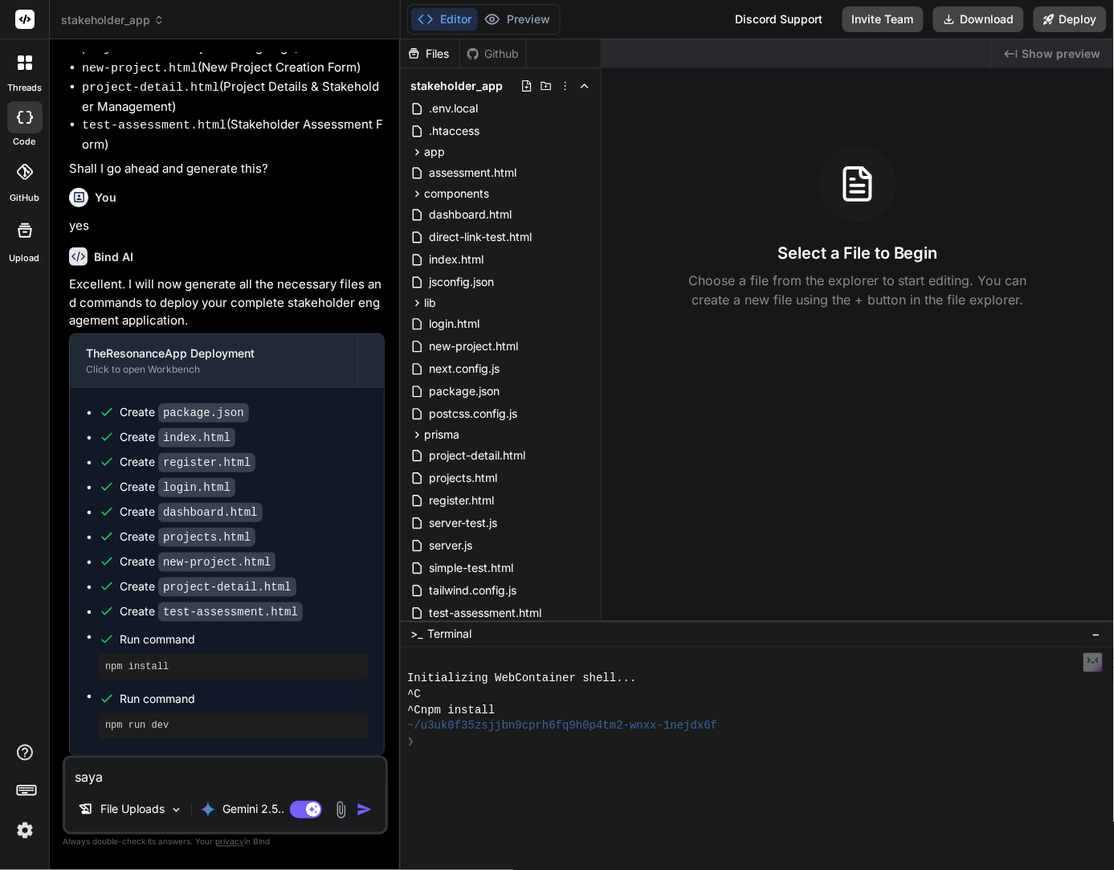
type textarea "x"
type textarea "saya"
type textarea "x"
type textarea "saya s"
type textarea "x"
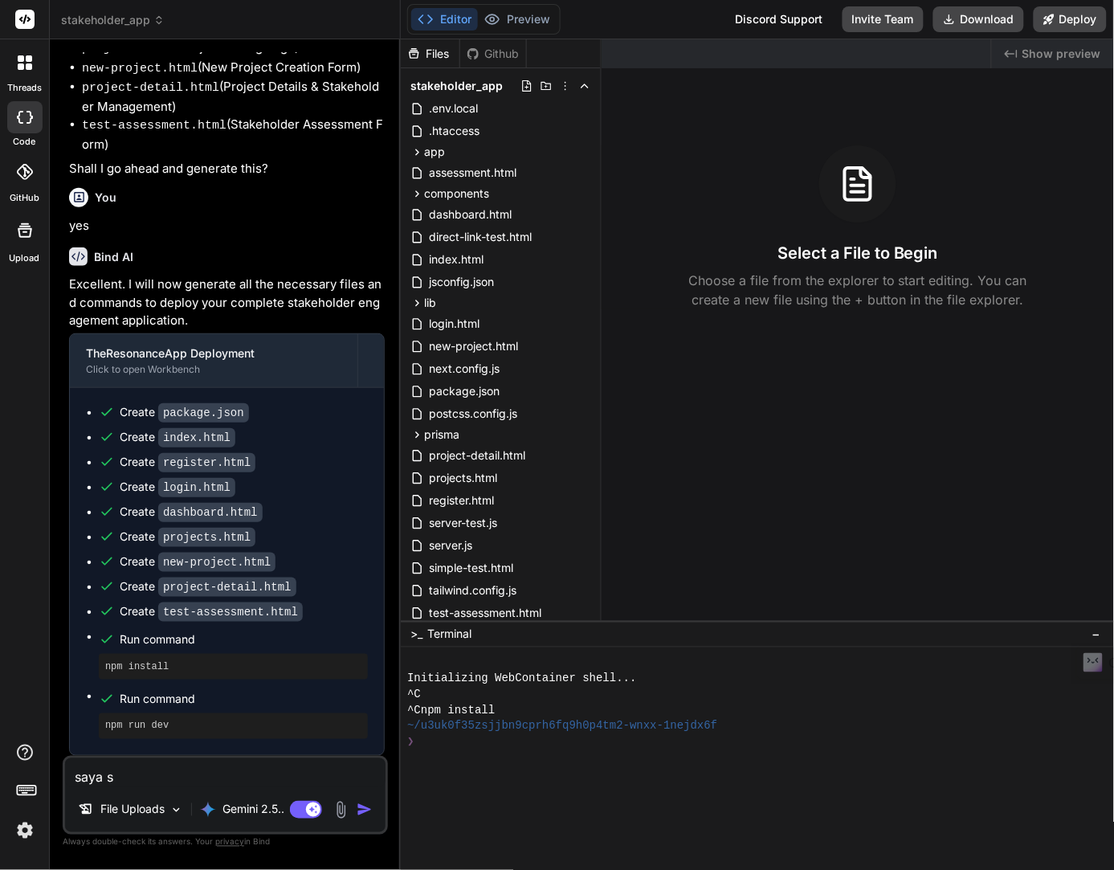
type textarea "saya si"
type textarea "x"
type textarea "saya sit"
type textarea "x"
type textarea "saya site"
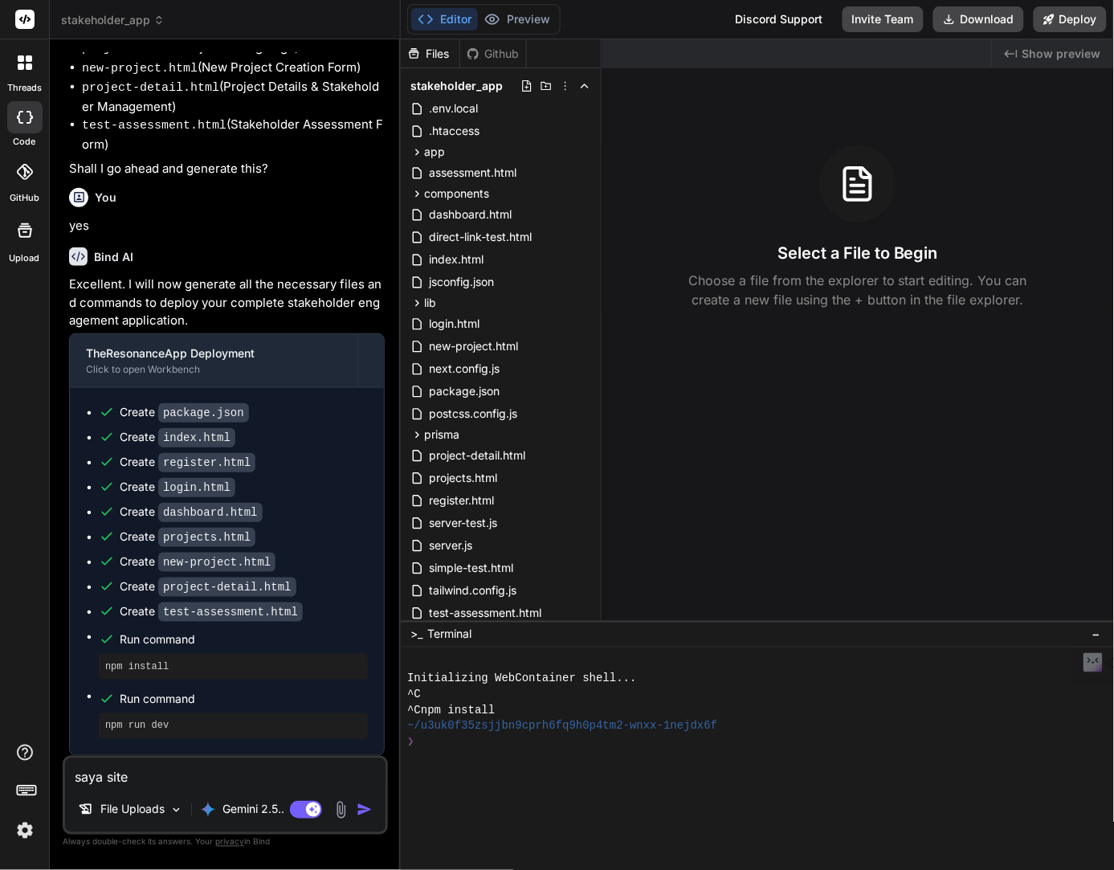
type textarea "x"
type textarea "saya site"
type textarea "x"
type textarea "saya site c"
type textarea "x"
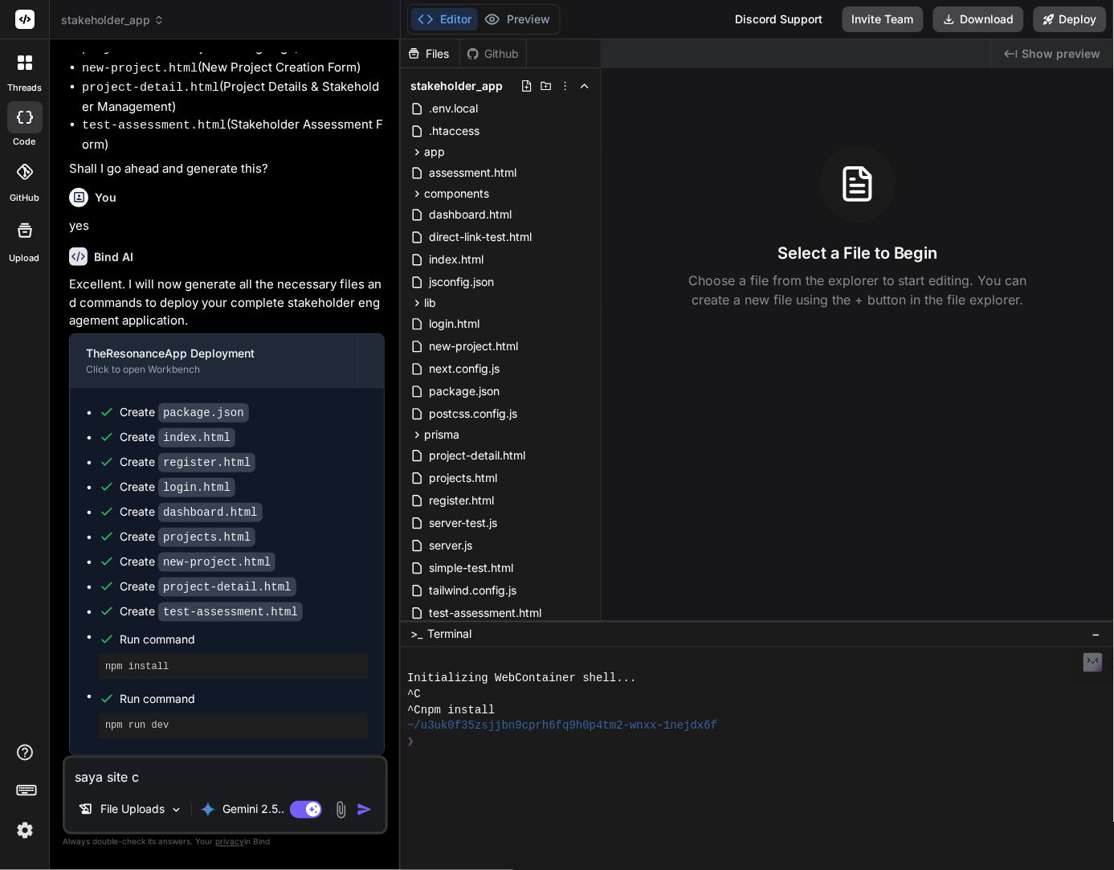
type textarea "saya site ca"
type textarea "x"
type textarea "saya site can"
type textarea "x"
type textarea "saya site canno"
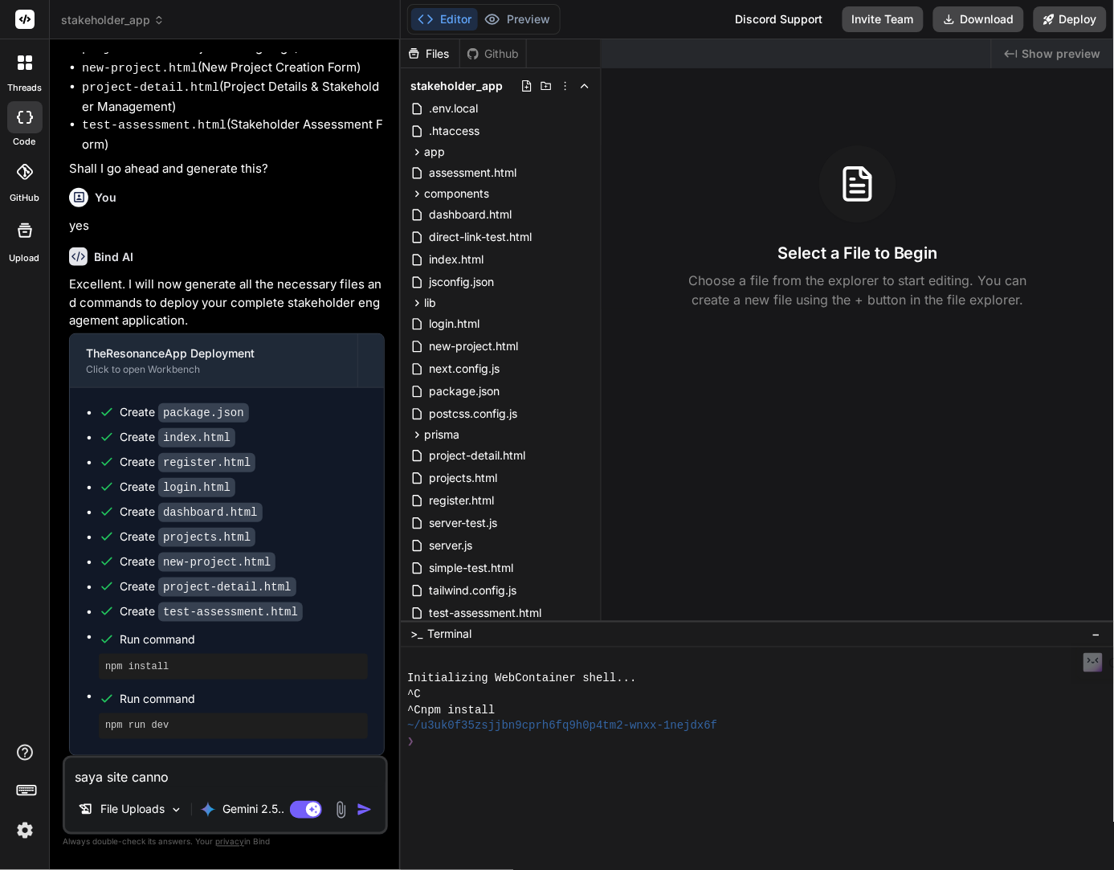
type textarea "x"
type textarea "saya site cannot"
type textarea "x"
type textarea "saya site cannot"
type textarea "x"
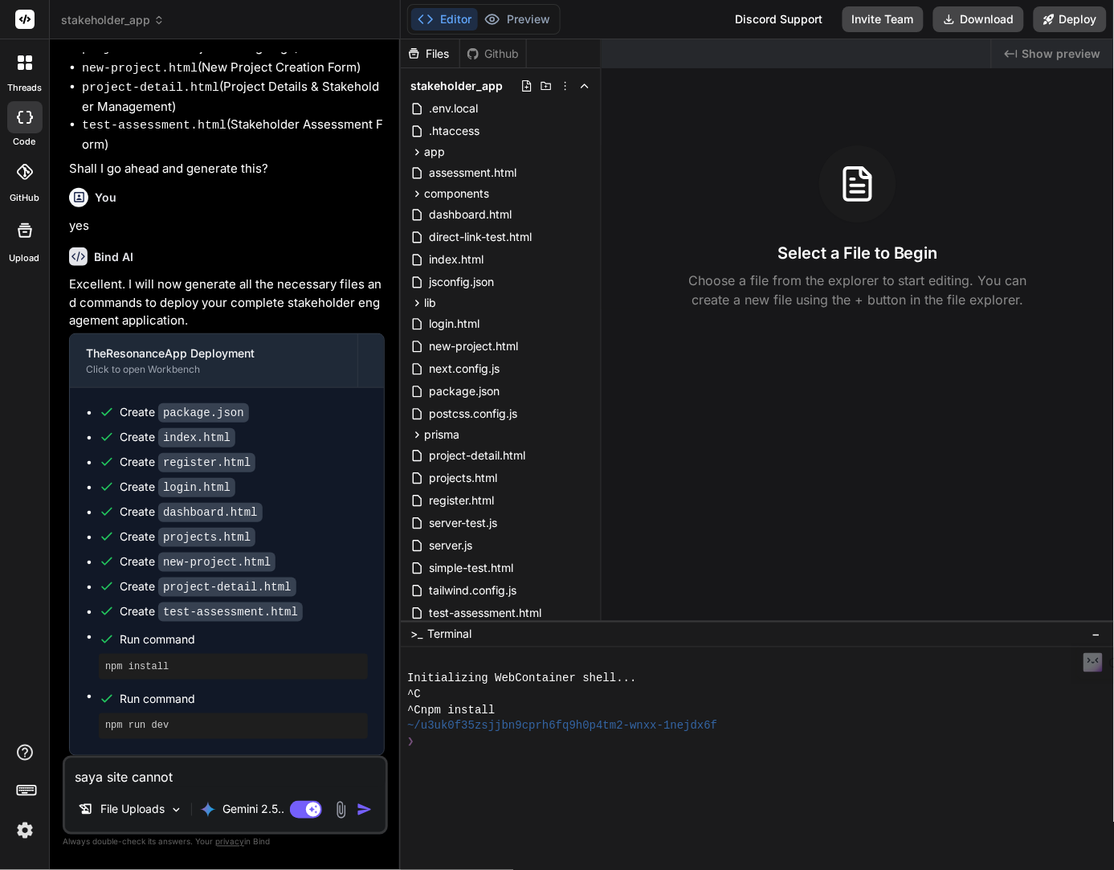
type textarea "saya site cannot b"
type textarea "x"
type textarea "saya site cannot be"
type textarea "x"
type textarea "saya site cannot be"
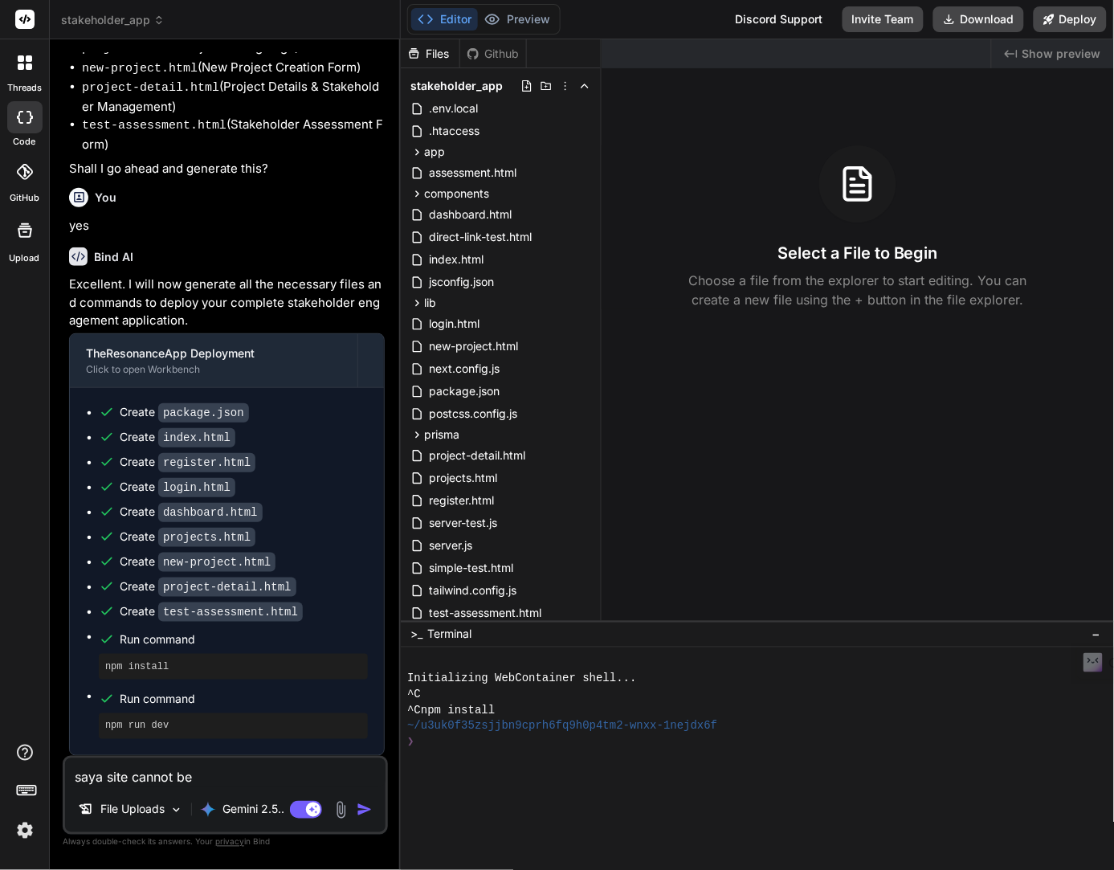
type textarea "x"
type textarea "saya site cannot be r"
type textarea "x"
type textarea "saya site cannot be re"
type textarea "x"
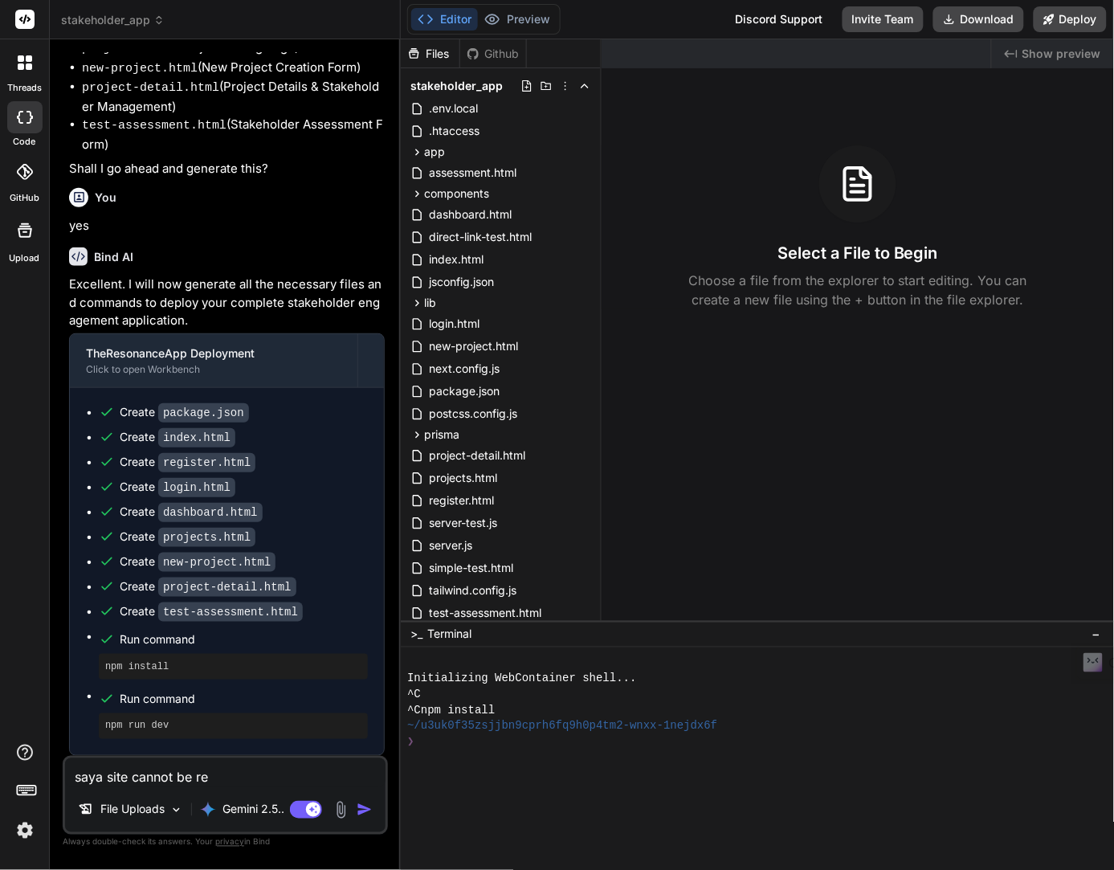
type textarea "saya site cannot be rea"
type textarea "x"
type textarea "saya site cannot be reac"
type textarea "x"
type textarea "saya site cannot be reach"
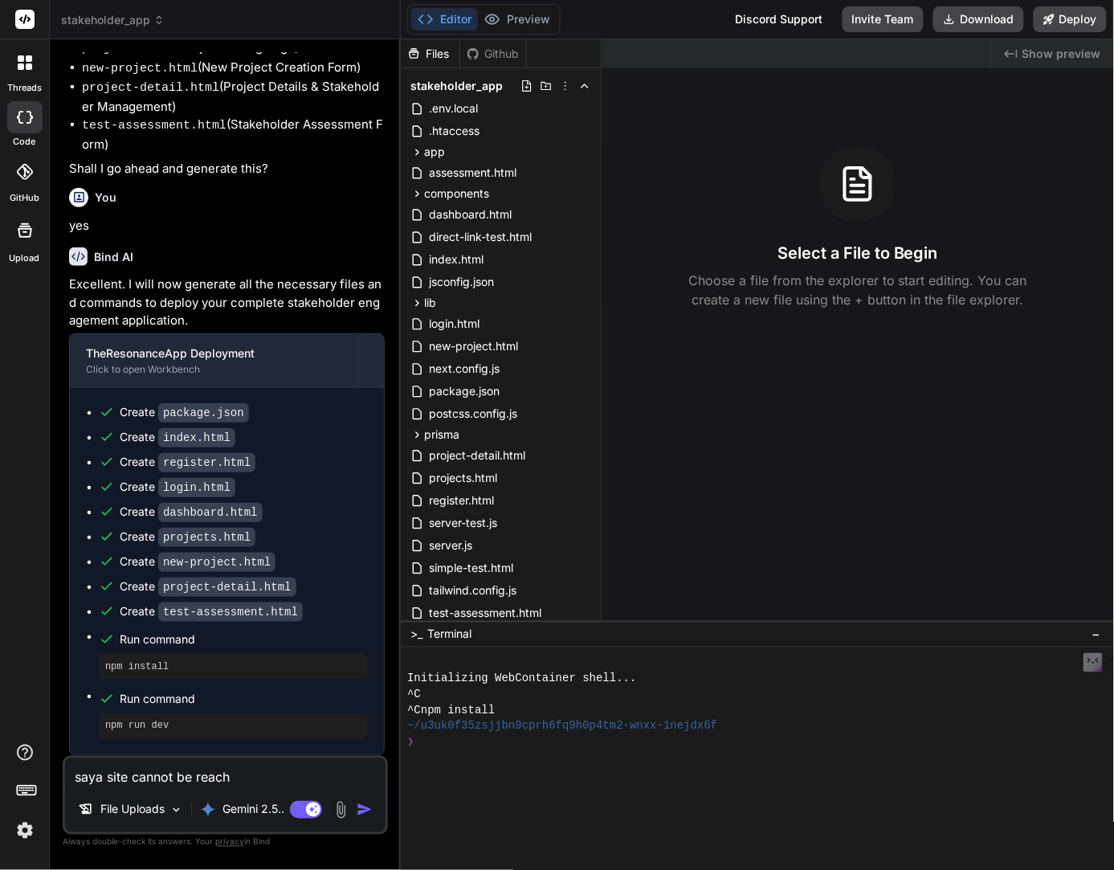
type textarea "x"
type textarea "saya site cannot be reache"
type textarea "x"
type textarea "saya site cannot be reached"
type textarea "x"
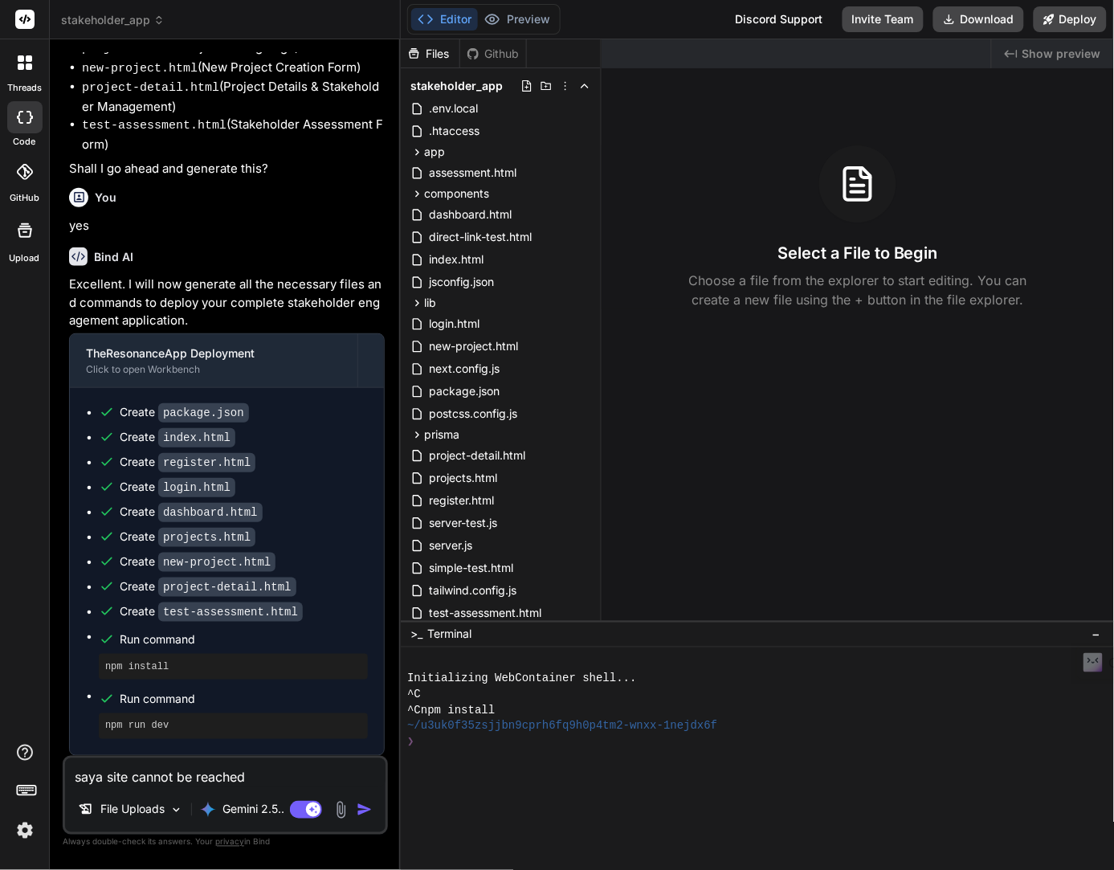
type textarea "saya site cannot be reached"
type textarea "x"
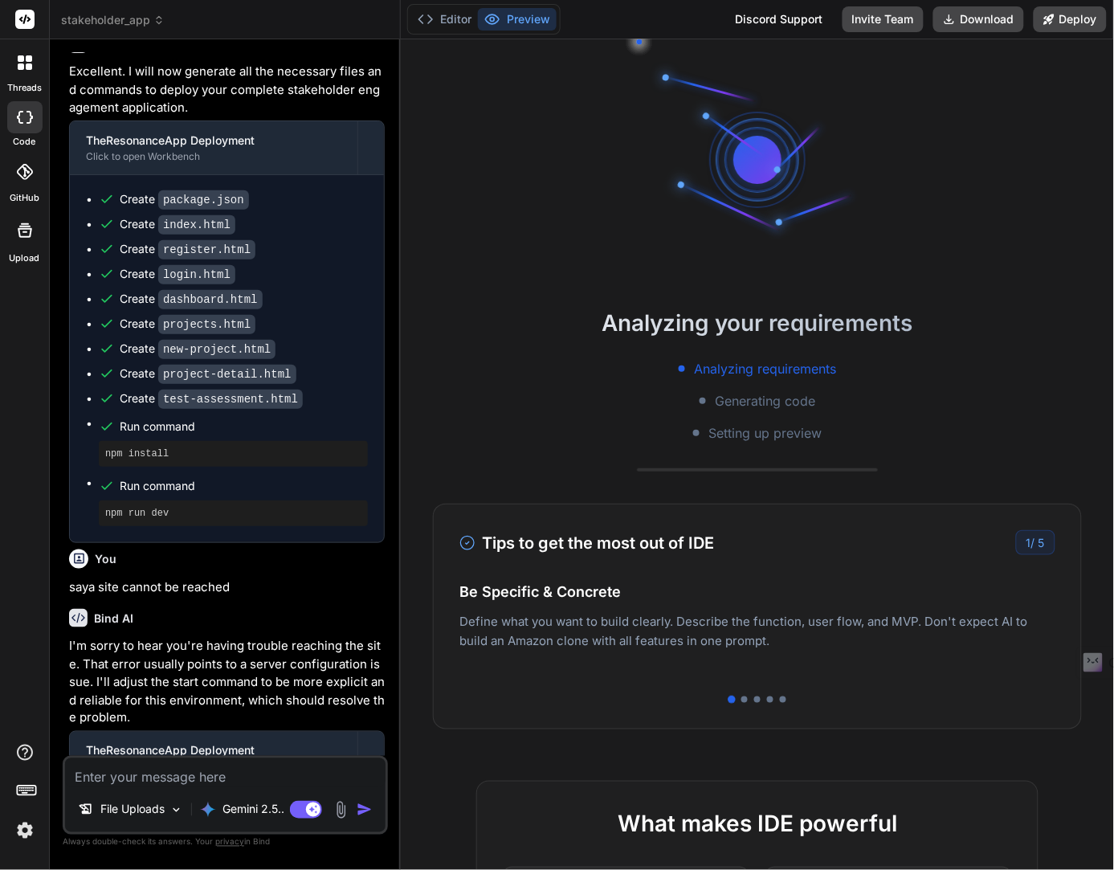
scroll to position [4369, 0]
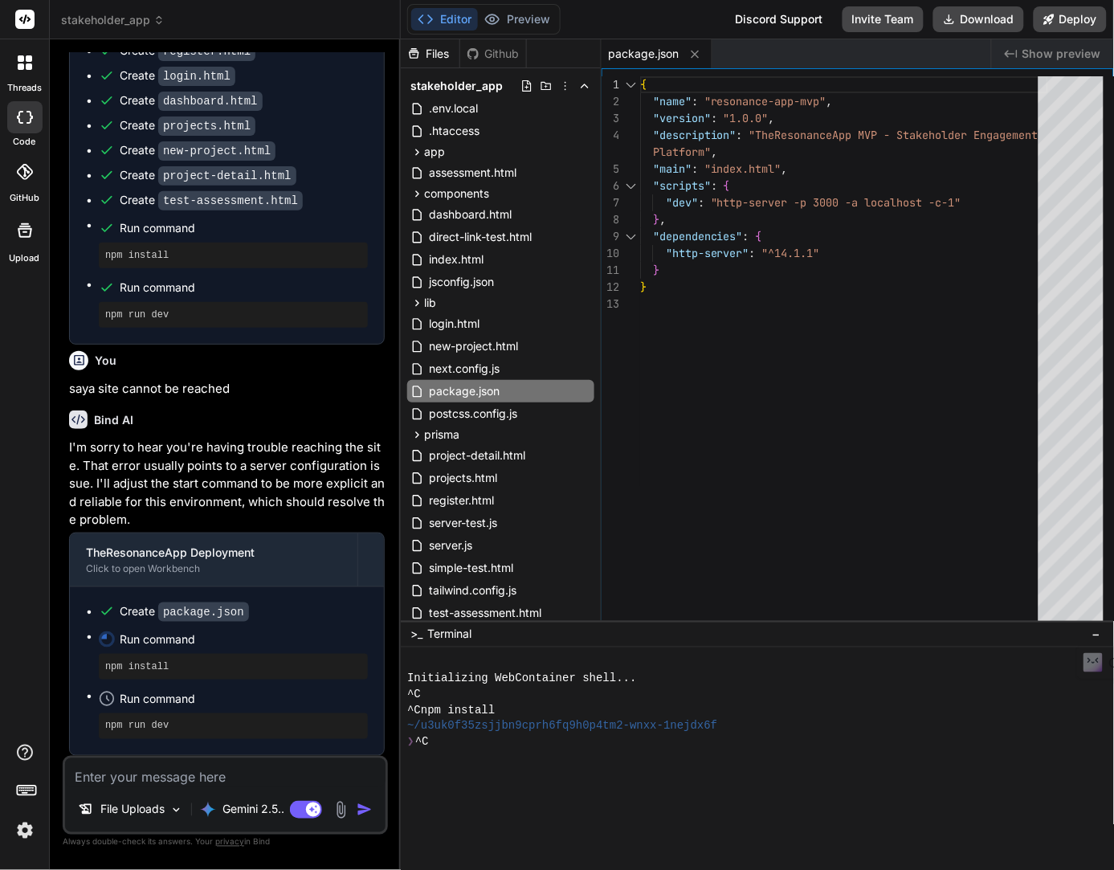
type textarea "x"
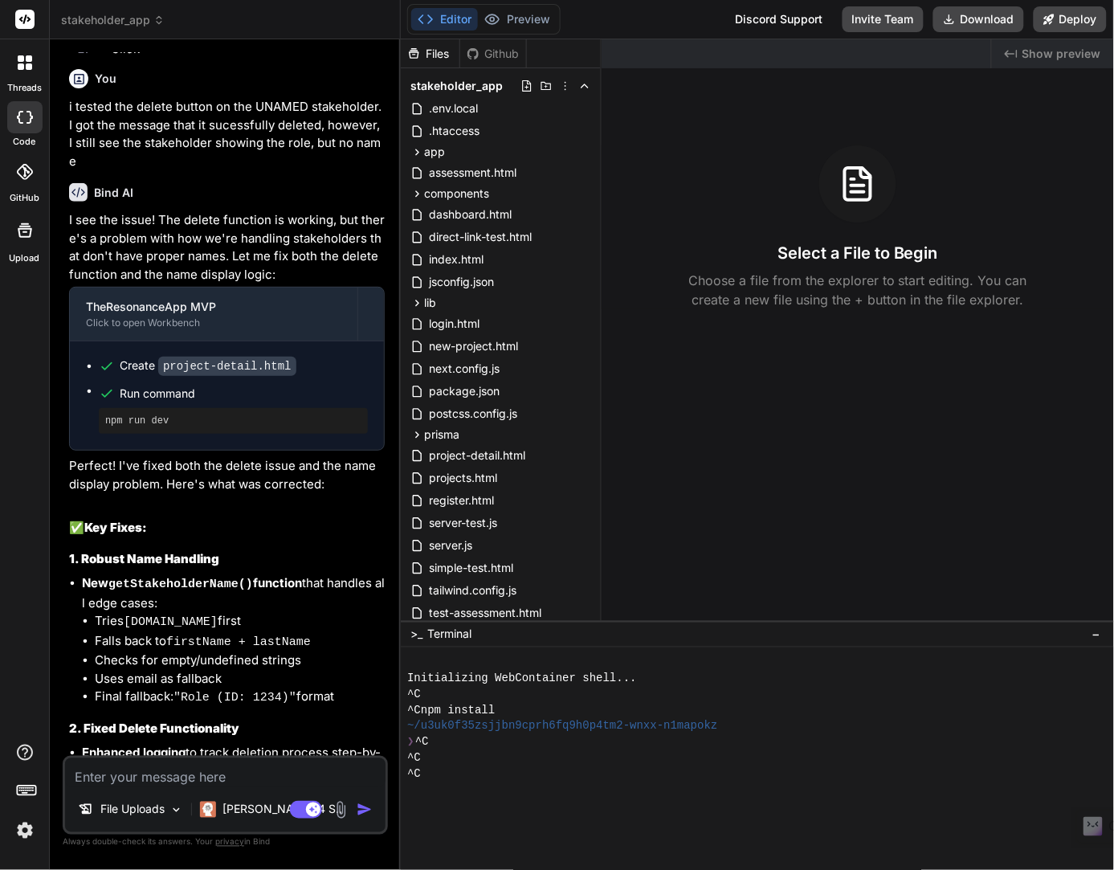
scroll to position [5553, 0]
